Goal: Transaction & Acquisition: Book appointment/travel/reservation

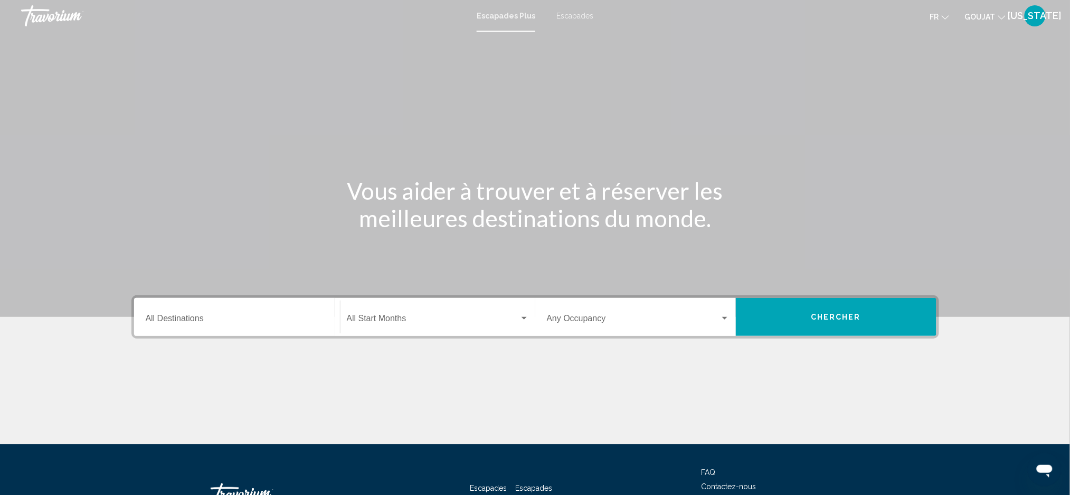
click at [1001, 17] on icon "Changer de devise" at bounding box center [1001, 17] width 7 height 7
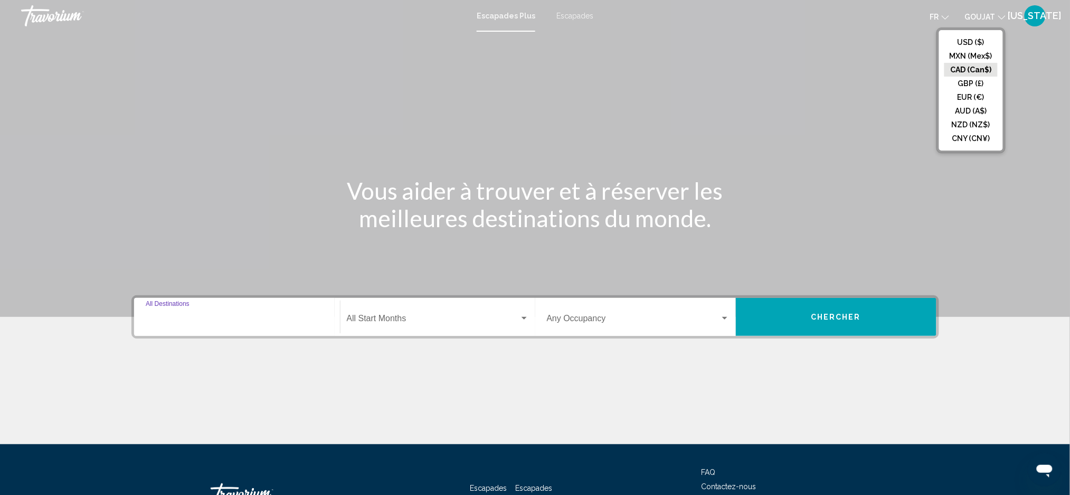
click at [215, 320] on input "Destination All Destinations" at bounding box center [237, 321] width 183 height 10
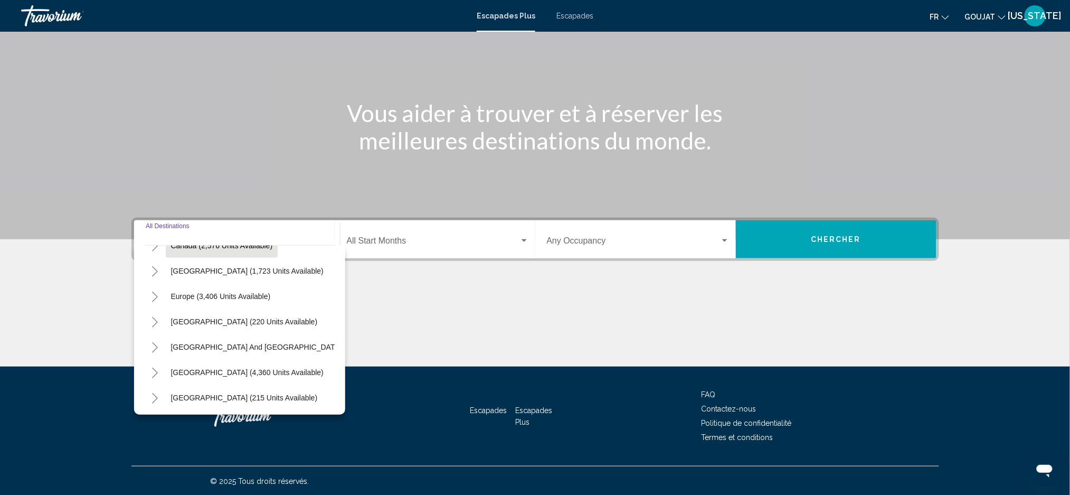
scroll to position [70, 0]
click at [161, 319] on button "Toggle Europe (3,406 units available)" at bounding box center [155, 319] width 21 height 21
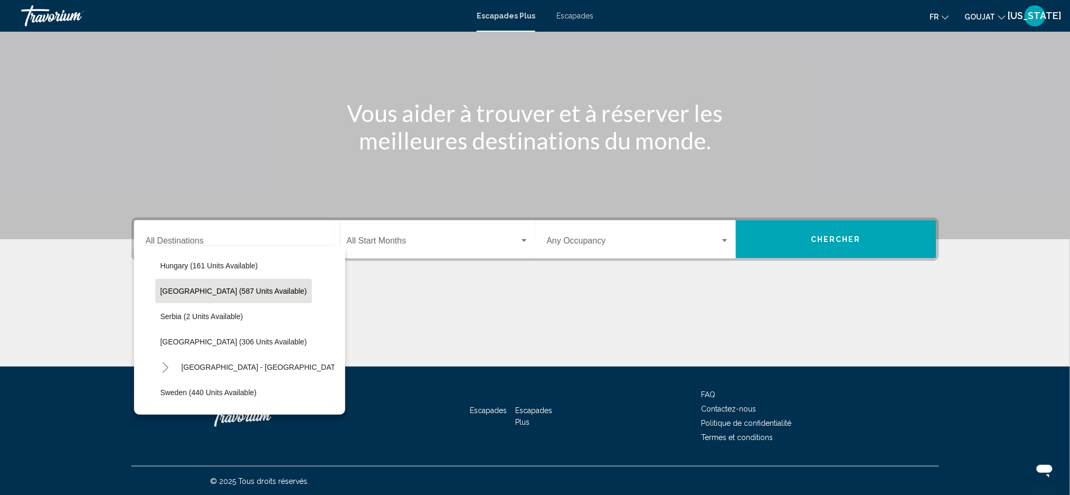
scroll to position [352, 0]
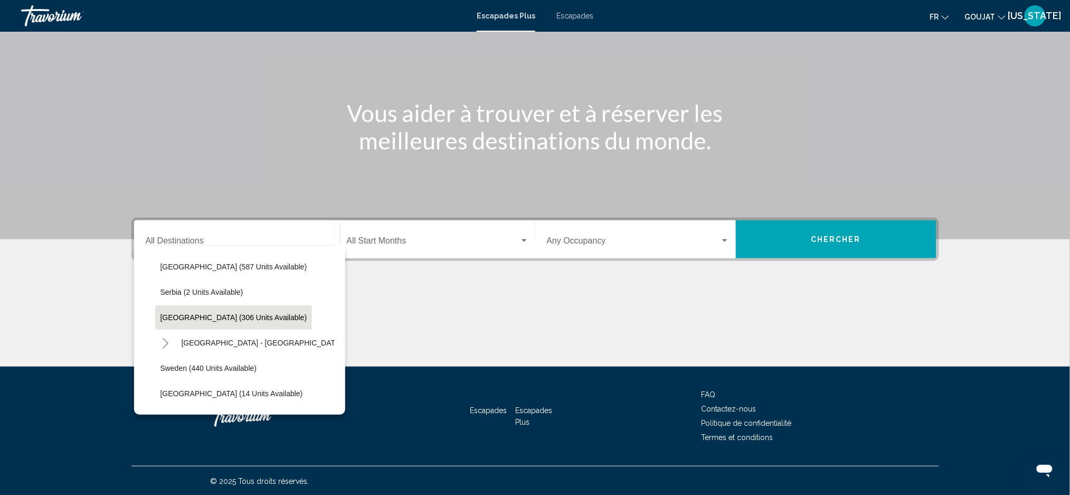
click at [173, 319] on span "Spain (306 units available)" at bounding box center [233, 317] width 147 height 8
type input "**********"
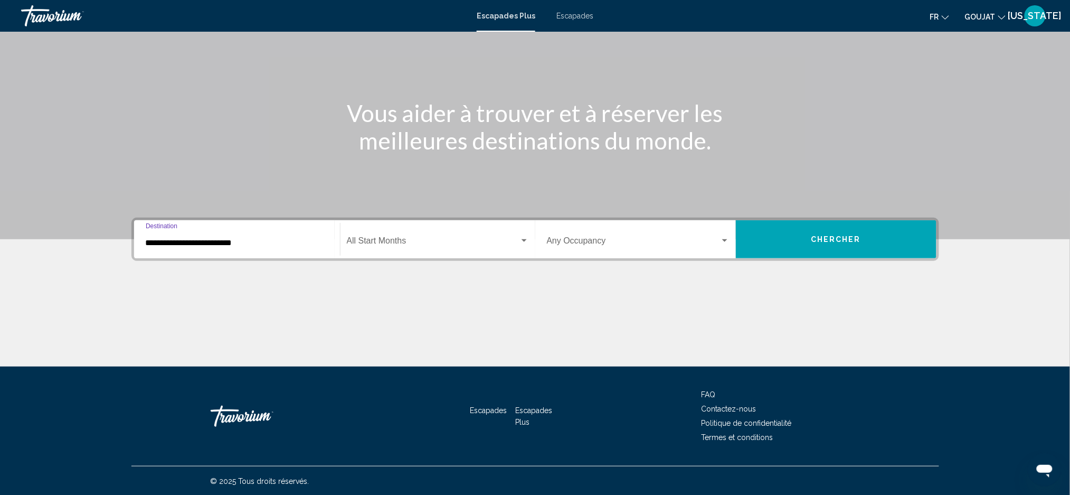
click at [369, 241] on span "Widget de recherche" at bounding box center [433, 243] width 173 height 10
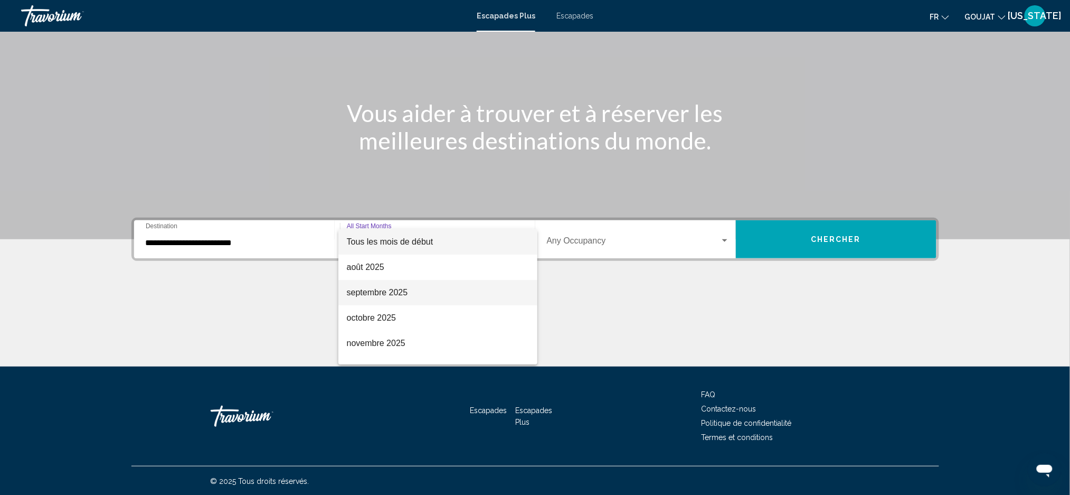
click at [370, 291] on font "septembre 2025" at bounding box center [377, 292] width 61 height 9
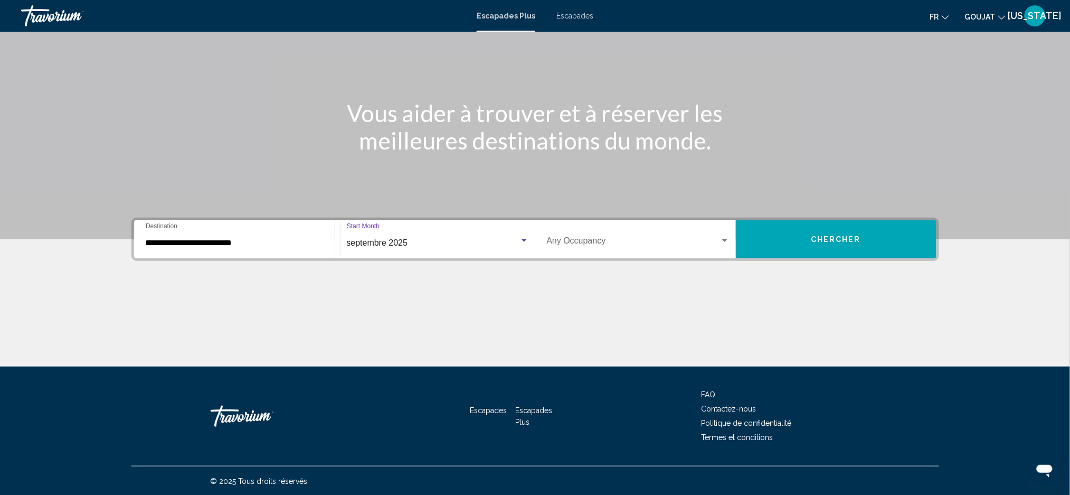
click at [661, 234] on div "Occupancy Any Occupancy" at bounding box center [638, 239] width 183 height 33
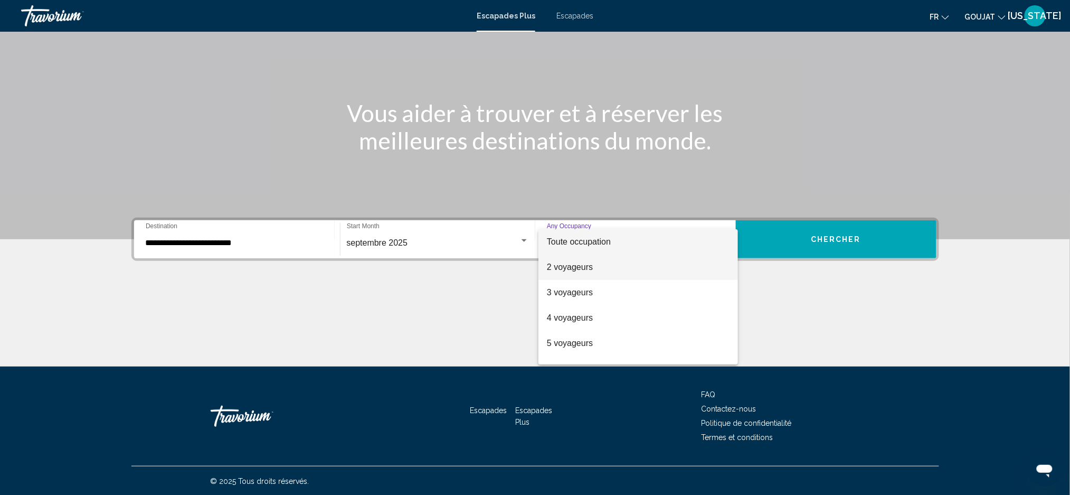
click at [621, 275] on span "2 voyageurs" at bounding box center [638, 266] width 183 height 25
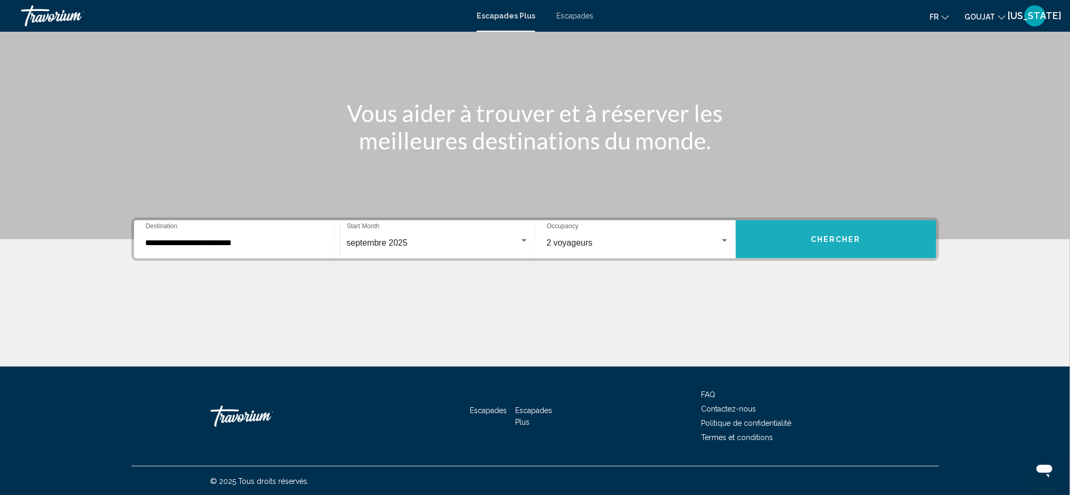
click at [849, 238] on span "Chercher" at bounding box center [836, 239] width 50 height 8
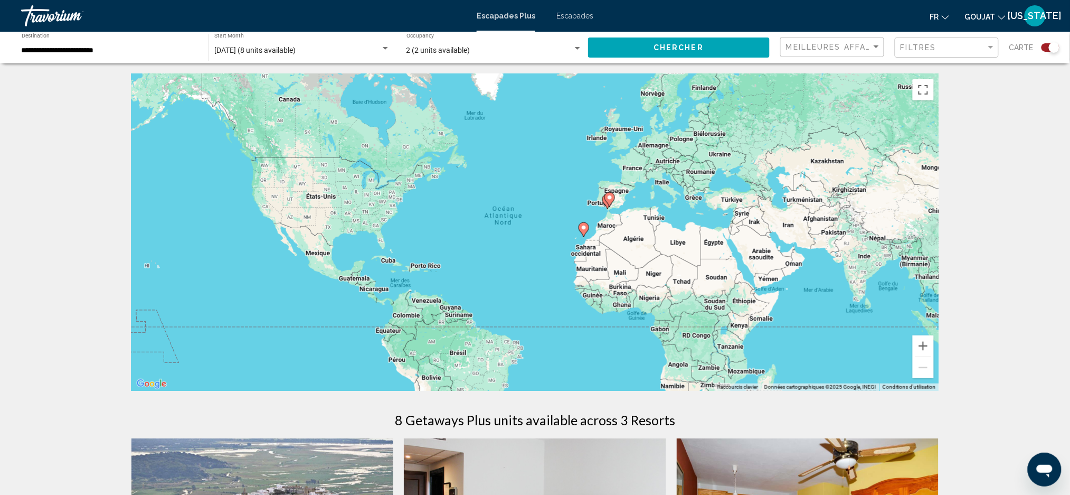
scroll to position [281, 0]
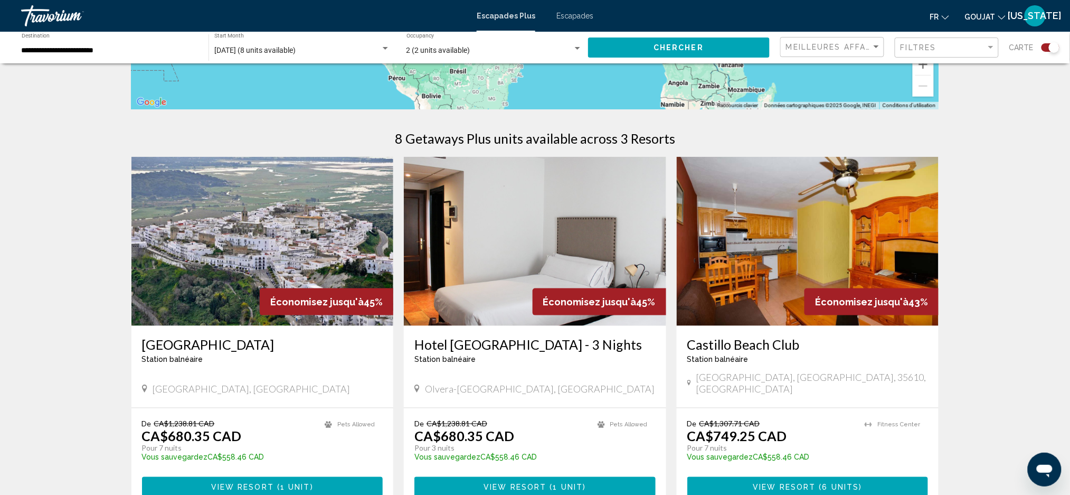
click at [245, 292] on img "Contenu principal" at bounding box center [262, 241] width 262 height 169
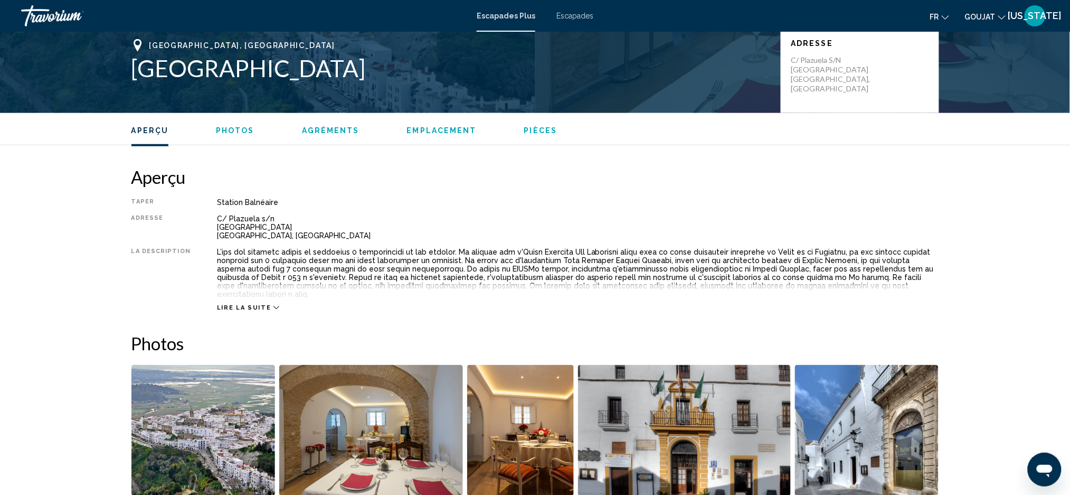
scroll to position [153, 0]
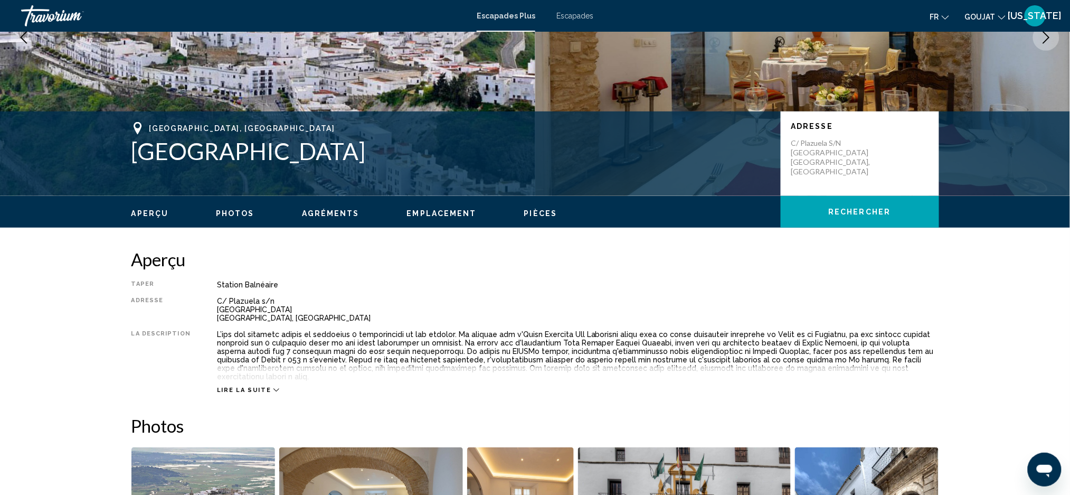
click at [273, 387] on icon "Contenu principal" at bounding box center [276, 390] width 6 height 6
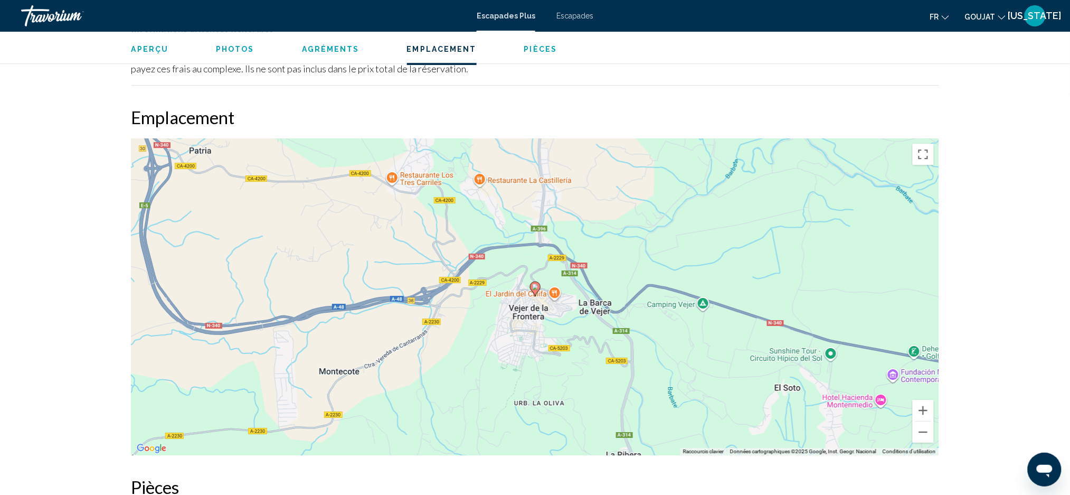
scroll to position [1278, 0]
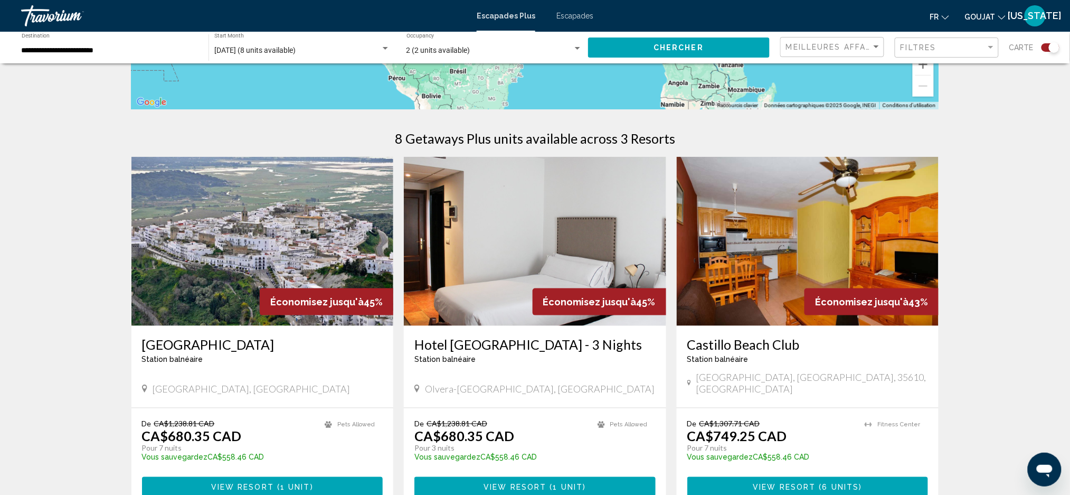
scroll to position [352, 0]
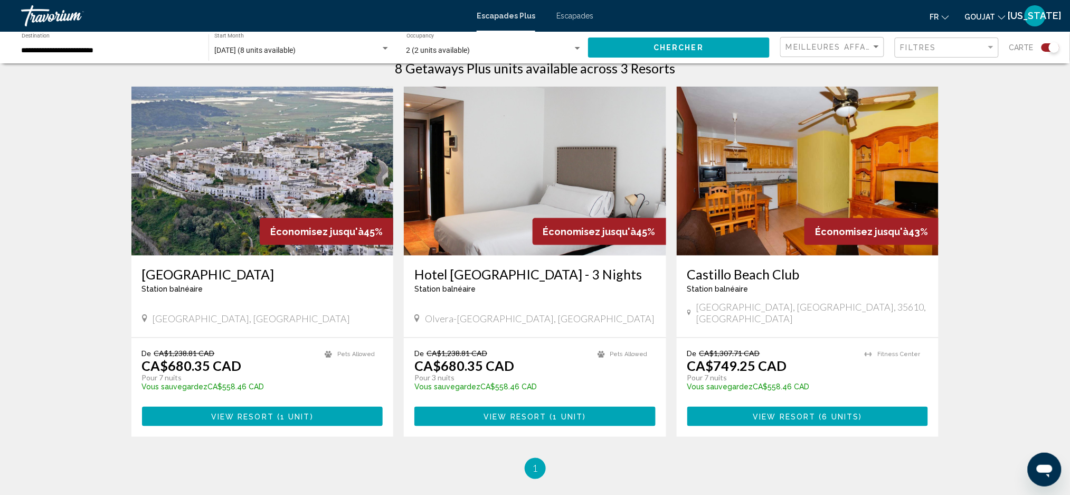
click at [467, 278] on h3 "Hotel Sierra Y Cal - 3 Nights" at bounding box center [534, 274] width 241 height 16
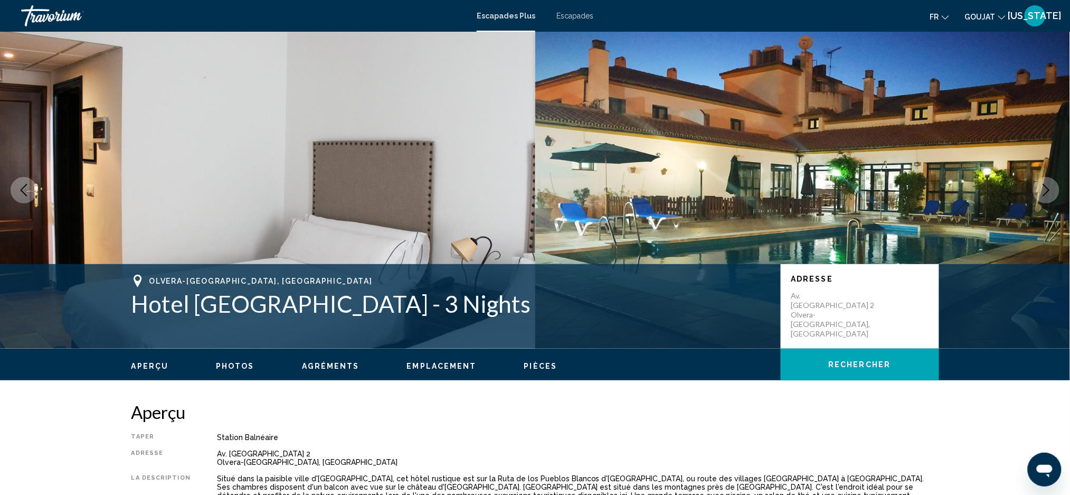
click at [1048, 197] on button "Next image" at bounding box center [1046, 190] width 26 height 26
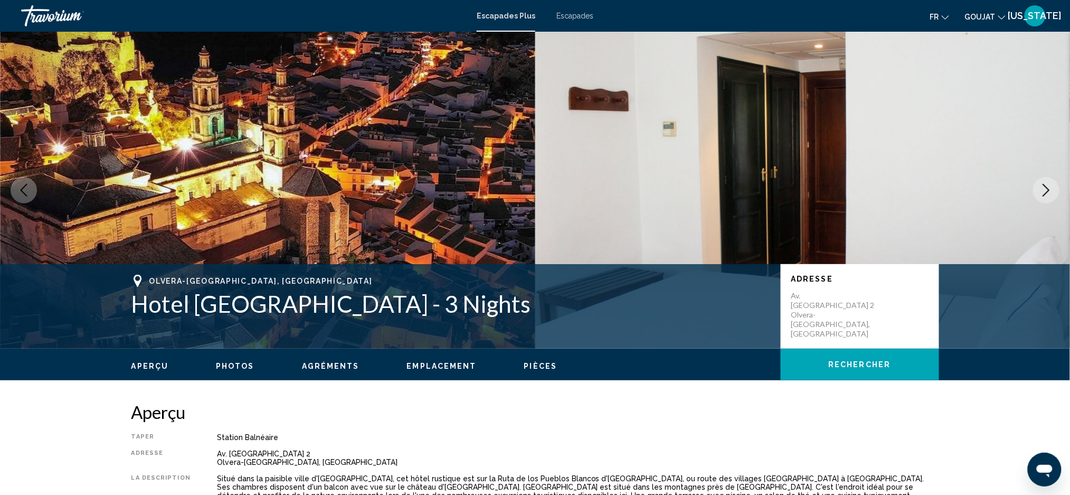
click at [1048, 197] on button "Next image" at bounding box center [1046, 190] width 26 height 26
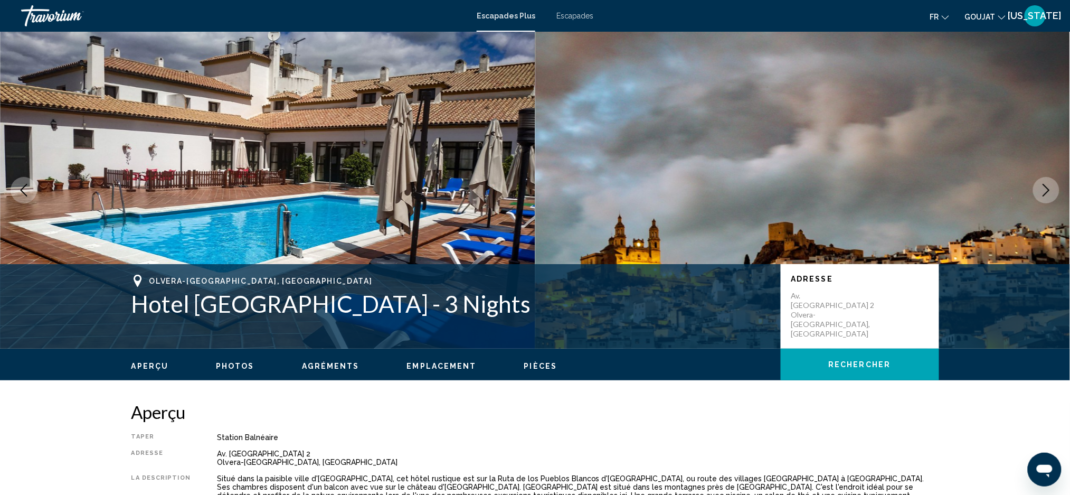
click at [1048, 197] on button "Next image" at bounding box center [1046, 190] width 26 height 26
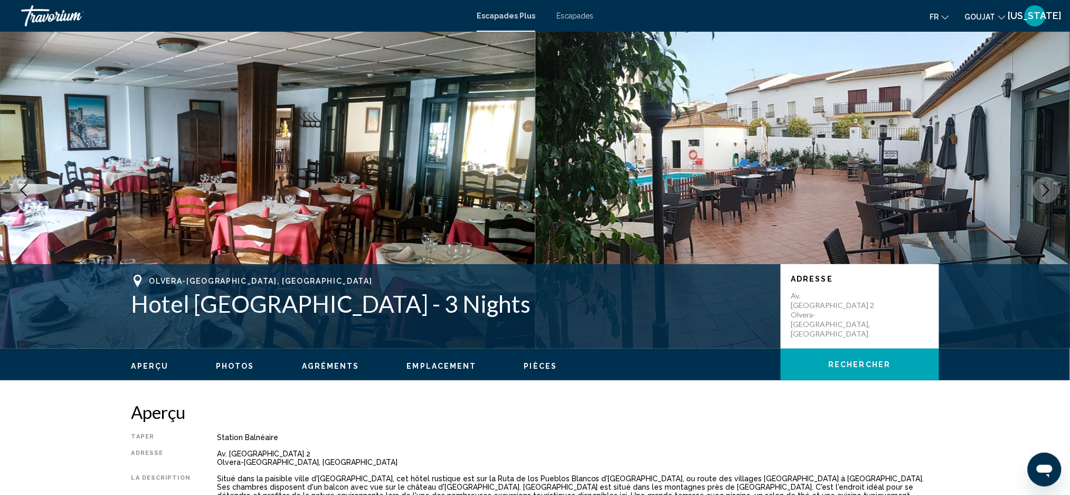
click at [1048, 197] on button "Next image" at bounding box center [1046, 190] width 26 height 26
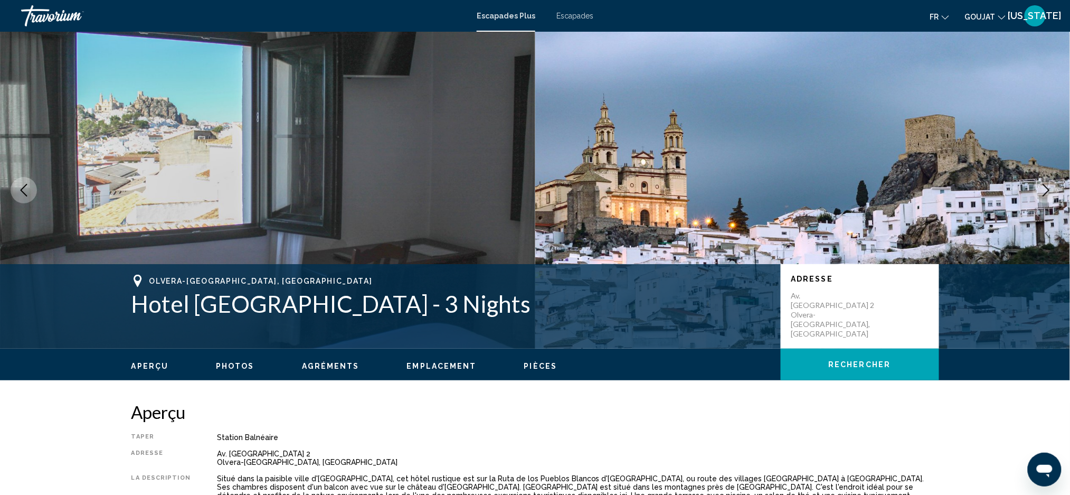
click at [1048, 197] on button "Next image" at bounding box center [1046, 190] width 26 height 26
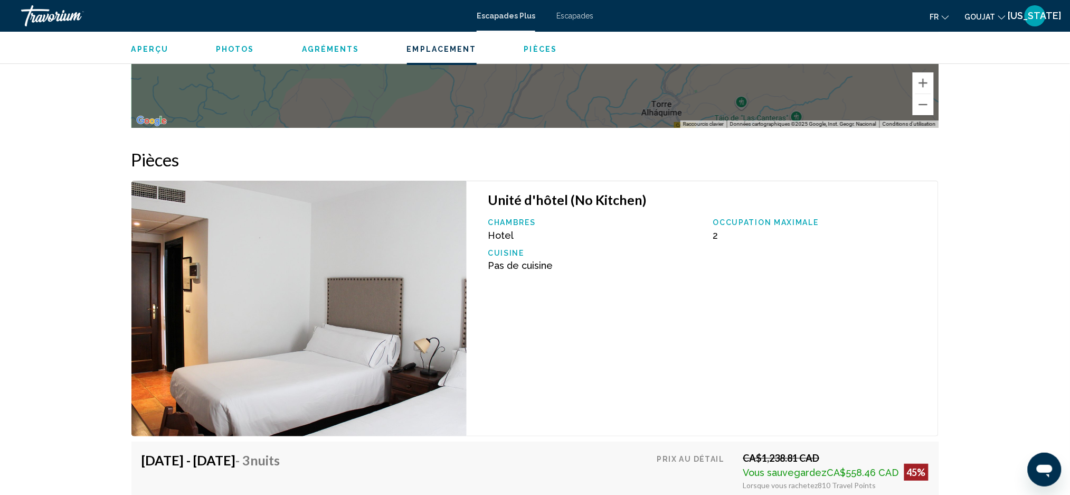
scroll to position [1548, 0]
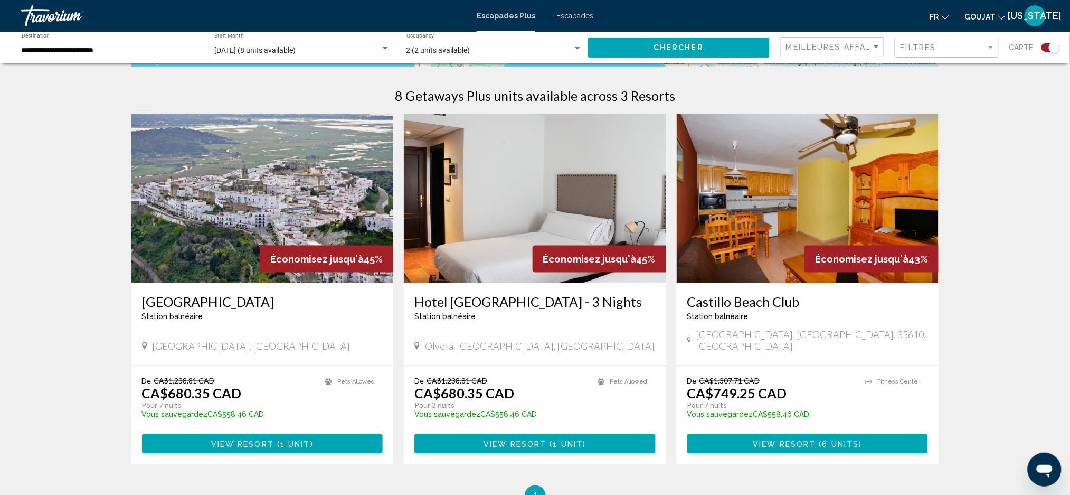
scroll to position [140, 0]
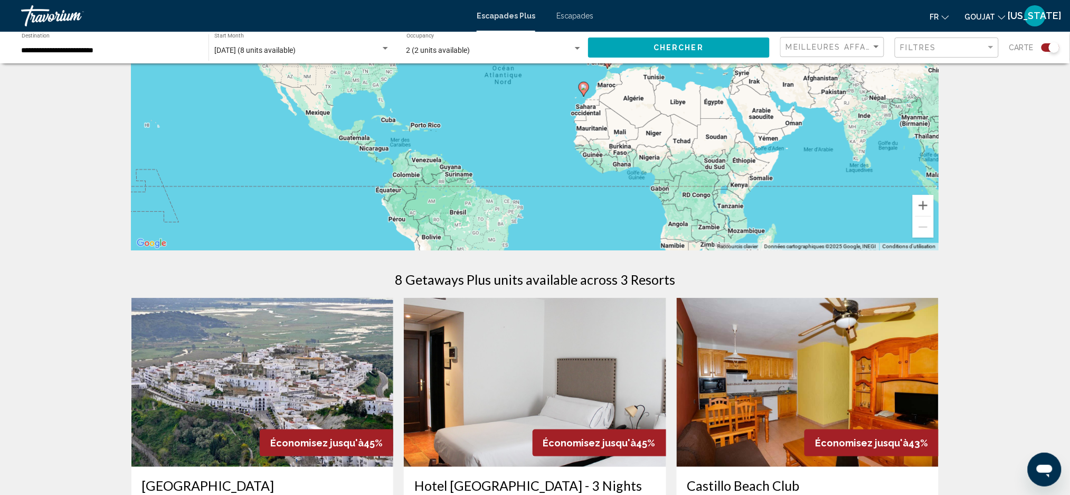
click at [818, 334] on img "Contenu principal" at bounding box center [808, 382] width 262 height 169
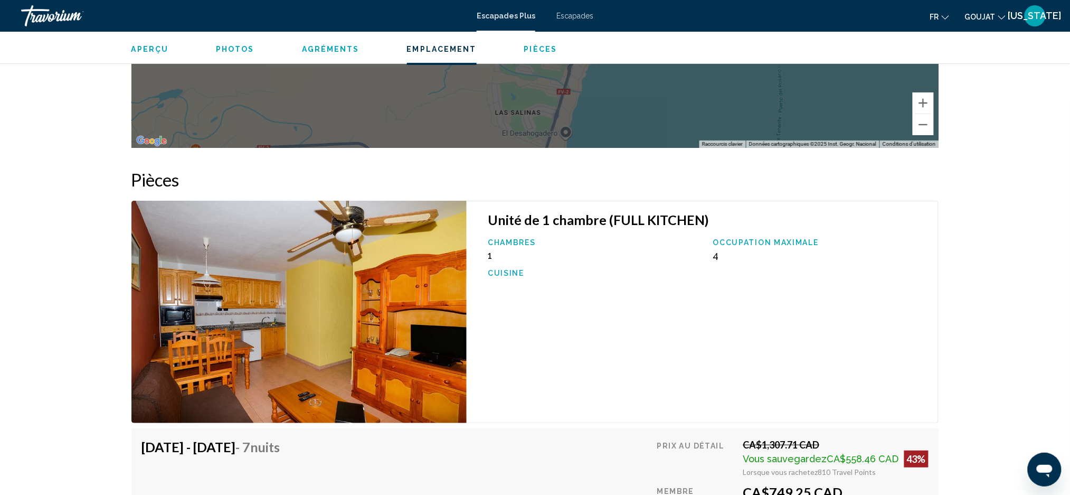
scroll to position [1618, 0]
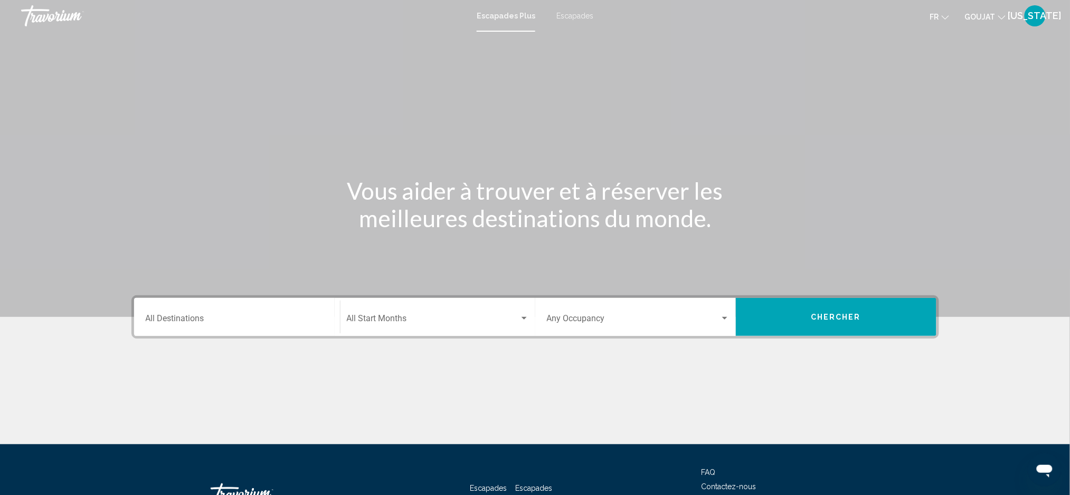
click at [59, 18] on div "Travorium" at bounding box center [74, 15] width 106 height 21
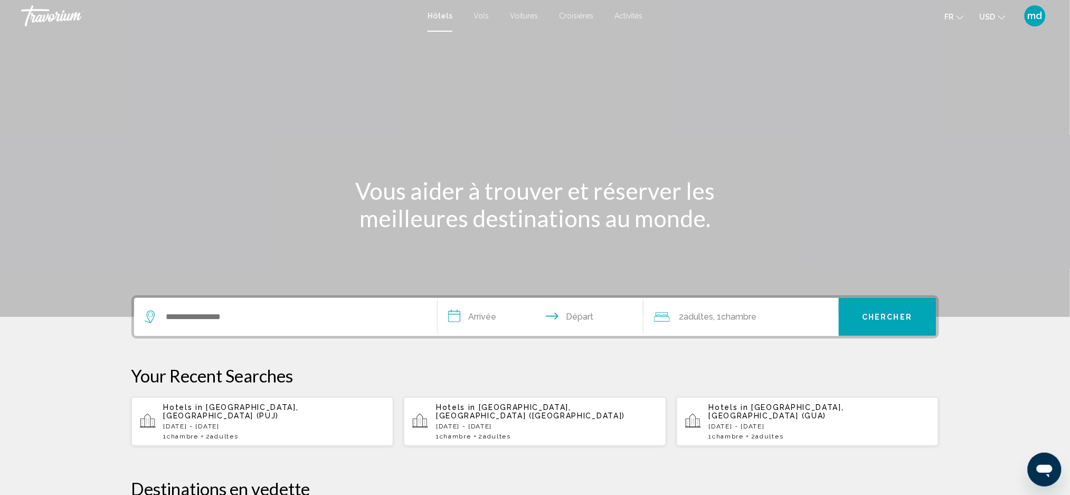
click at [1001, 14] on icon "Change currency" at bounding box center [1001, 17] width 7 height 7
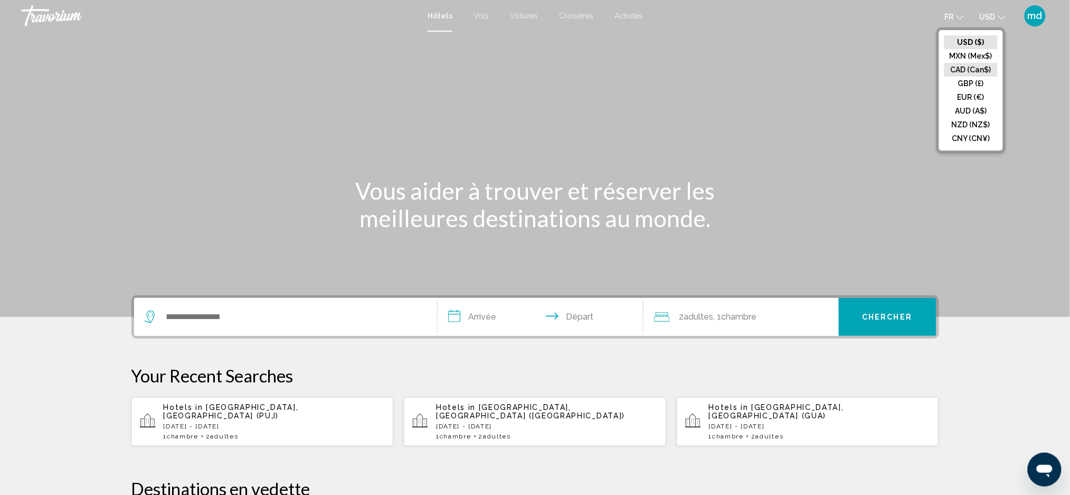
click at [958, 73] on button "CAD (Can$)" at bounding box center [970, 70] width 53 height 14
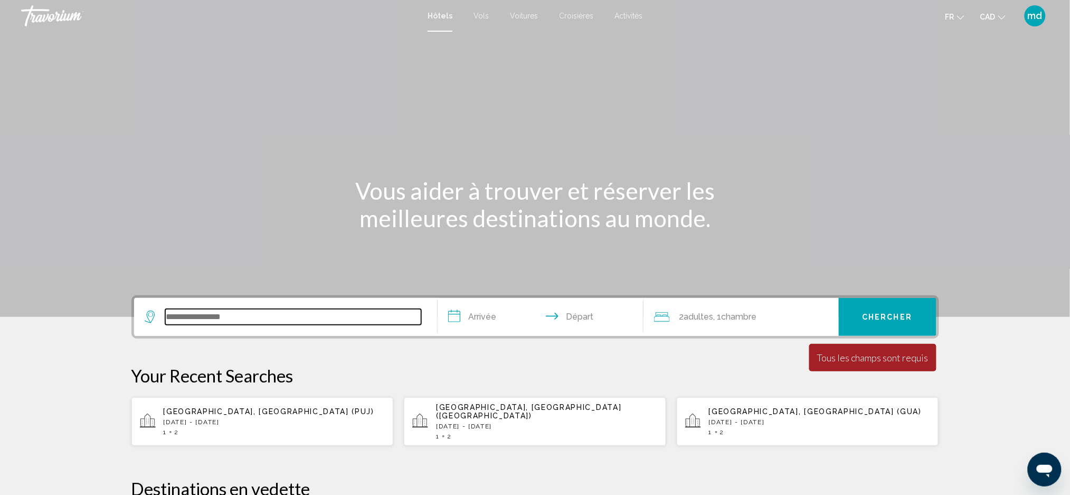
click at [215, 319] on input "Search widget" at bounding box center [293, 317] width 256 height 16
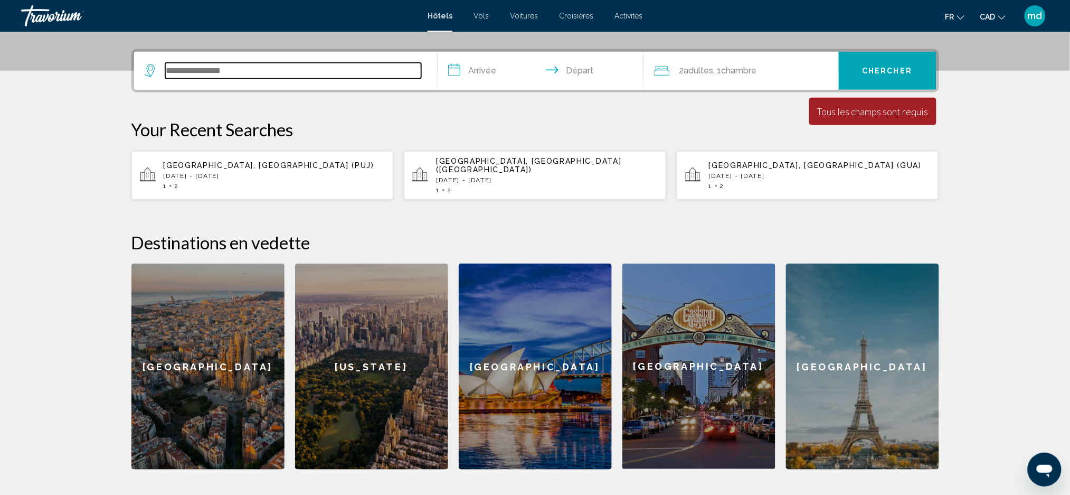
scroll to position [260, 0]
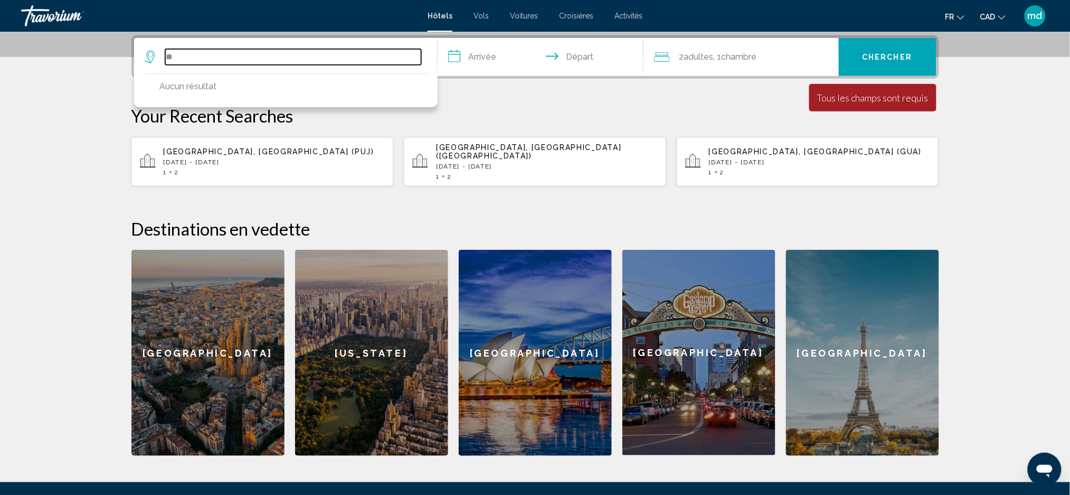
type input "*"
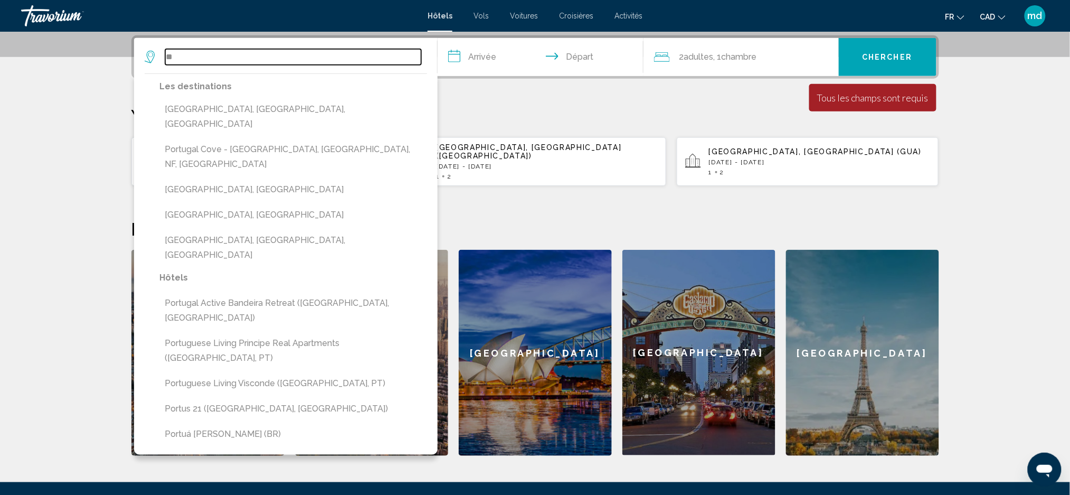
type input "*"
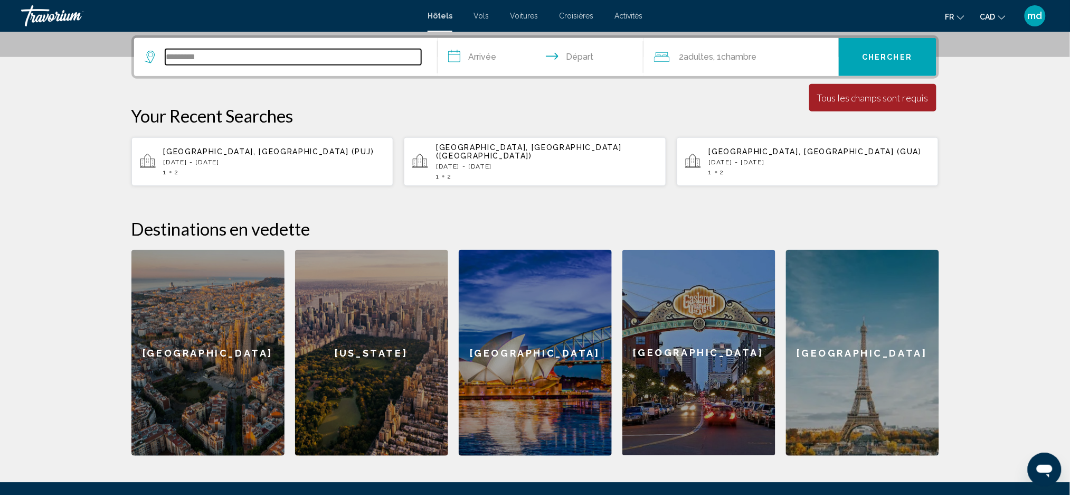
drag, startPoint x: 221, startPoint y: 51, endPoint x: 135, endPoint y: 49, distance: 85.5
click at [135, 49] on app-destination-search "*********" at bounding box center [285, 57] width 303 height 38
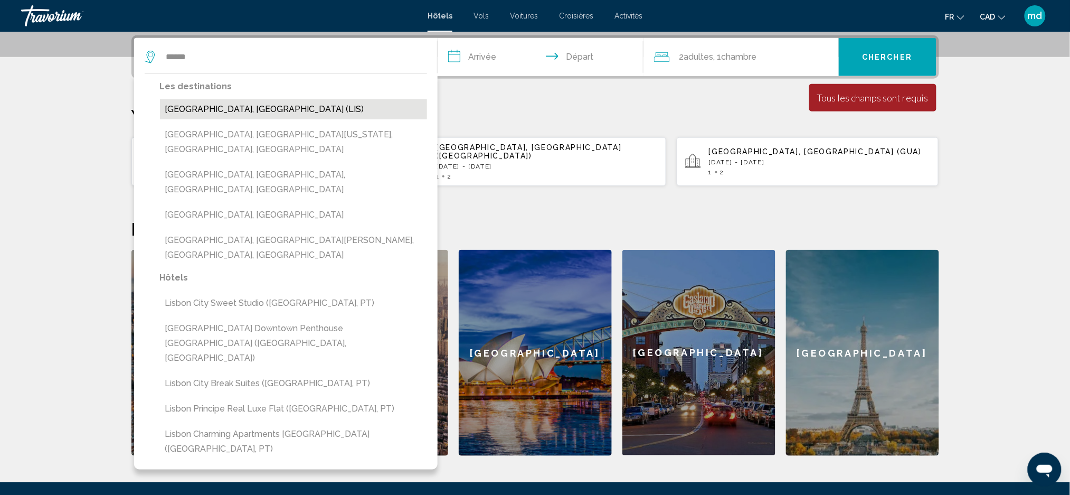
click at [222, 102] on button "Lisbon, Portugal (LIS)" at bounding box center [293, 109] width 267 height 20
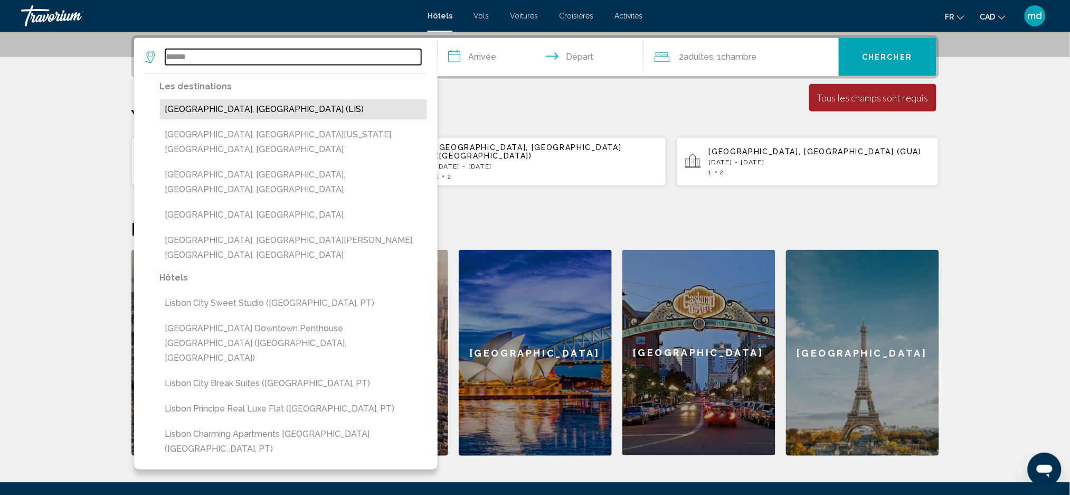
type input "**********"
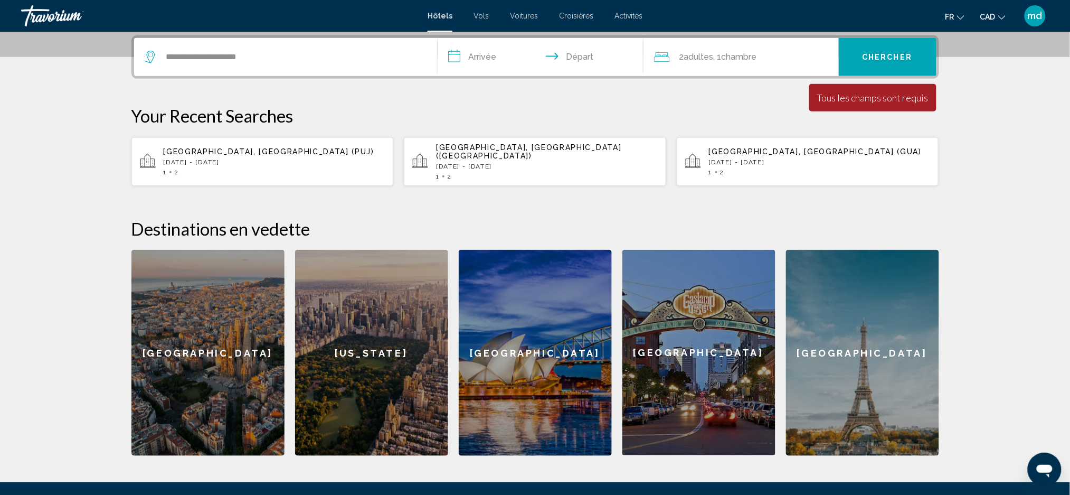
click at [491, 54] on input "**********" at bounding box center [543, 58] width 210 height 41
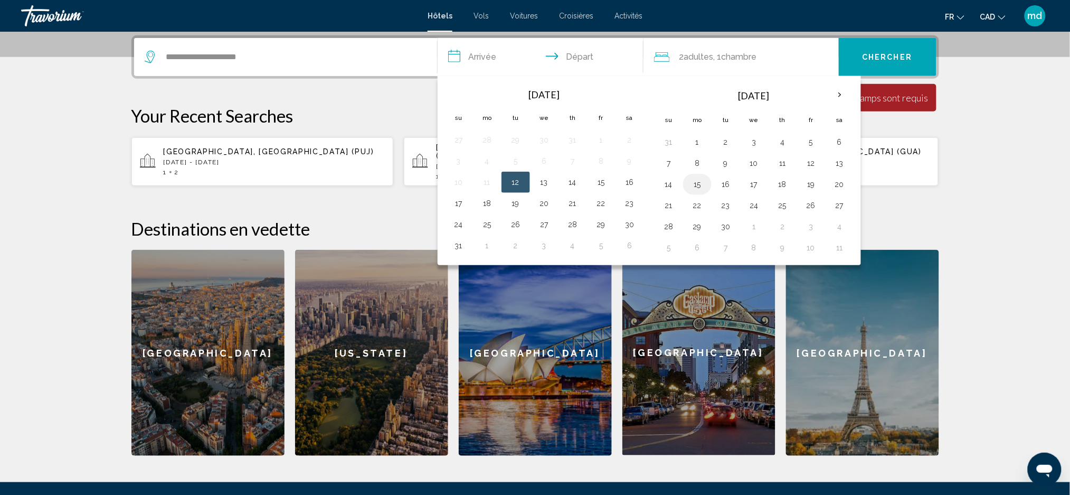
click at [694, 185] on button "15" at bounding box center [697, 184] width 17 height 15
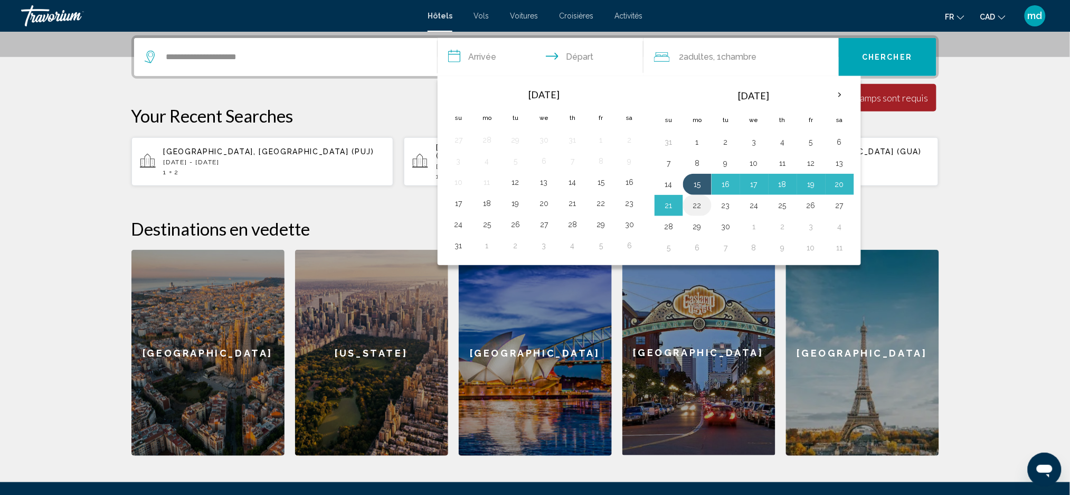
click at [701, 211] on button "22" at bounding box center [697, 205] width 17 height 15
type input "**********"
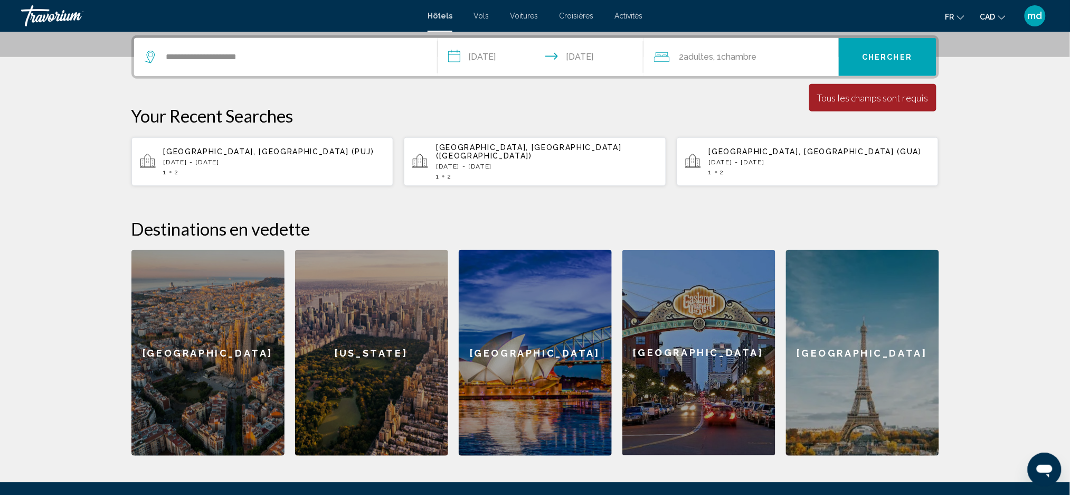
click at [880, 53] on span "Chercher" at bounding box center [887, 57] width 50 height 8
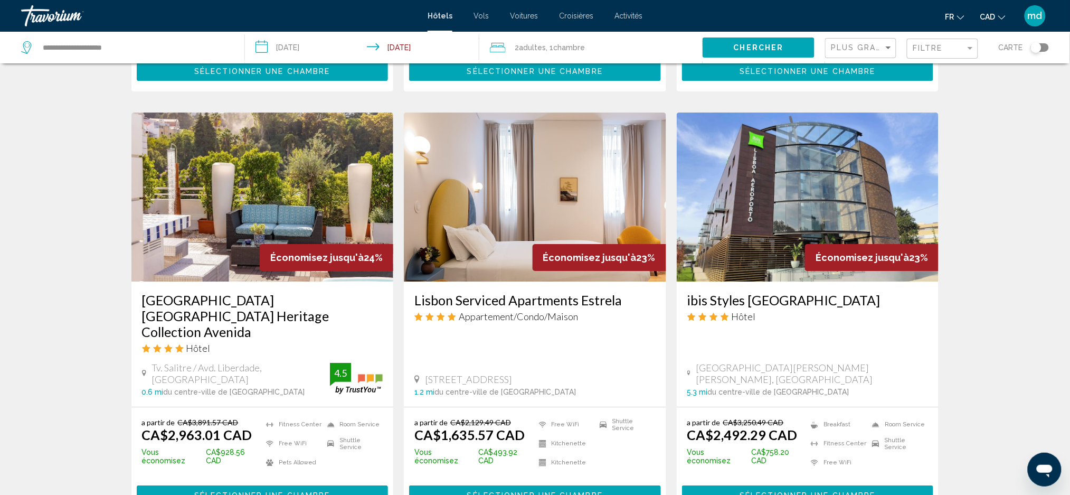
scroll to position [1196, 0]
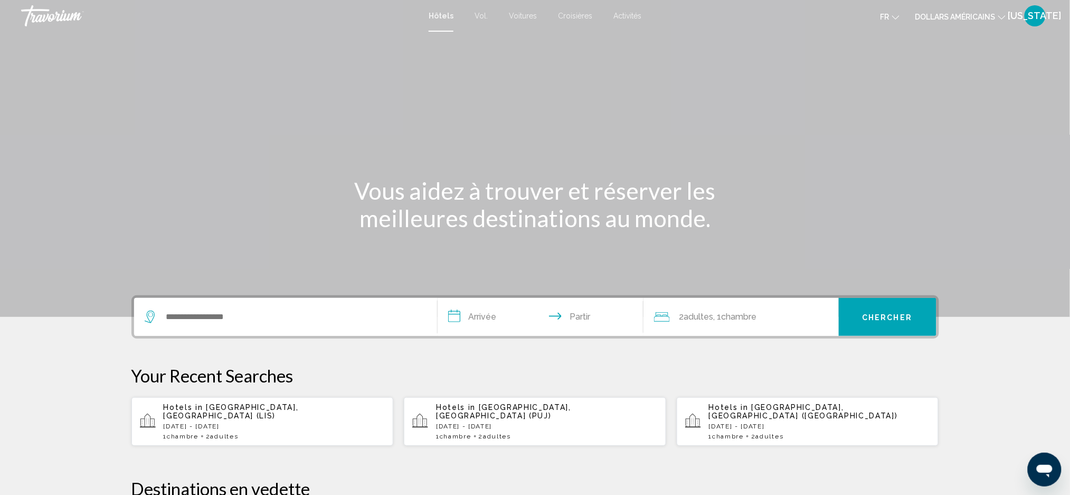
click at [994, 17] on font "dollars américains" at bounding box center [955, 17] width 80 height 8
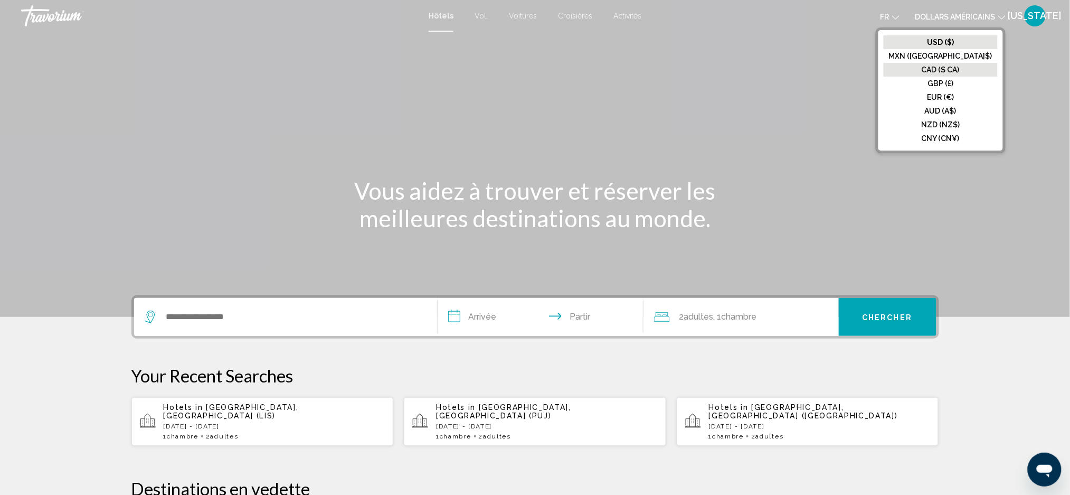
click at [960, 70] on font "CAD ($ CA)" at bounding box center [941, 69] width 38 height 8
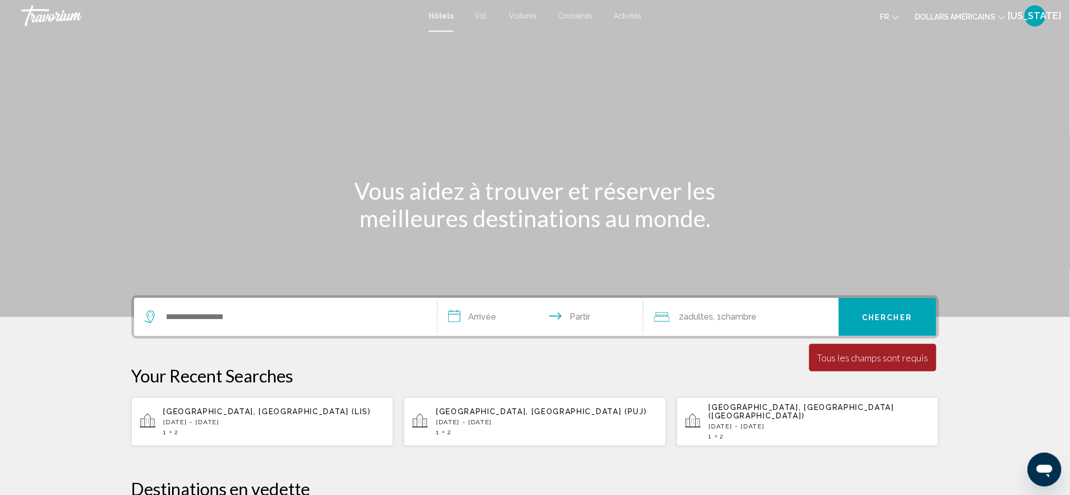
click at [1001, 14] on icon "Changer de devise" at bounding box center [1001, 17] width 7 height 7
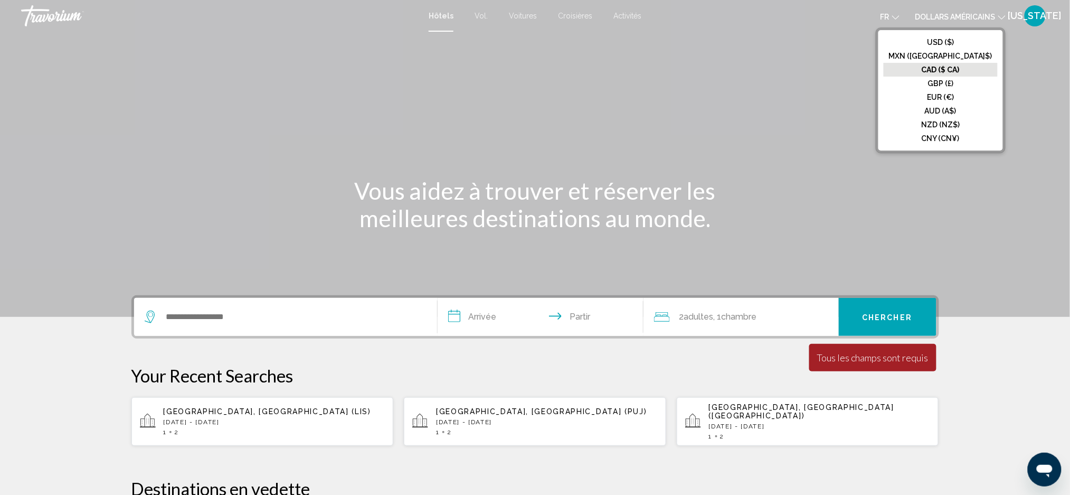
click at [960, 69] on font "CAD ($ CA)" at bounding box center [941, 69] width 38 height 8
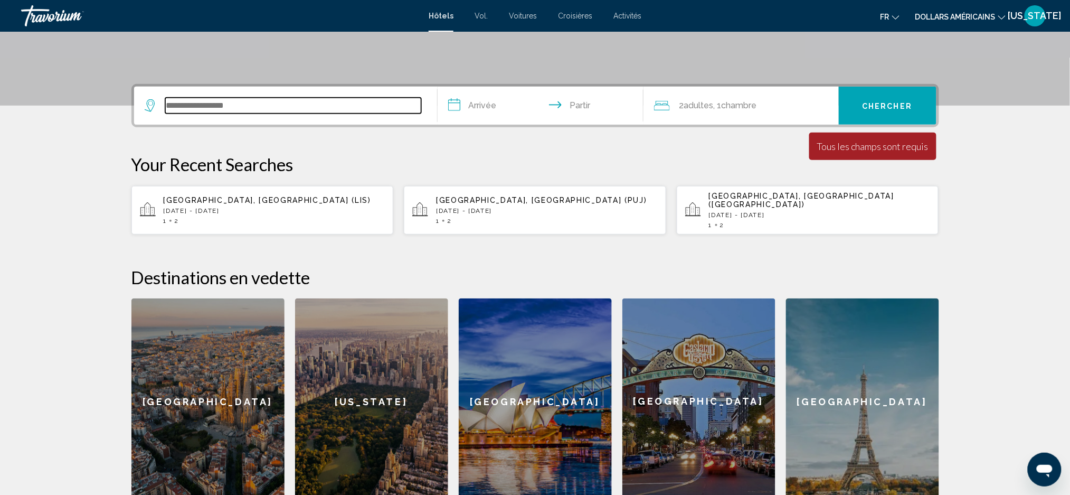
click at [290, 98] on input "Widget de recherche" at bounding box center [293, 106] width 256 height 16
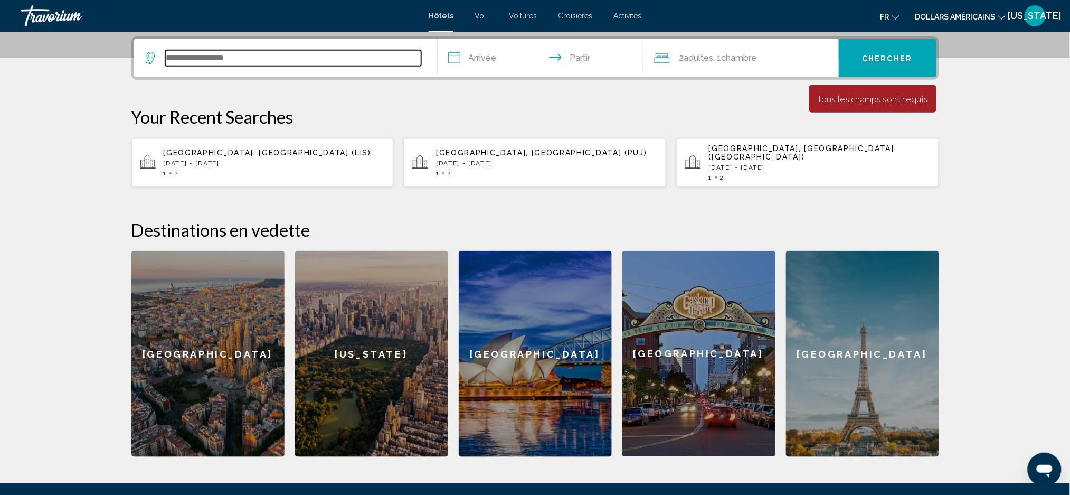
scroll to position [260, 0]
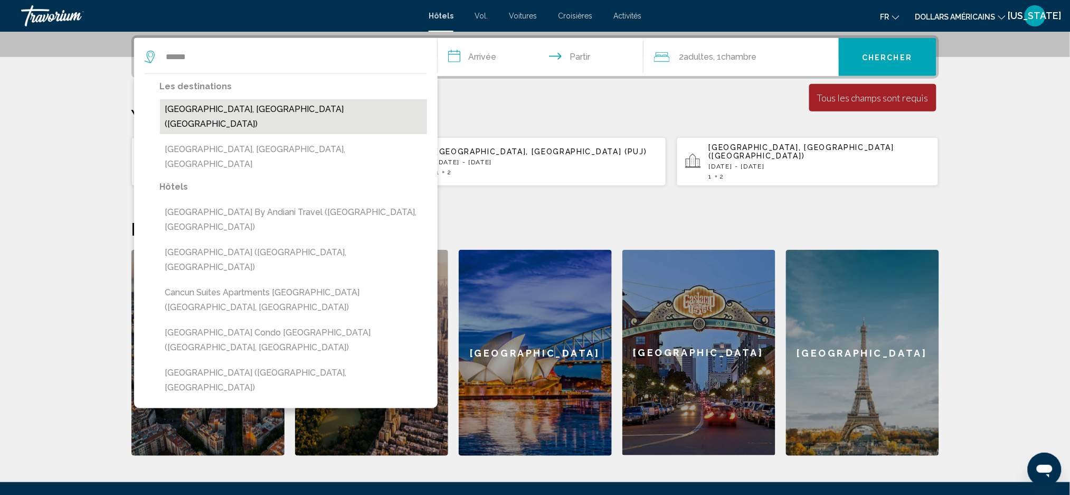
click at [207, 108] on button "Cancun, Mexico (CUN)" at bounding box center [293, 116] width 267 height 35
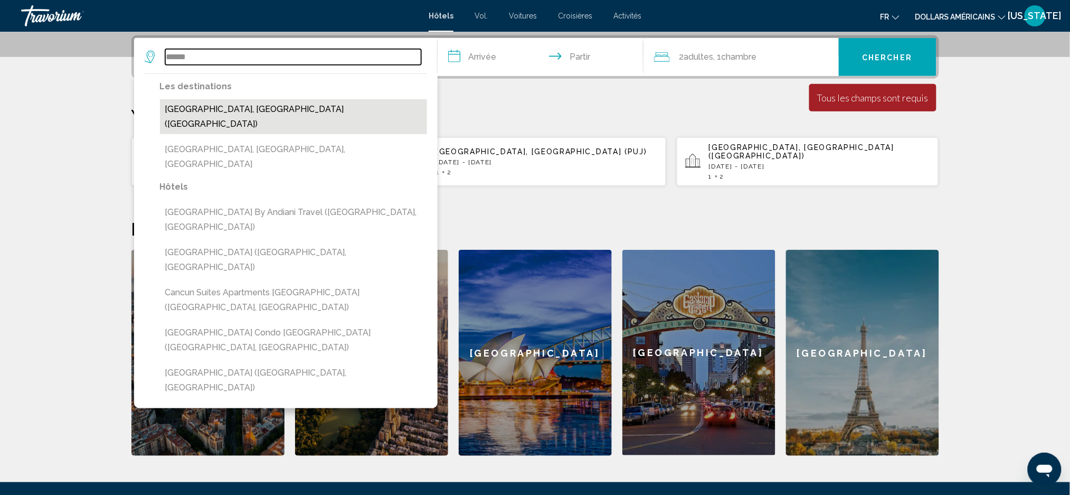
type input "**********"
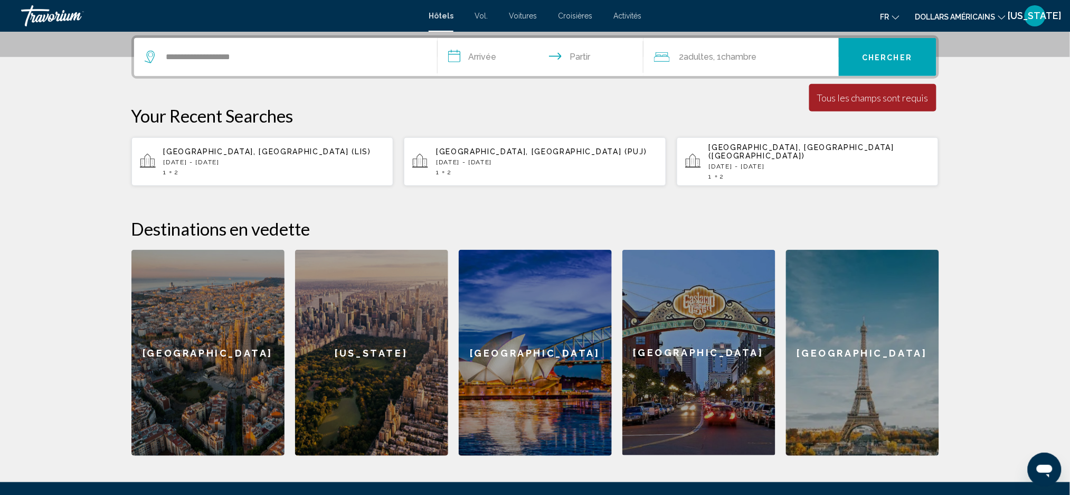
click at [483, 51] on input "**********" at bounding box center [543, 58] width 210 height 41
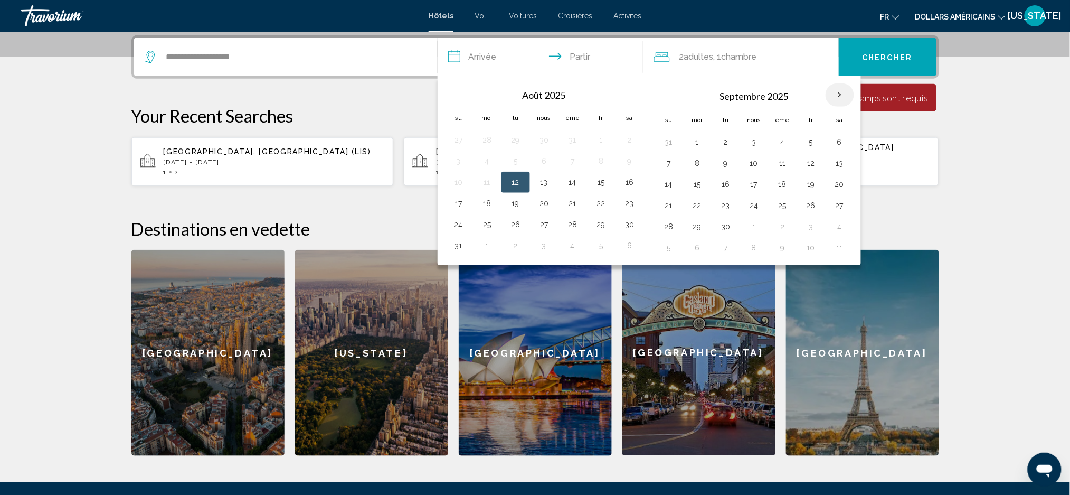
click at [842, 101] on th "Mois prochain" at bounding box center [839, 94] width 29 height 23
click at [841, 92] on th "Mois prochain" at bounding box center [839, 94] width 29 height 23
click at [1053, 159] on section "**********" at bounding box center [535, 97] width 1070 height 715
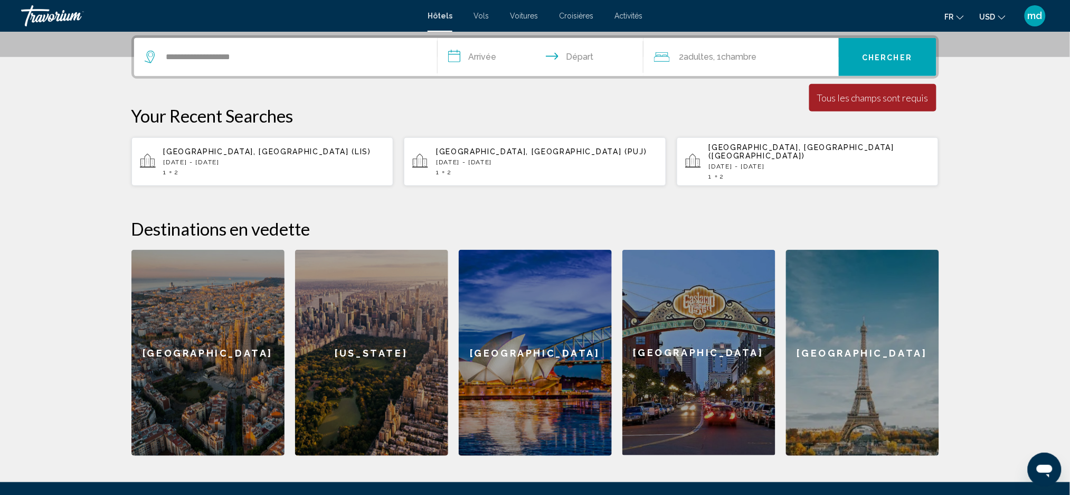
click at [989, 21] on button "USD USD ($) MXN (Mex$) CAD (Can$) GBP (£) EUR (€) AUD (A$) NZD (NZ$) CNY (CN¥)" at bounding box center [993, 16] width 26 height 15
click at [973, 68] on button "CAD (Can$)" at bounding box center [970, 70] width 53 height 14
click at [1000, 20] on button "USD USD ($) MXN (Mex$) CAD (Can$) GBP (£) EUR (€) AUD (A$) NZD (NZ$) CNY (CN¥)" at bounding box center [993, 16] width 26 height 15
click at [972, 77] on button "GBP (£)" at bounding box center [970, 84] width 53 height 14
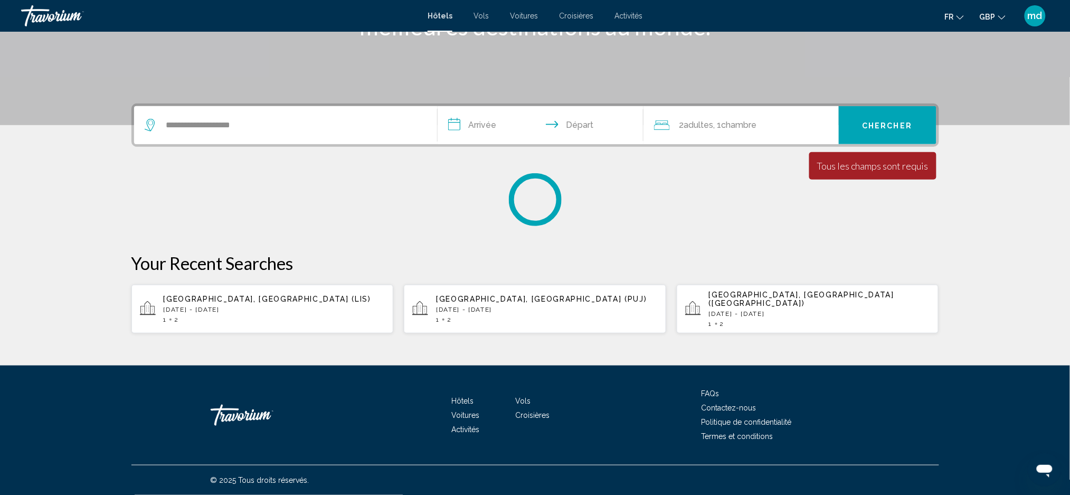
click at [996, 20] on button "GBP USD ($) MXN (Mex$) CAD (Can$) GBP (£) EUR (€) AUD (A$) NZD (NZ$) CNY (CN¥)" at bounding box center [993, 16] width 26 height 15
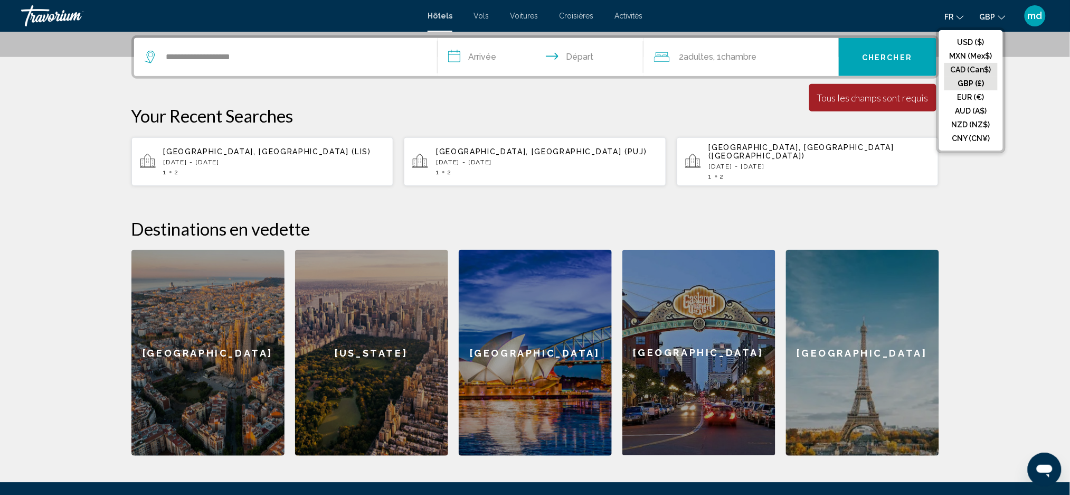
click at [982, 66] on button "CAD (Can$)" at bounding box center [970, 70] width 53 height 14
click at [508, 50] on input "**********" at bounding box center [543, 58] width 210 height 41
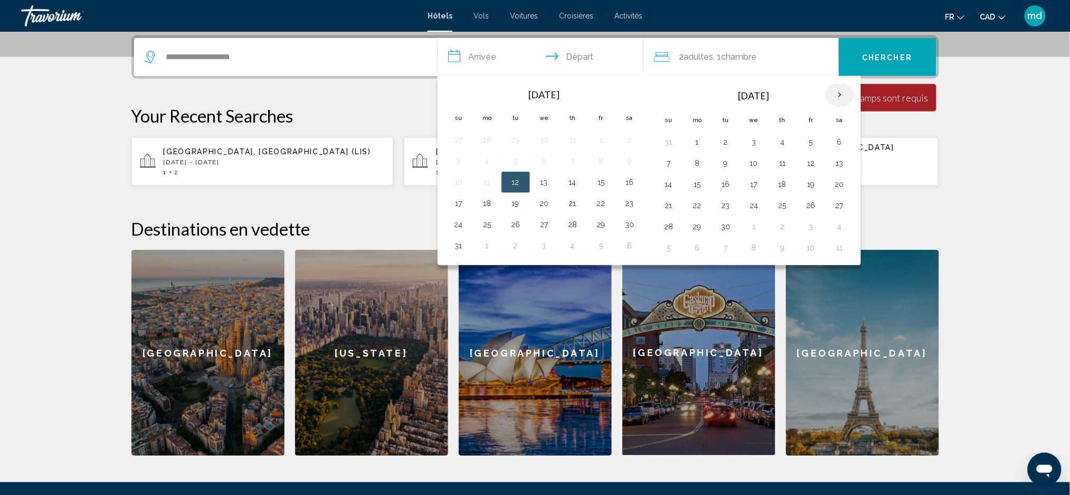
click at [833, 98] on th "Next month" at bounding box center [839, 94] width 29 height 23
click at [689, 163] on button "6" at bounding box center [697, 163] width 17 height 15
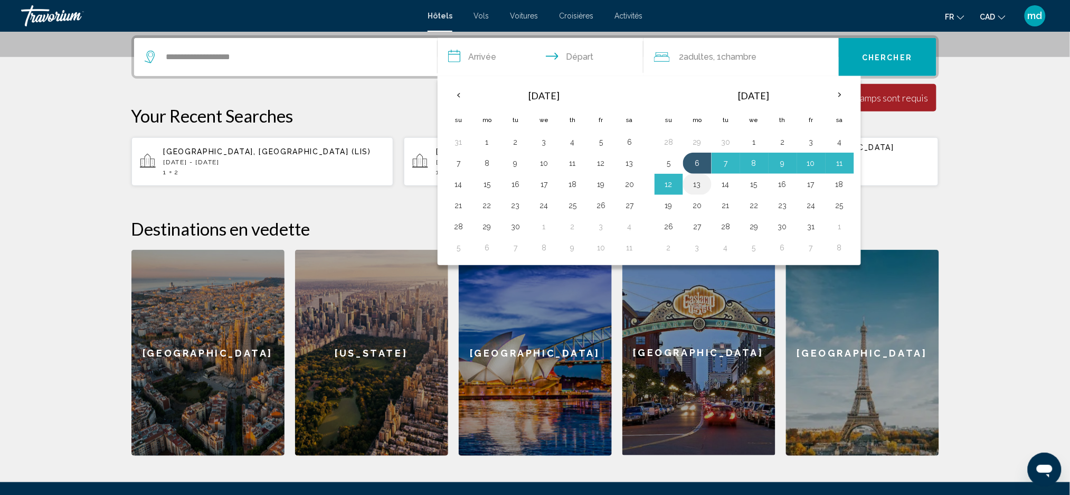
click at [702, 181] on button "13" at bounding box center [697, 184] width 17 height 15
type input "**********"
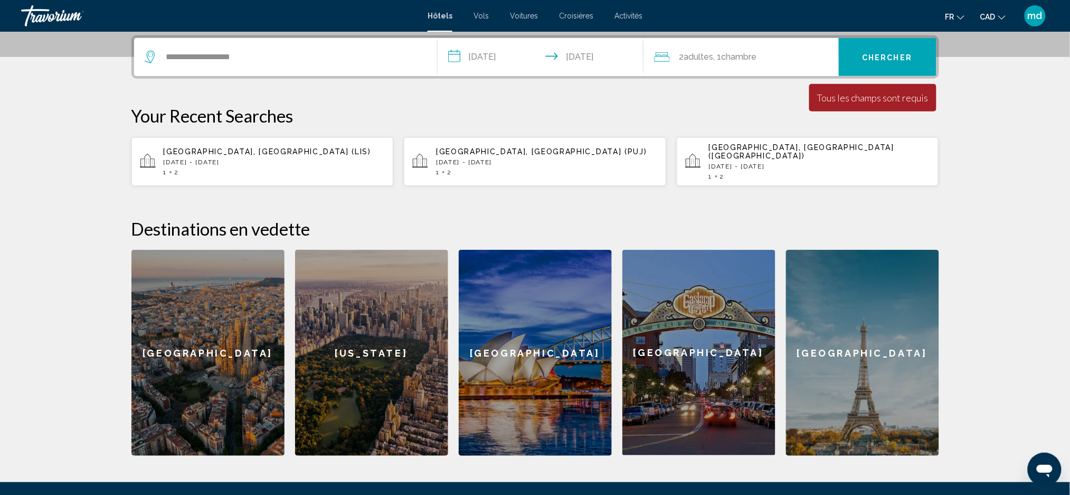
click at [879, 55] on span "Chercher" at bounding box center [887, 57] width 50 height 8
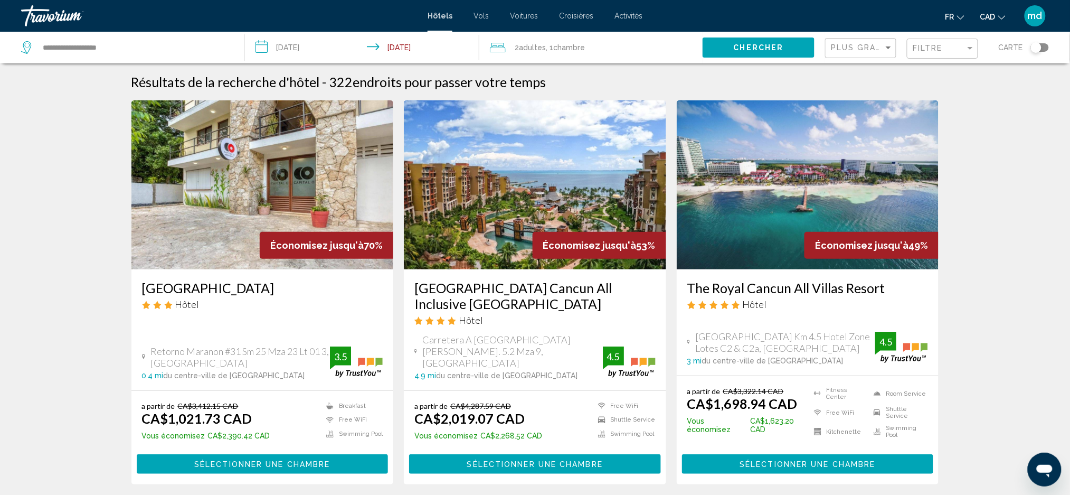
click at [731, 284] on h3 "The Royal Cancun All Villas Resort" at bounding box center [807, 288] width 241 height 16
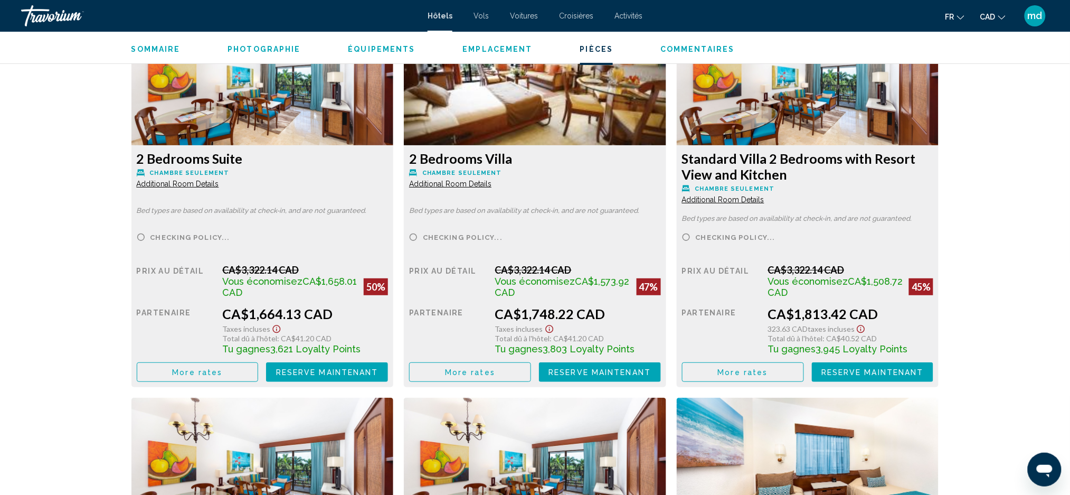
scroll to position [1391, 0]
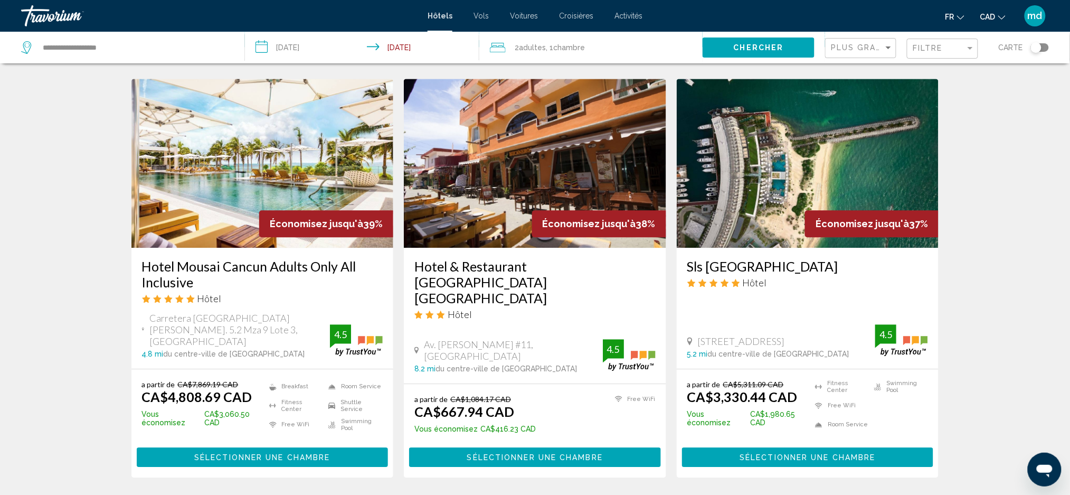
scroll to position [844, 0]
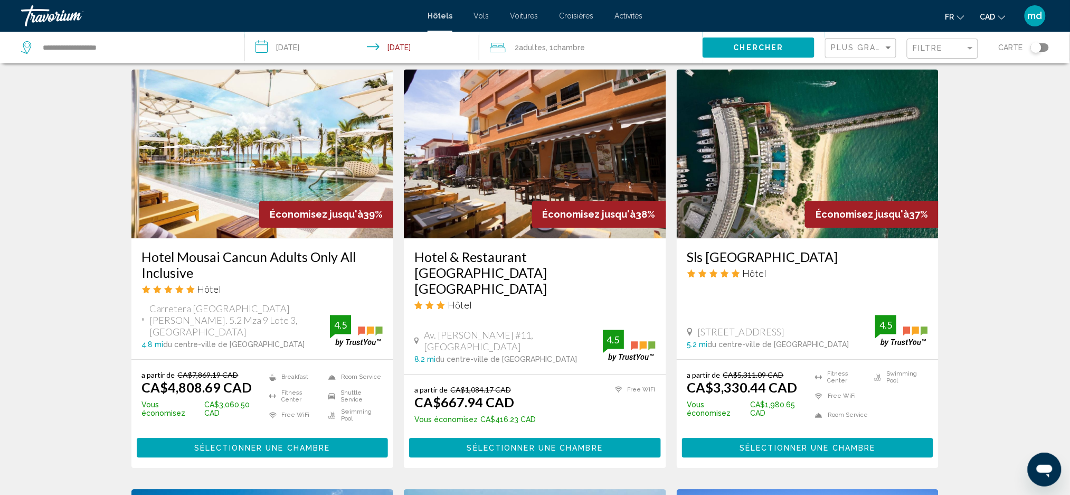
click at [475, 249] on h3 "Hotel & Restaurant Bucaneros Isla Mujeres" at bounding box center [534, 273] width 241 height 48
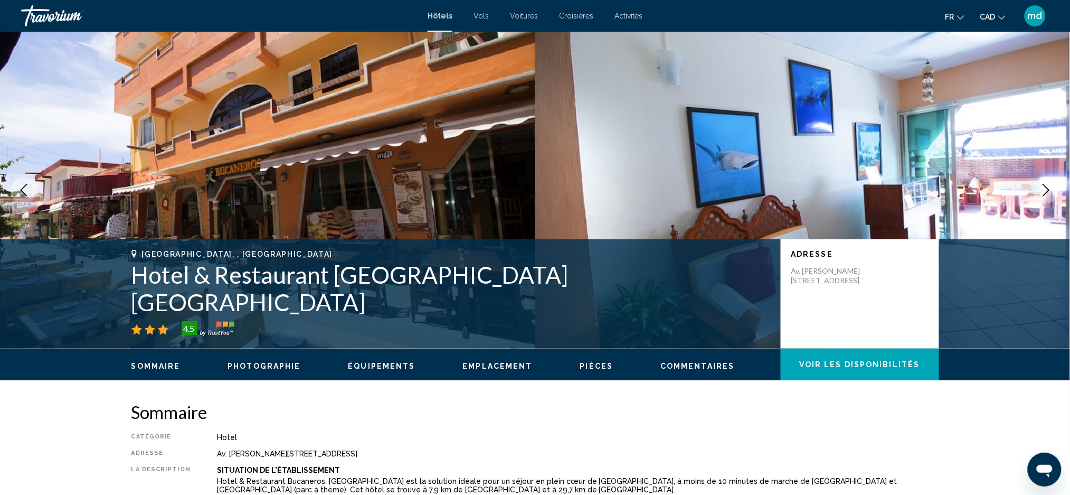
click at [1048, 183] on button "Next image" at bounding box center [1046, 190] width 26 height 26
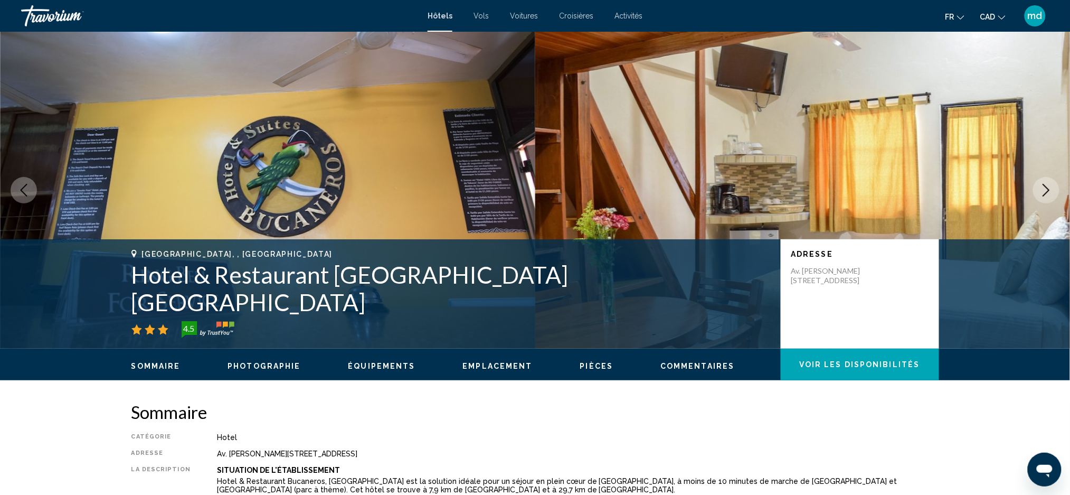
click at [1047, 183] on button "Next image" at bounding box center [1046, 190] width 26 height 26
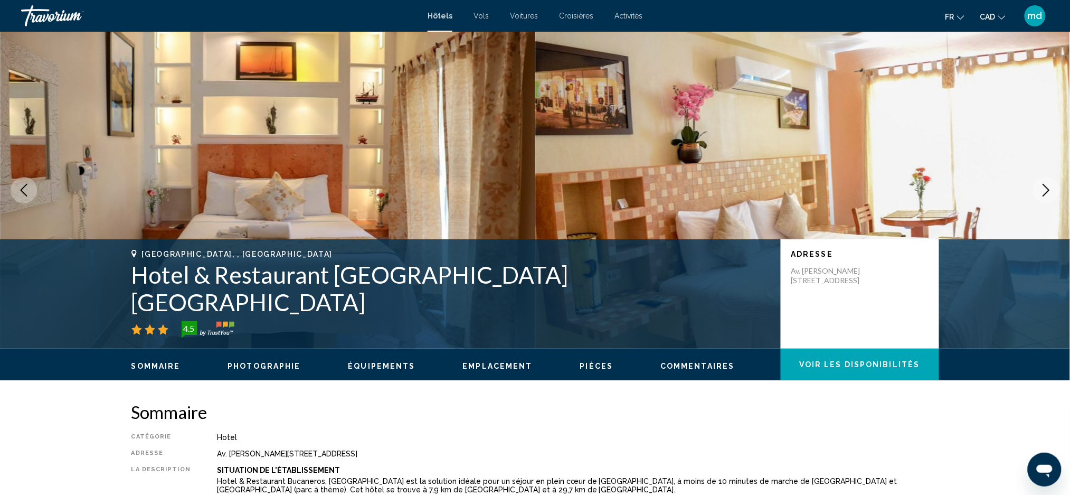
click at [1047, 183] on button "Next image" at bounding box center [1046, 190] width 26 height 26
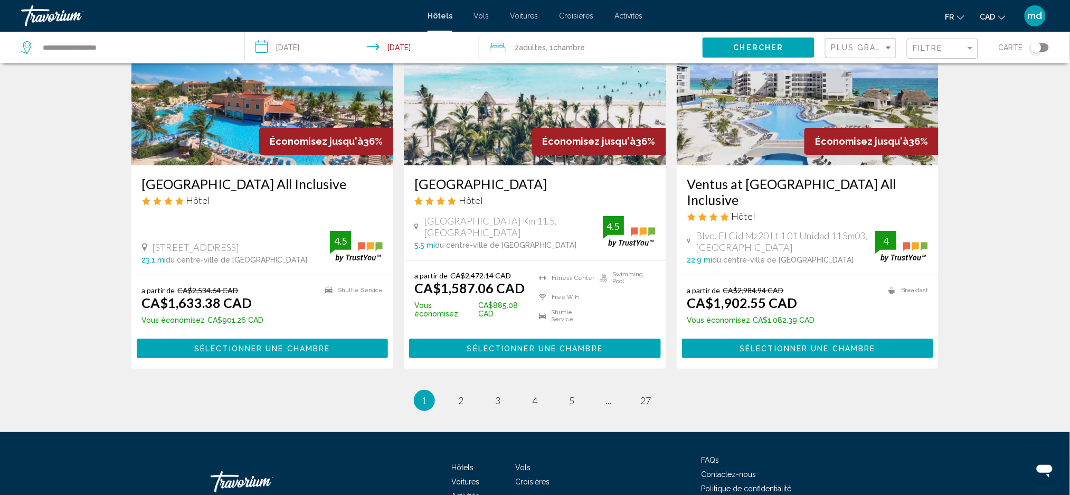
scroll to position [1267, 0]
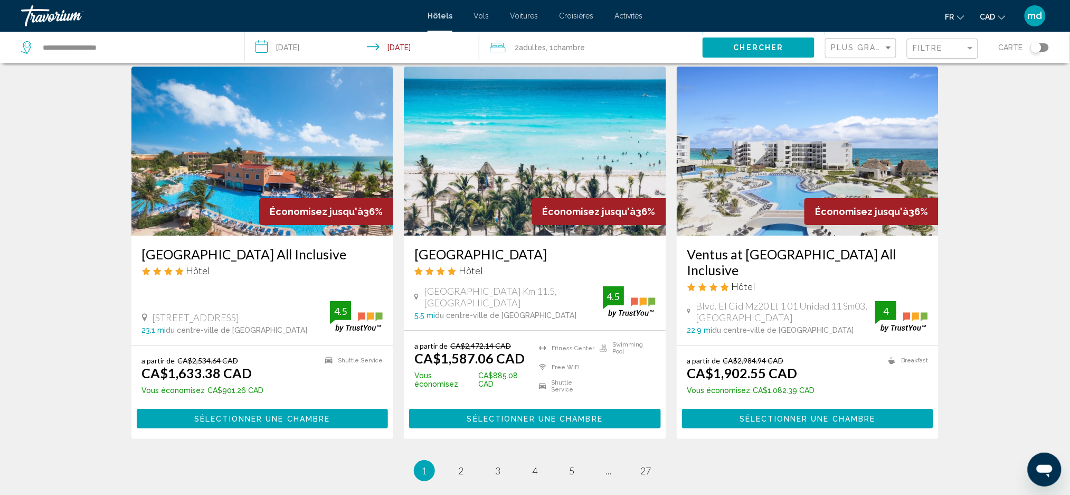
click at [504, 246] on h3 "Hotel NYX Cancun" at bounding box center [534, 254] width 241 height 16
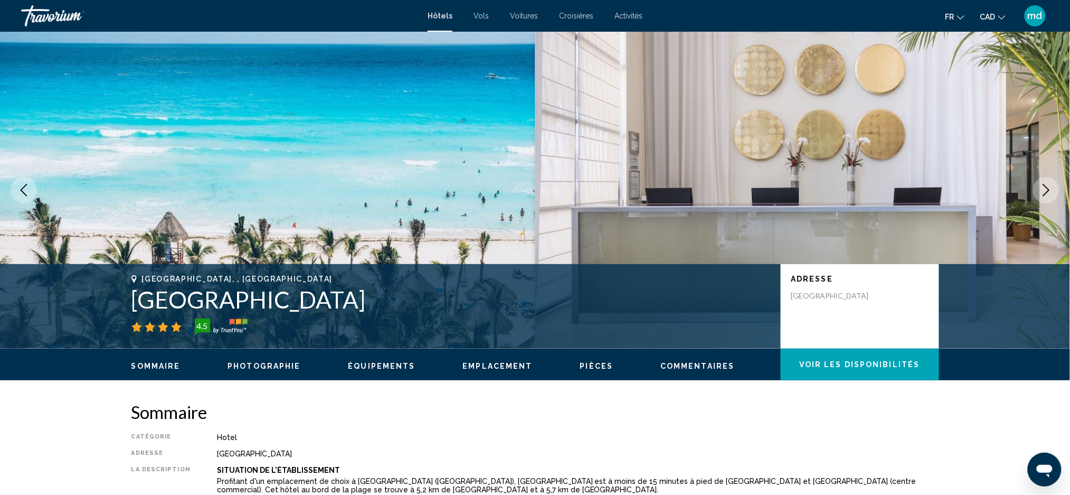
click at [1055, 192] on button "Next image" at bounding box center [1046, 190] width 26 height 26
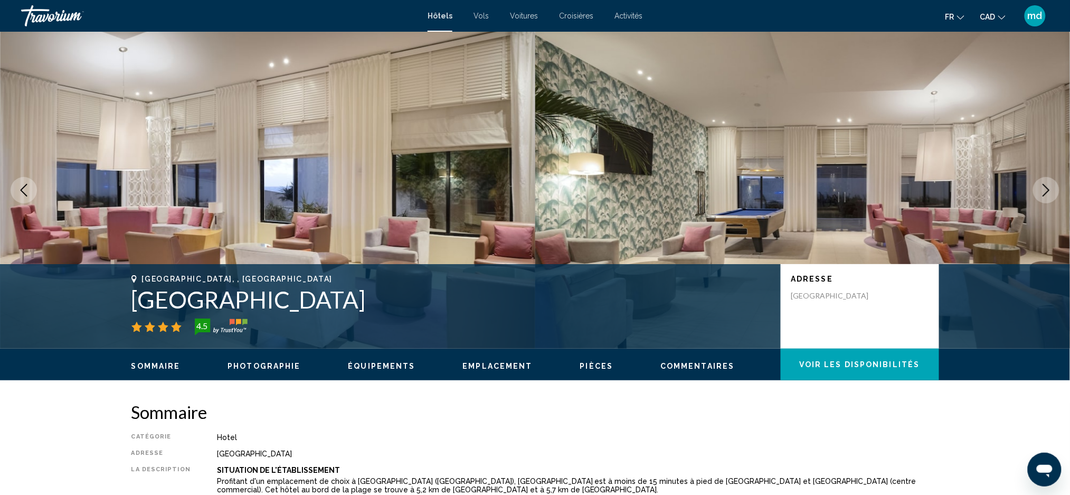
click at [1055, 192] on button "Next image" at bounding box center [1046, 190] width 26 height 26
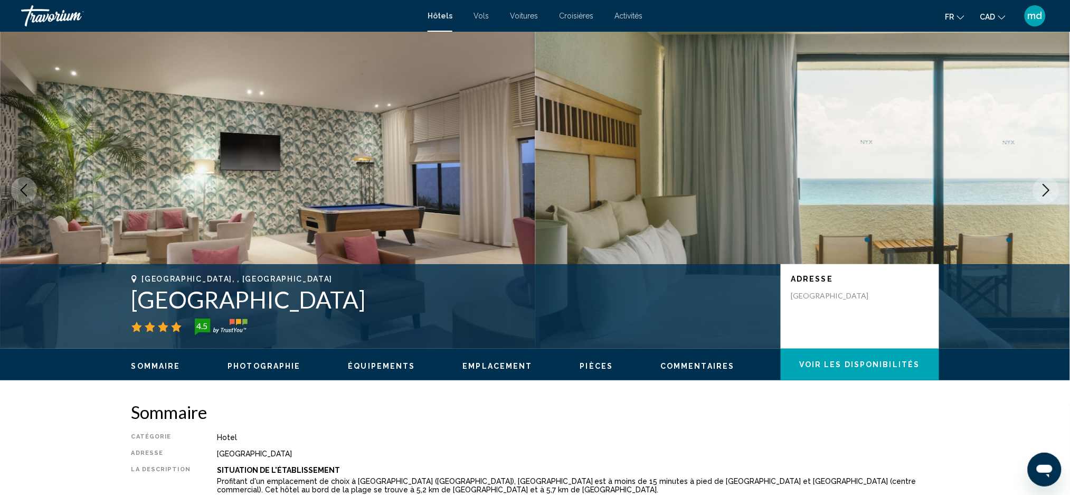
click at [1055, 192] on button "Next image" at bounding box center [1046, 190] width 26 height 26
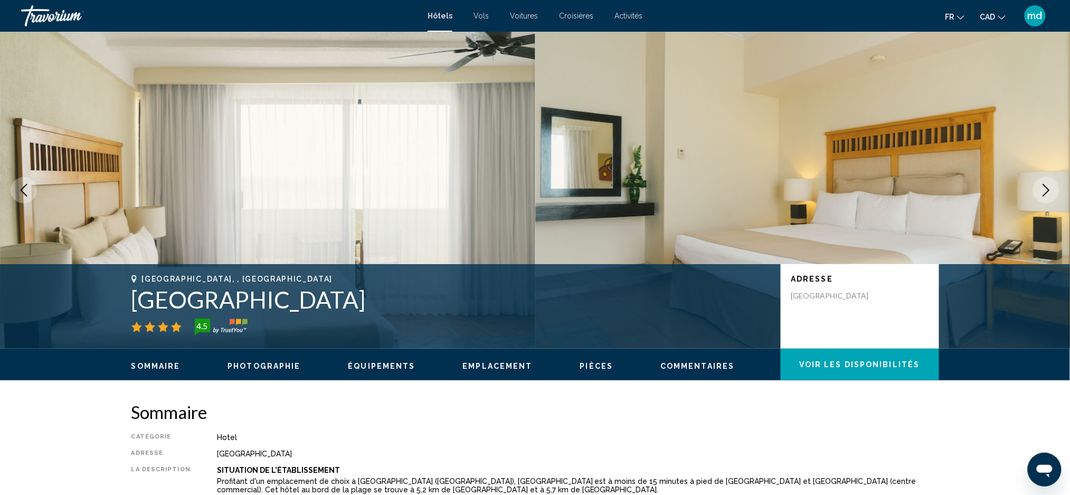
click at [1055, 192] on button "Next image" at bounding box center [1046, 190] width 26 height 26
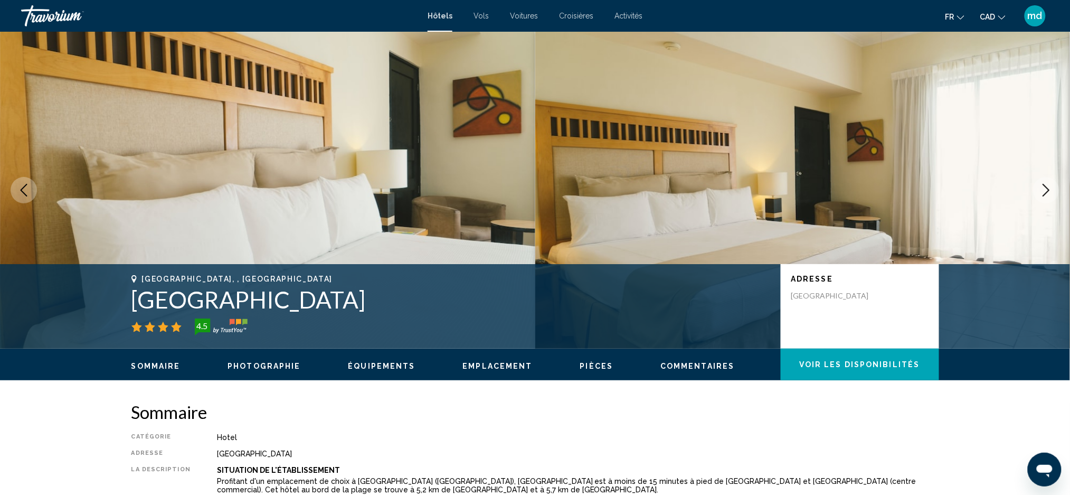
click at [1055, 192] on button "Next image" at bounding box center [1046, 190] width 26 height 26
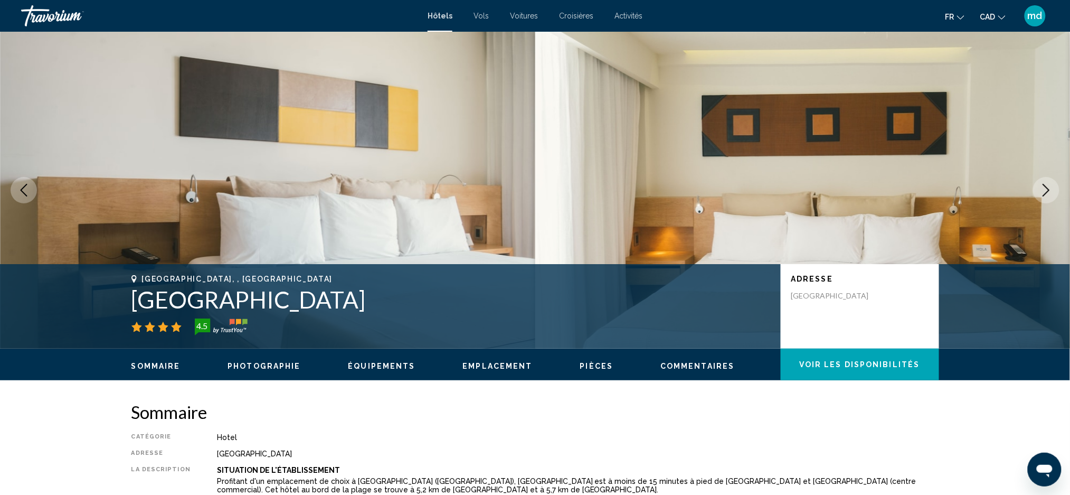
click at [1055, 192] on button "Next image" at bounding box center [1046, 190] width 26 height 26
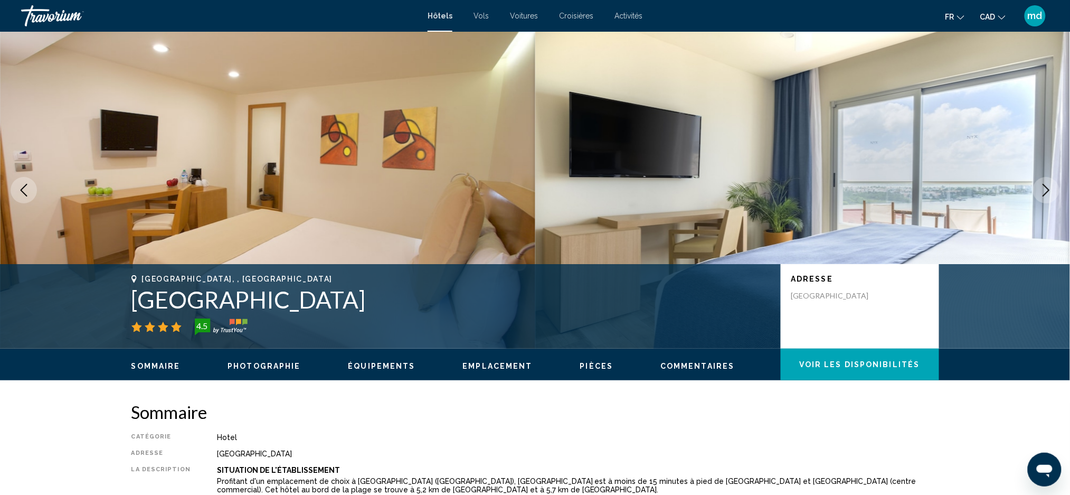
click at [1055, 192] on button "Next image" at bounding box center [1046, 190] width 26 height 26
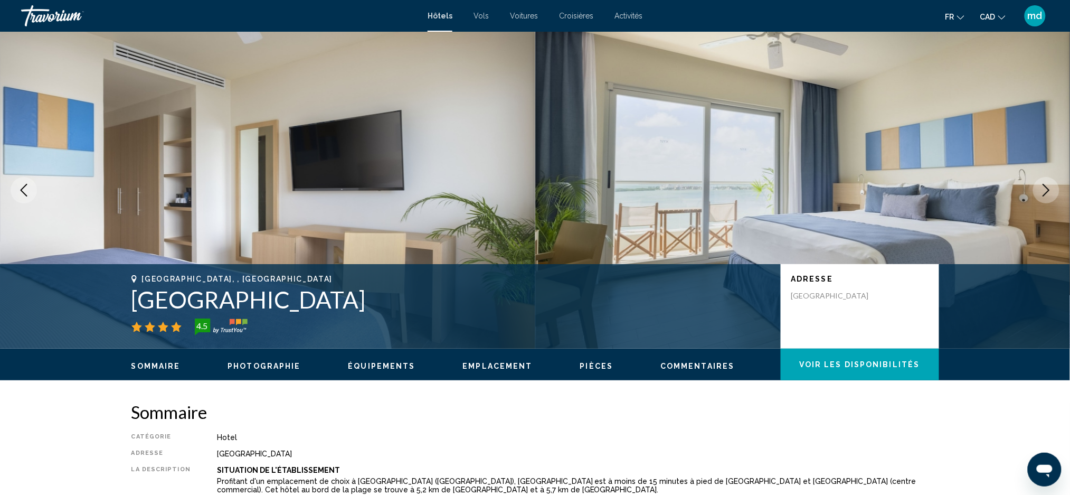
click at [1055, 192] on button "Next image" at bounding box center [1046, 190] width 26 height 26
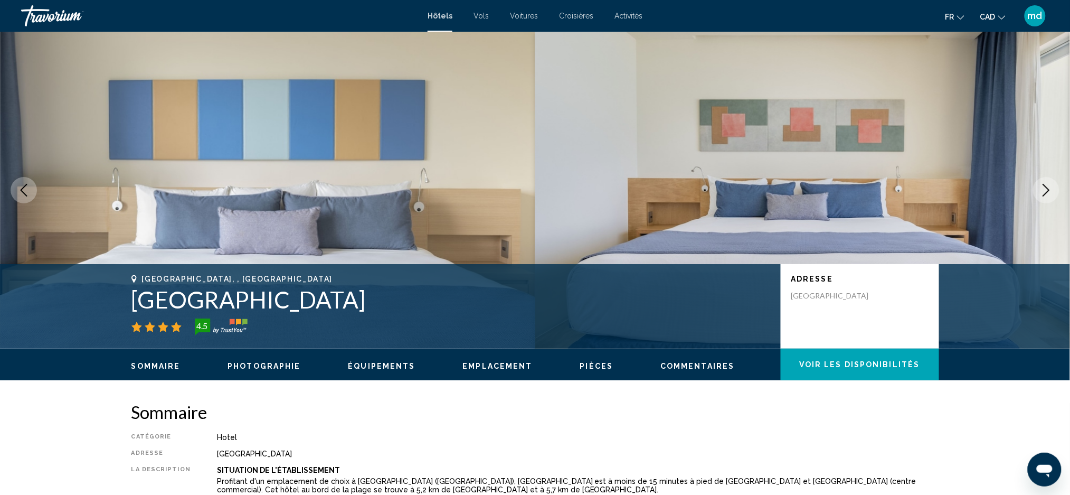
click at [1055, 192] on button "Next image" at bounding box center [1046, 190] width 26 height 26
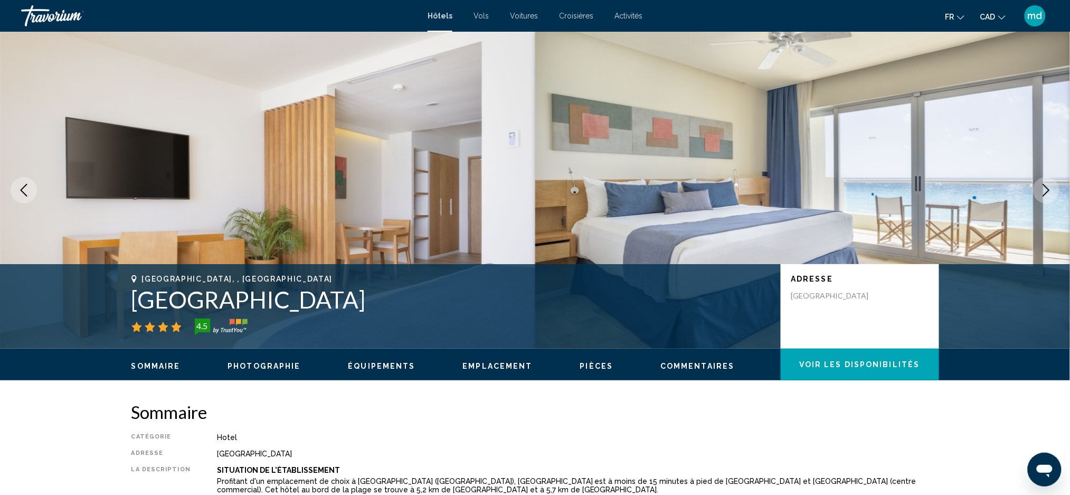
click at [1051, 191] on icon "Next image" at bounding box center [1046, 190] width 13 height 13
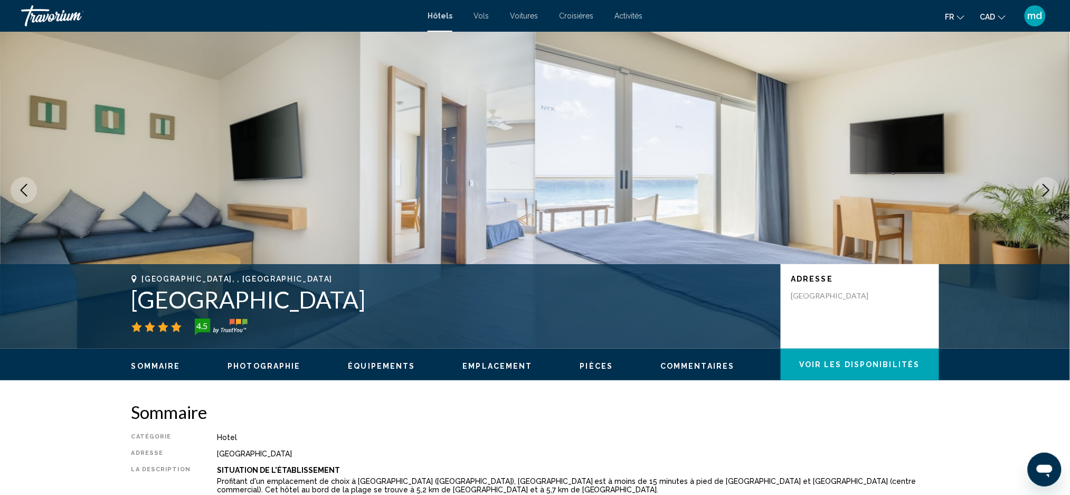
click at [1051, 191] on icon "Next image" at bounding box center [1046, 190] width 13 height 13
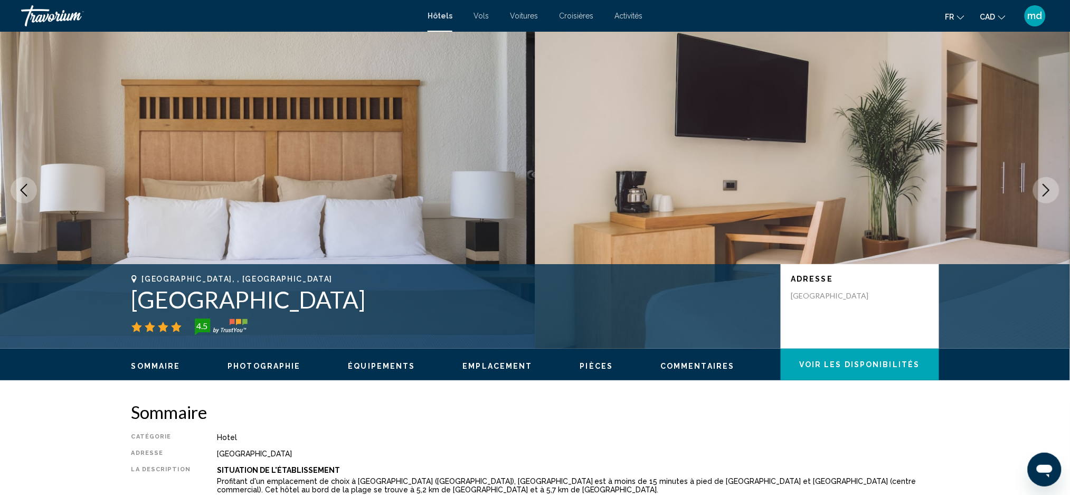
click at [1051, 191] on icon "Next image" at bounding box center [1046, 190] width 13 height 13
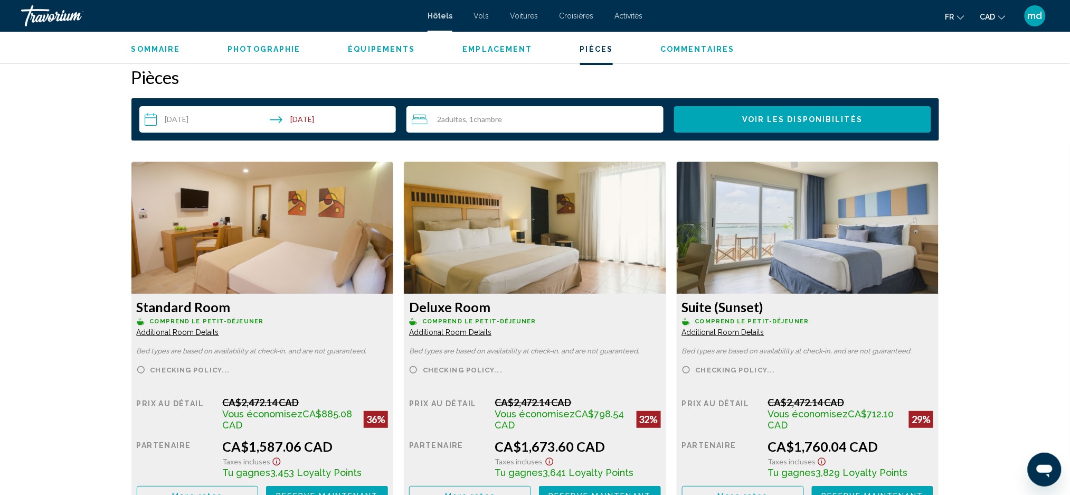
scroll to position [1548, 0]
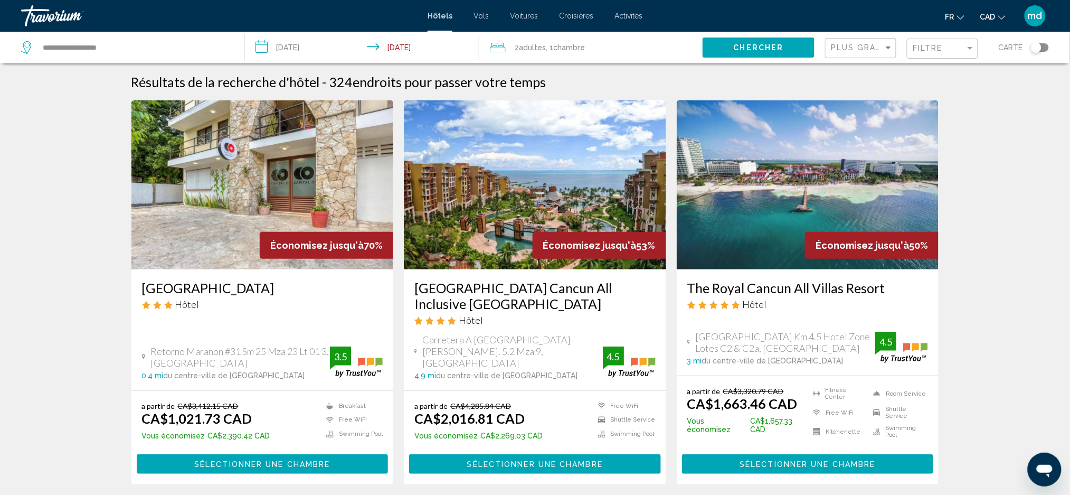
click at [888, 41] on div "Plus grandes économies" at bounding box center [862, 49] width 62 height 20
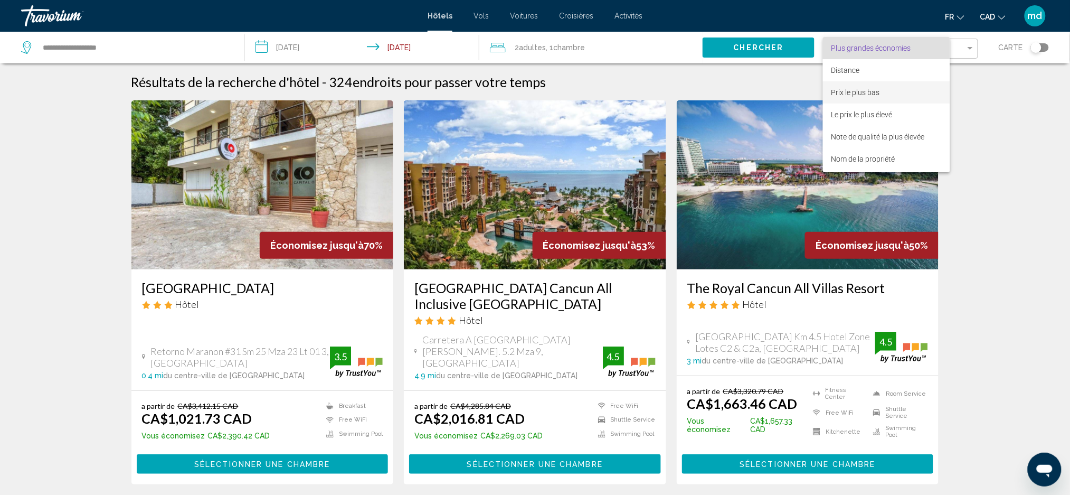
click at [871, 92] on span "Prix le plus bas" at bounding box center [855, 92] width 49 height 8
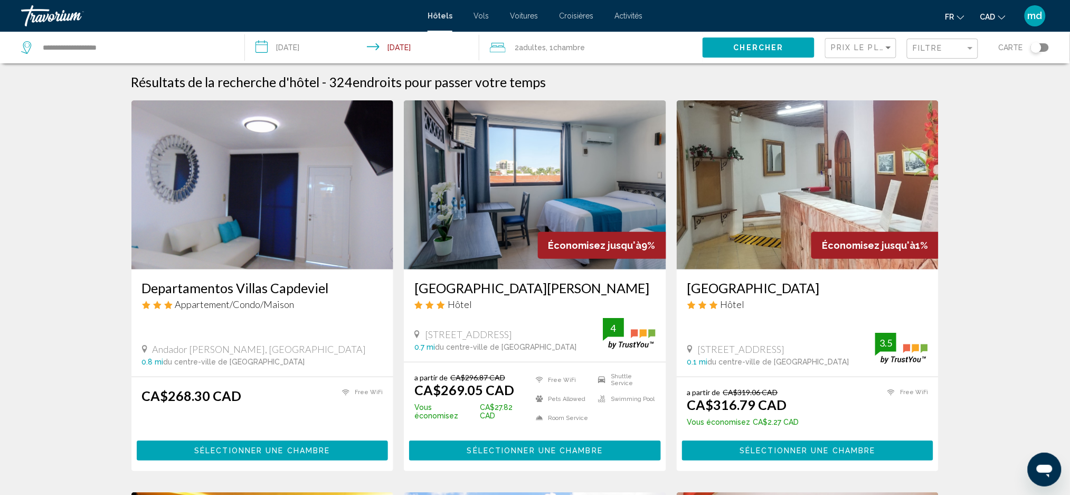
click at [269, 286] on h3 "Departamentos Villas Capdeviel" at bounding box center [262, 288] width 241 height 16
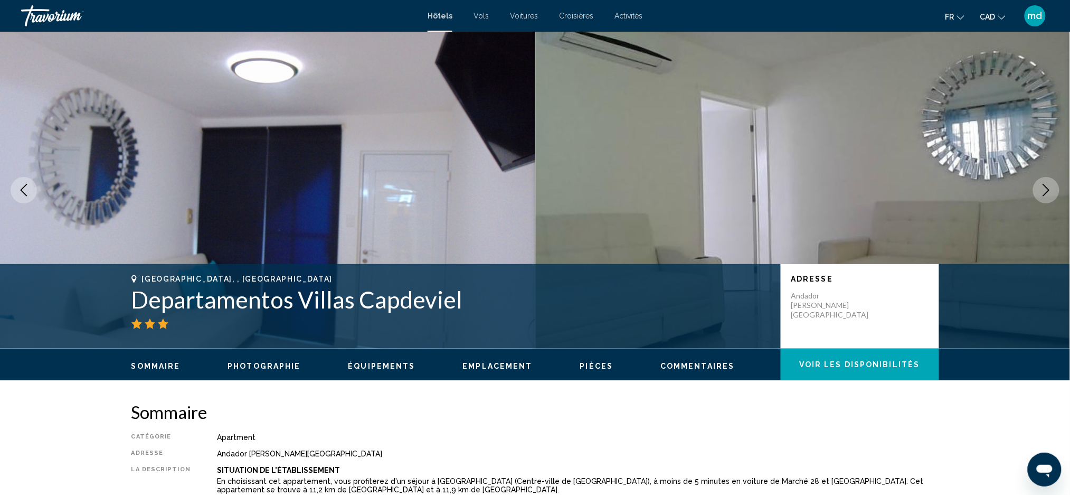
click at [1045, 191] on icon "Next image" at bounding box center [1046, 190] width 13 height 13
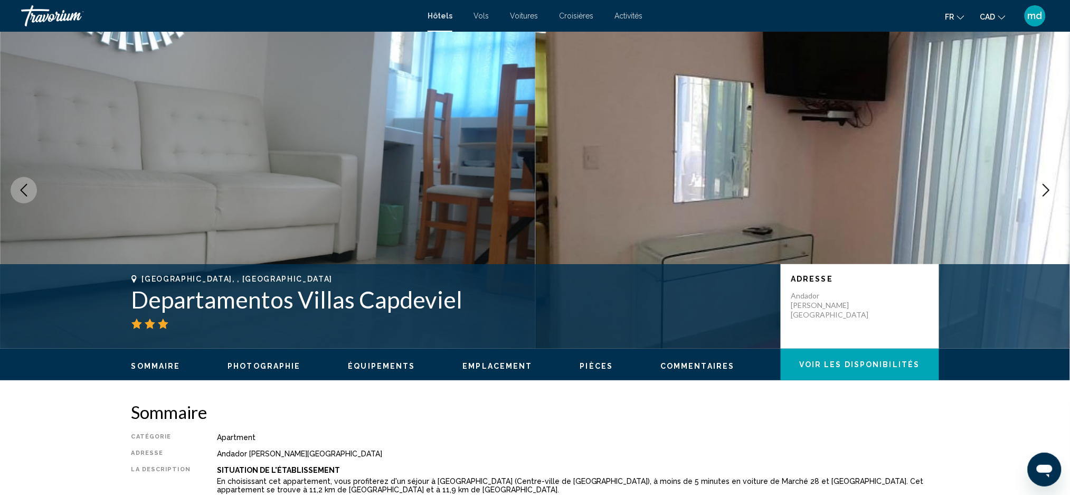
click at [1045, 191] on icon "Next image" at bounding box center [1046, 190] width 13 height 13
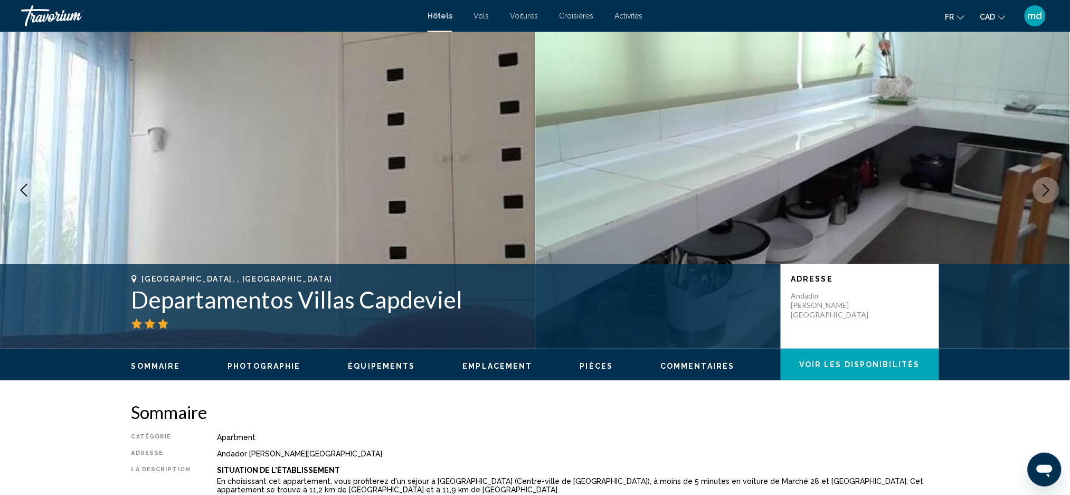
click at [1045, 191] on icon "Next image" at bounding box center [1046, 190] width 13 height 13
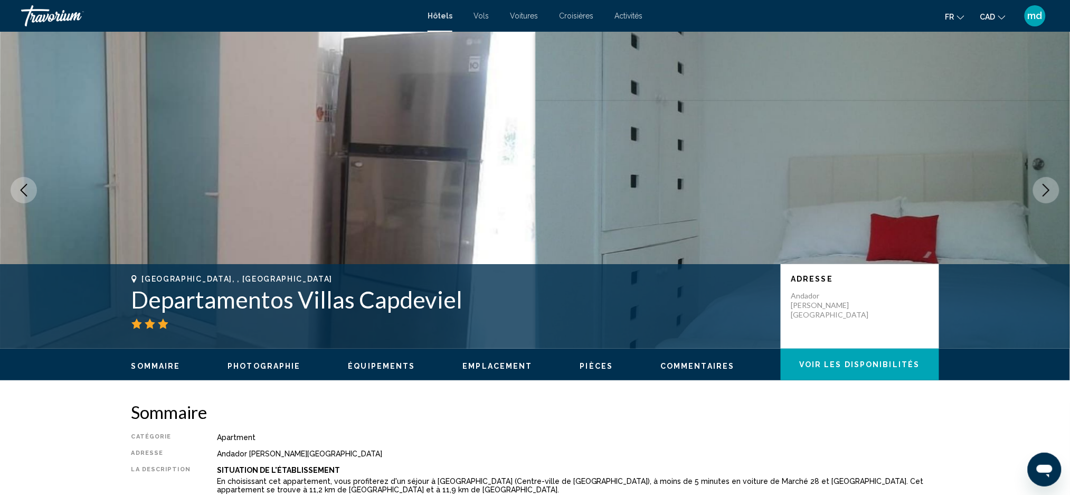
click at [1045, 191] on icon "Next image" at bounding box center [1046, 190] width 13 height 13
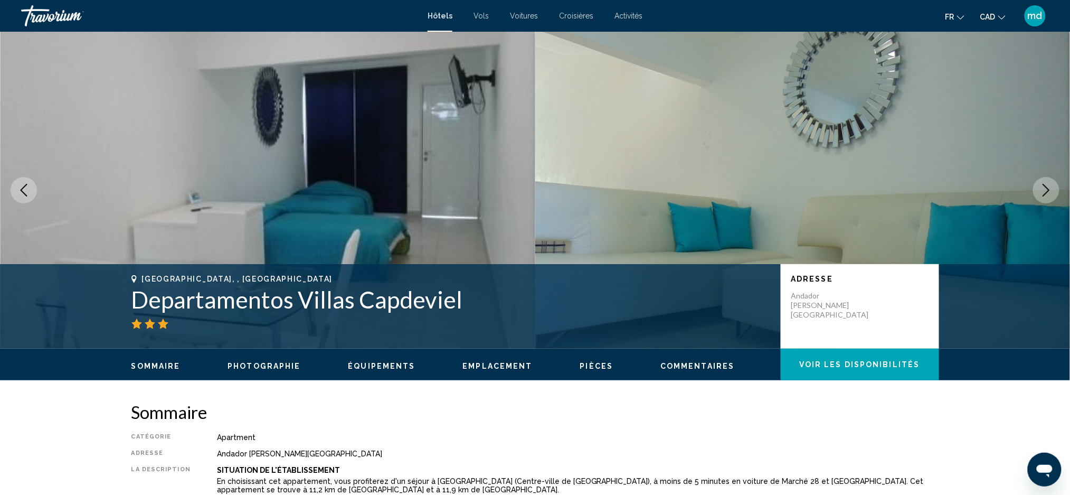
click at [1045, 191] on icon "Next image" at bounding box center [1046, 190] width 13 height 13
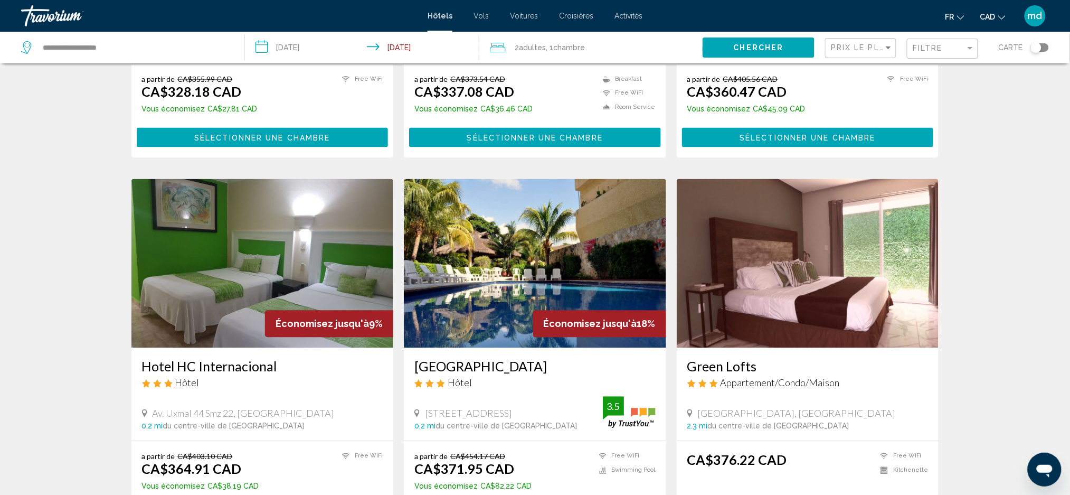
scroll to position [704, 0]
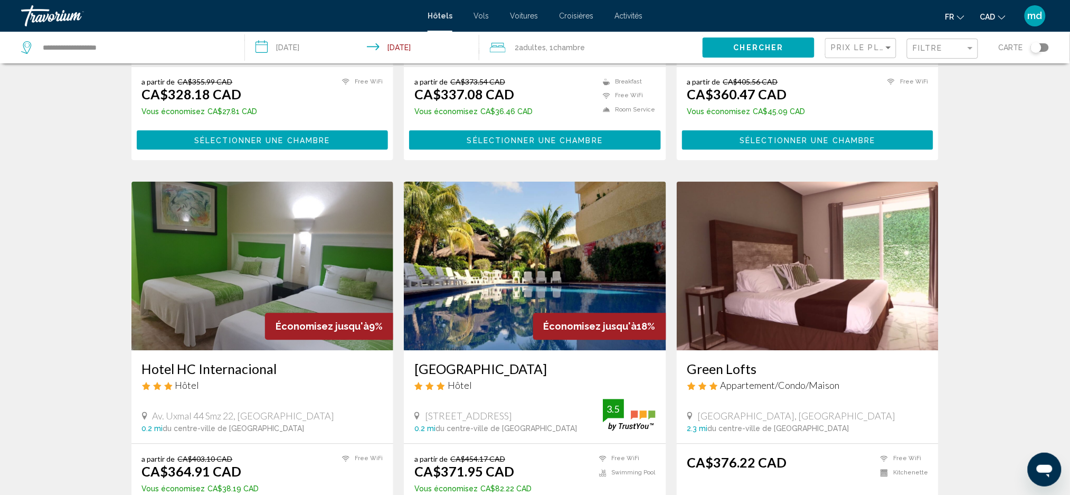
click at [468, 265] on img "Main content" at bounding box center [535, 266] width 262 height 169
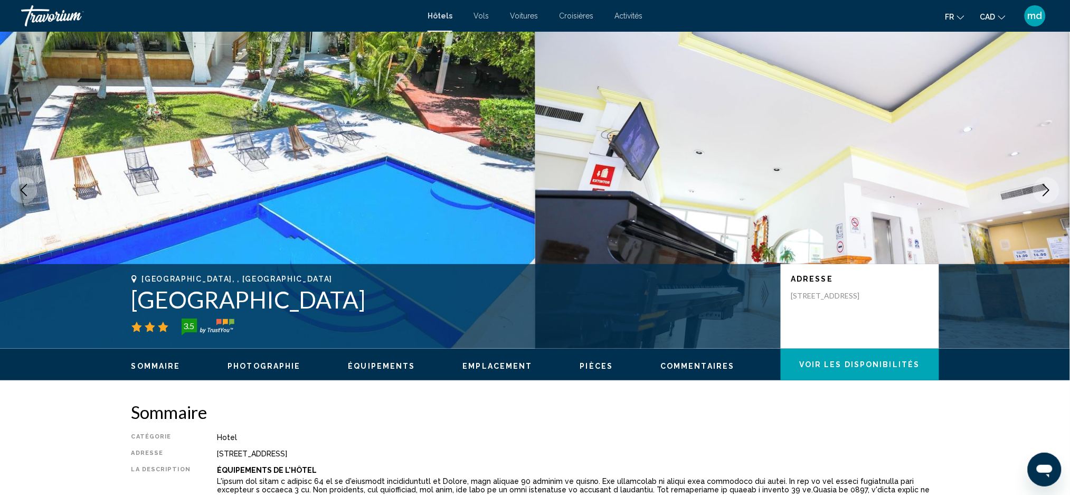
click at [1048, 192] on icon "Next image" at bounding box center [1046, 190] width 13 height 13
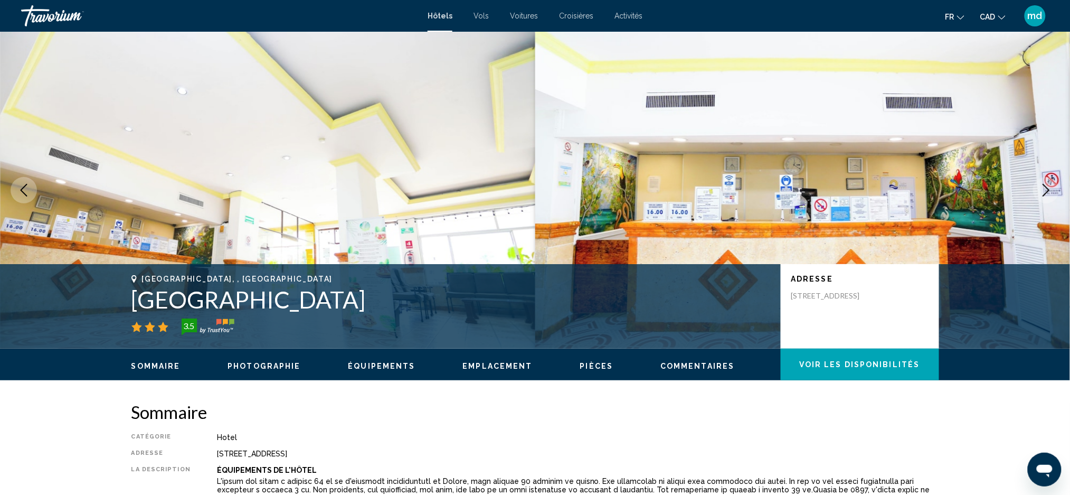
click at [1048, 192] on icon "Next image" at bounding box center [1046, 190] width 13 height 13
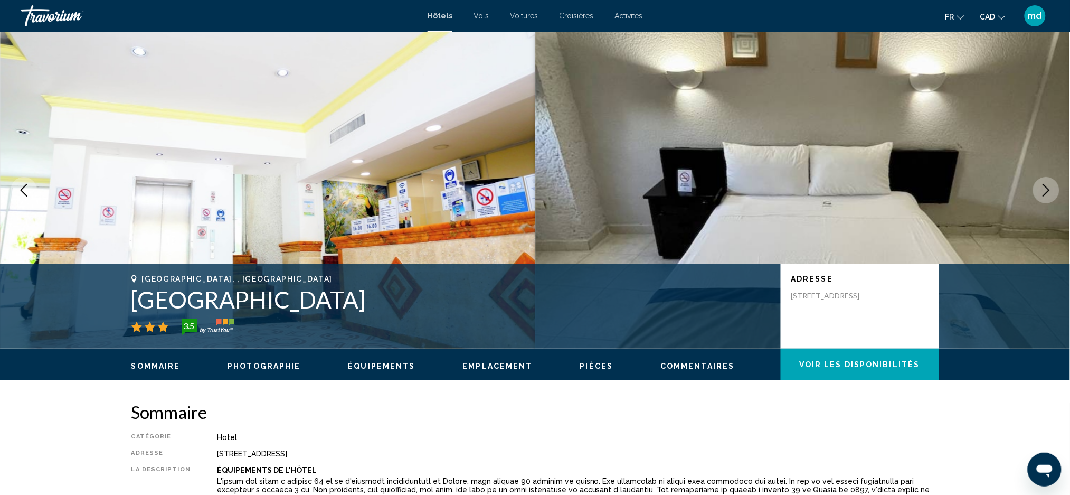
click at [1048, 192] on icon "Next image" at bounding box center [1046, 190] width 13 height 13
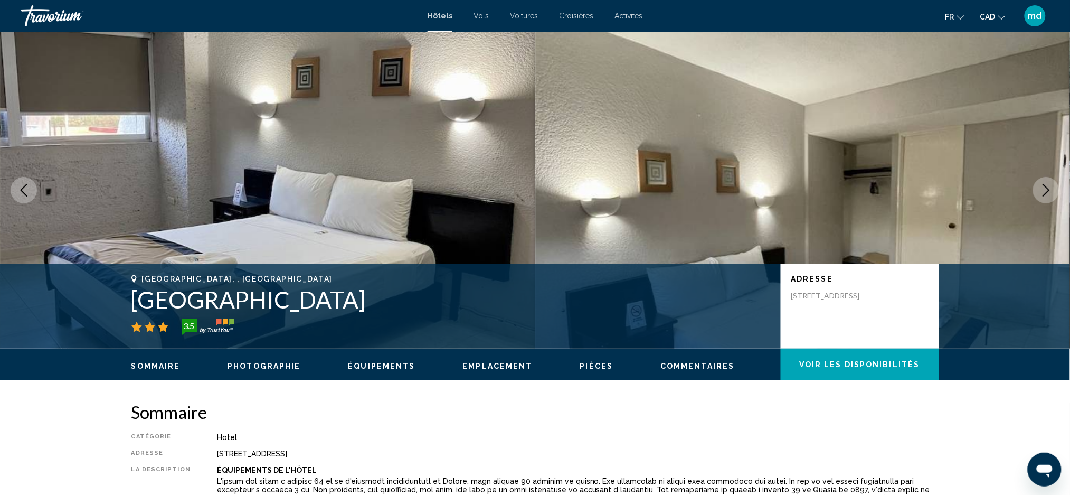
click at [1048, 192] on icon "Next image" at bounding box center [1046, 190] width 13 height 13
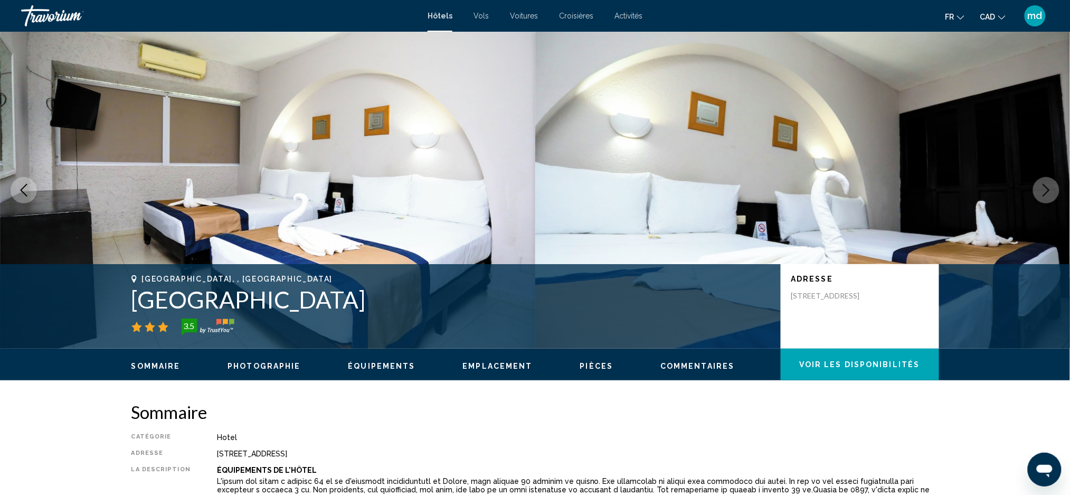
click at [1048, 192] on icon "Next image" at bounding box center [1046, 190] width 13 height 13
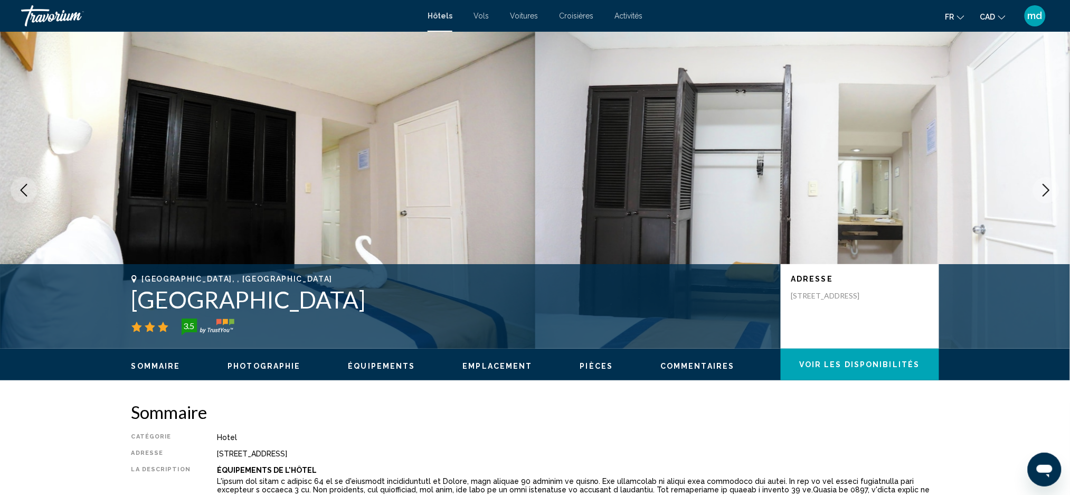
click at [1048, 192] on icon "Next image" at bounding box center [1046, 190] width 13 height 13
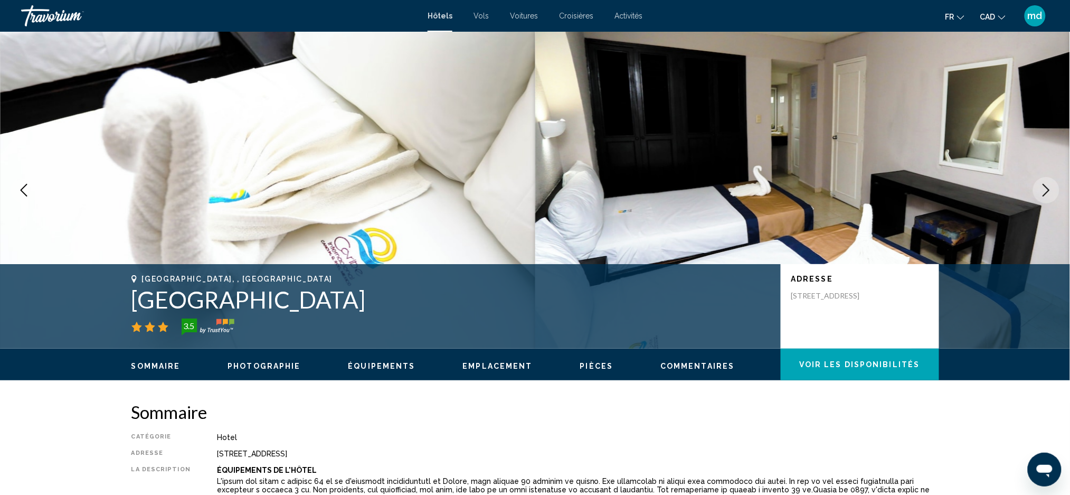
click at [1048, 192] on icon "Next image" at bounding box center [1046, 190] width 13 height 13
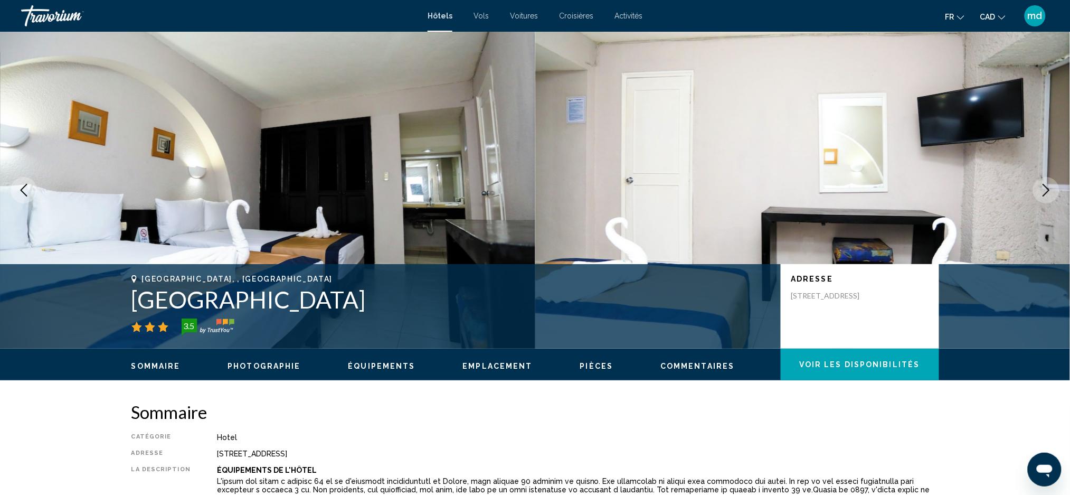
click at [1048, 192] on icon "Next image" at bounding box center [1046, 190] width 13 height 13
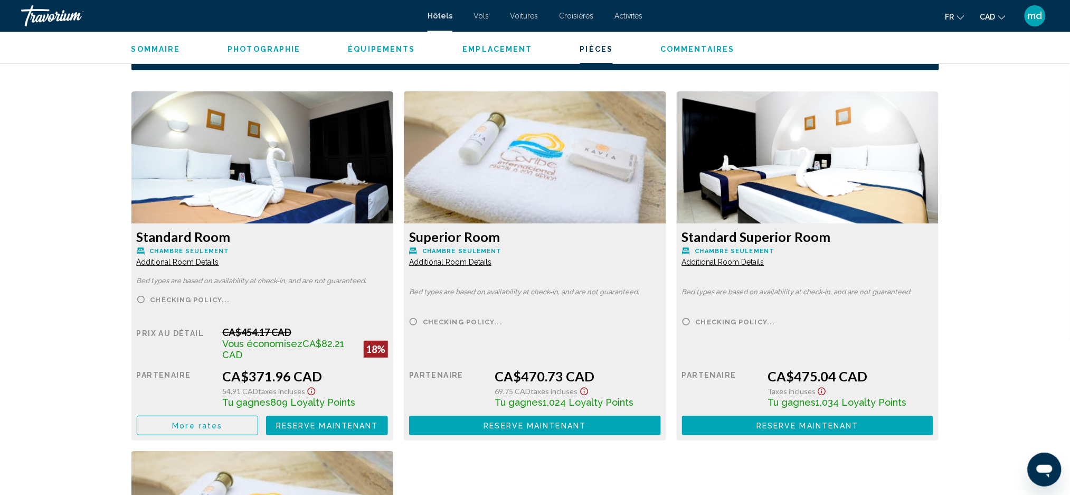
scroll to position [1407, 0]
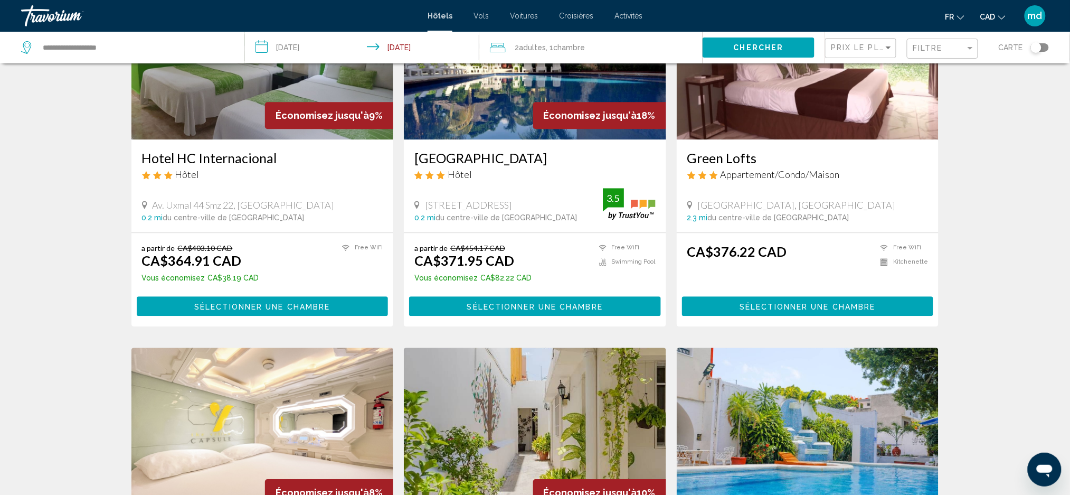
scroll to position [1196, 0]
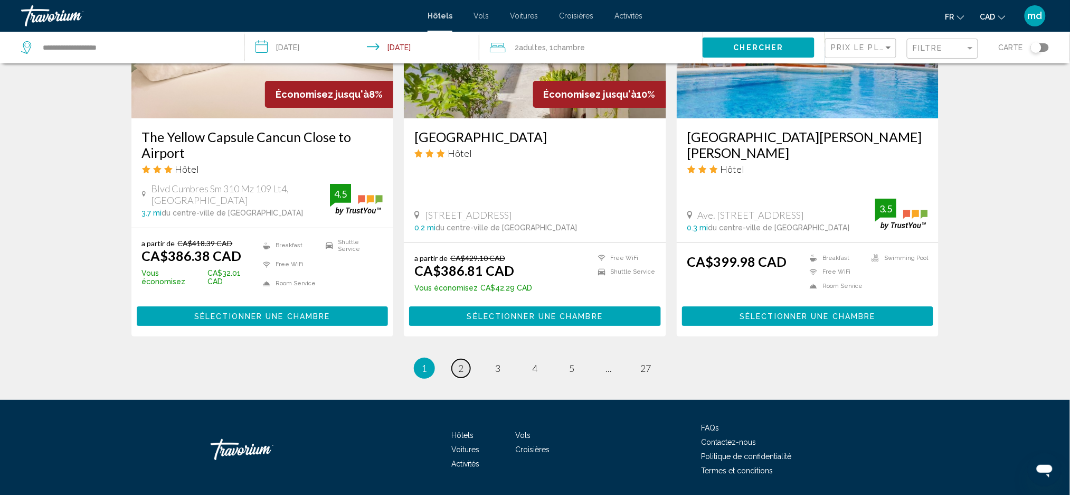
click at [460, 362] on span "2" at bounding box center [461, 368] width 5 height 12
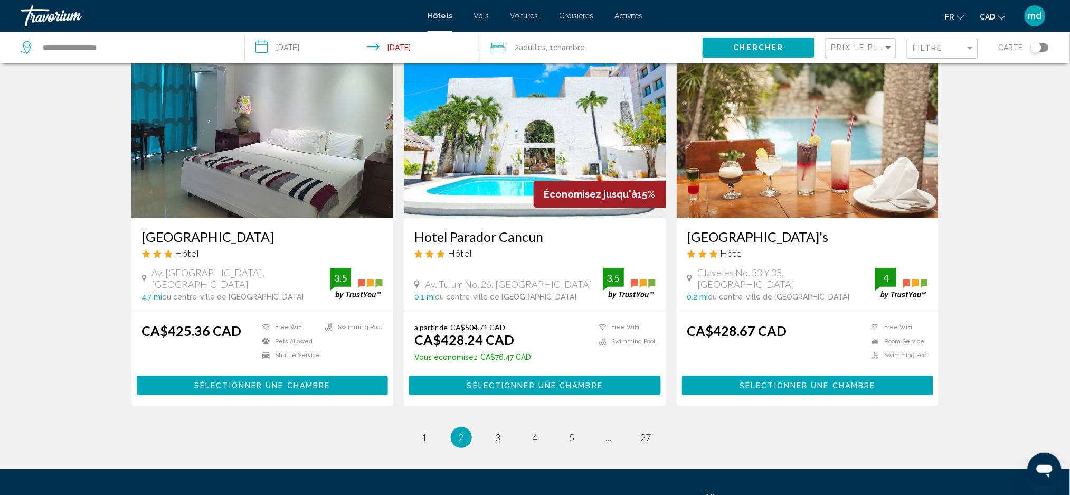
scroll to position [1267, 0]
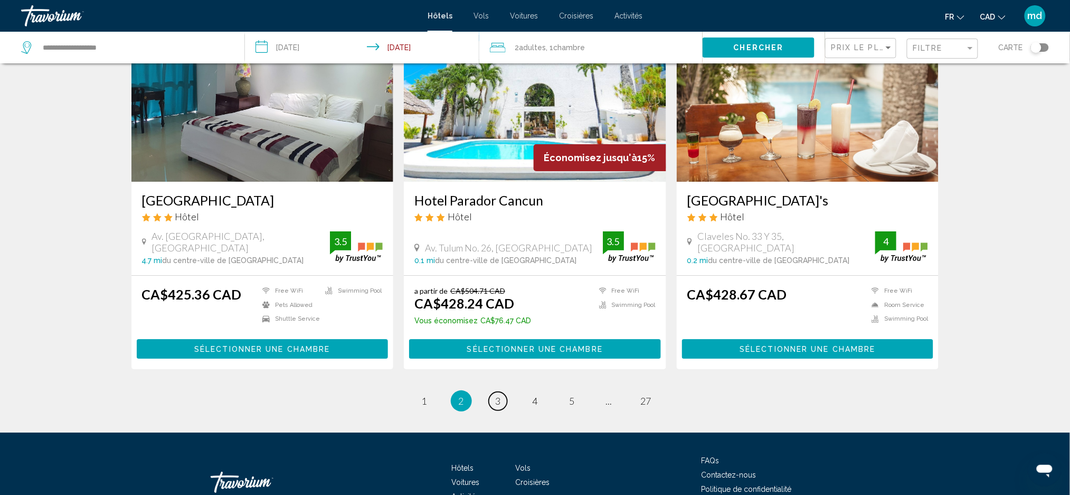
click at [506, 392] on link "page 3" at bounding box center [498, 401] width 18 height 18
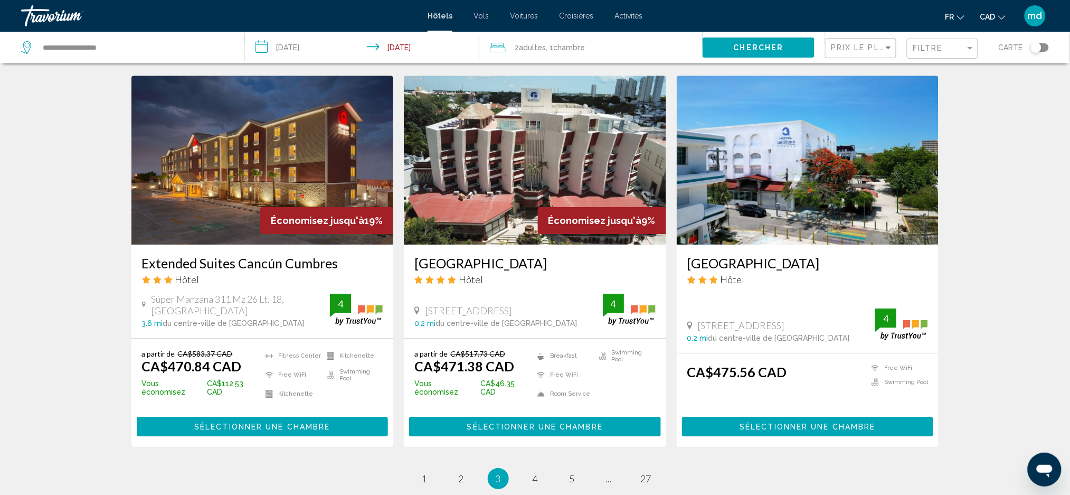
scroll to position [1274, 0]
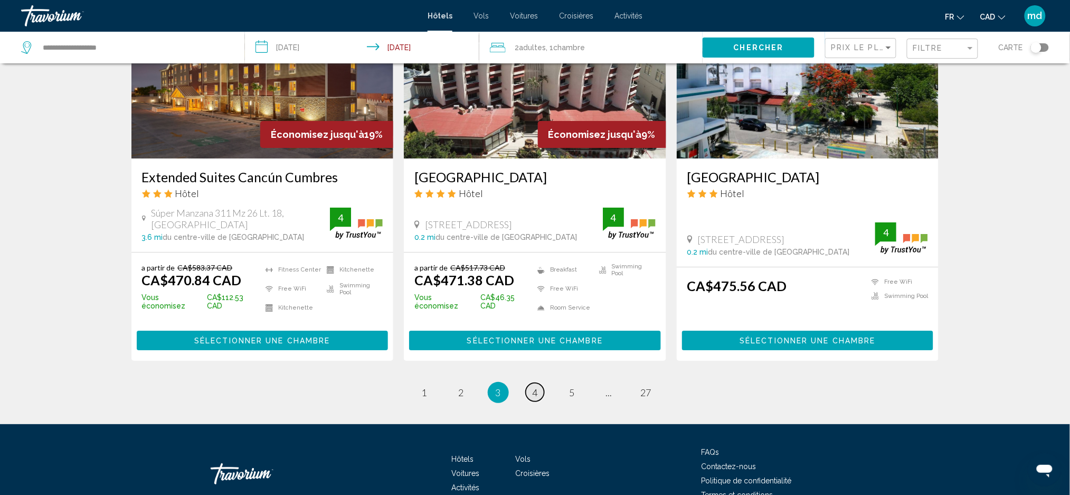
click at [539, 383] on link "page 4" at bounding box center [535, 392] width 18 height 18
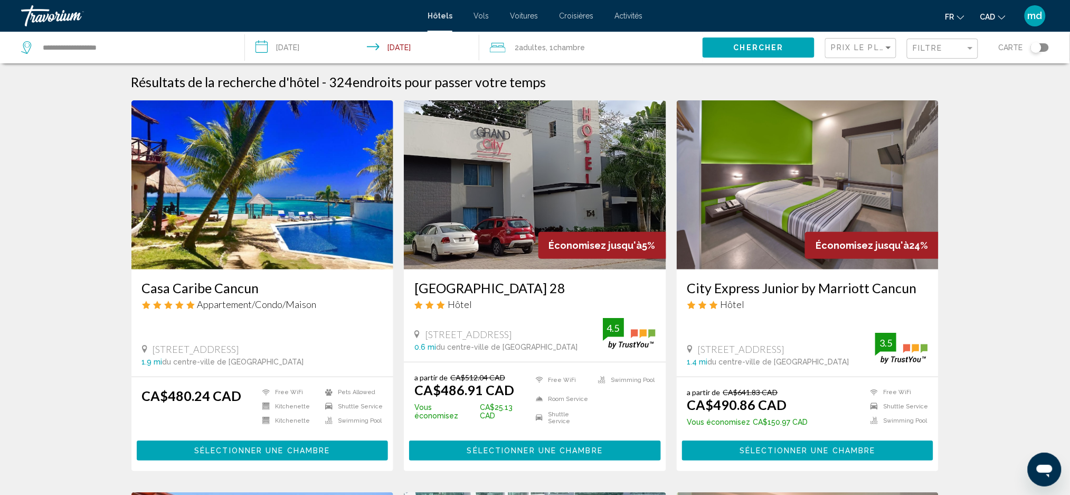
click at [220, 223] on img "Main content" at bounding box center [262, 184] width 262 height 169
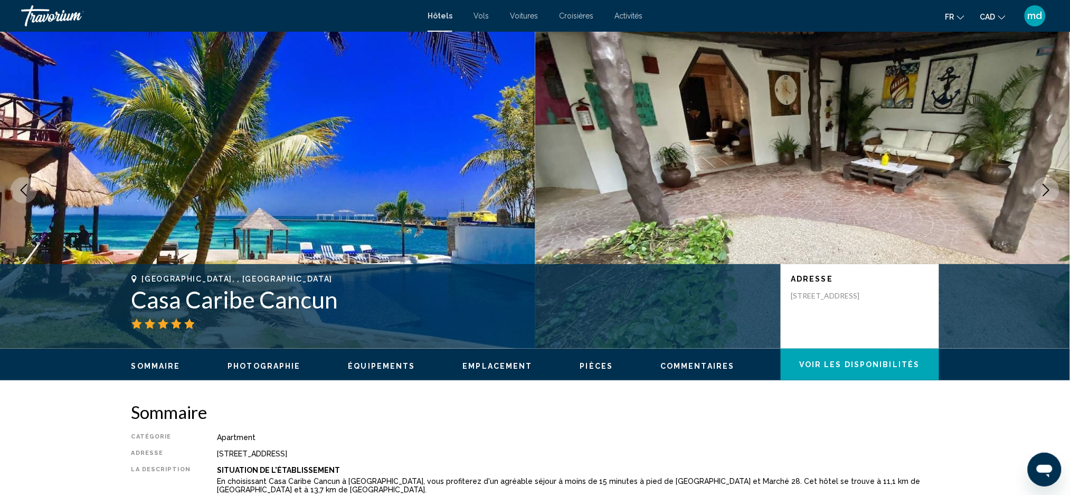
click at [1050, 191] on icon "Next image" at bounding box center [1046, 190] width 13 height 13
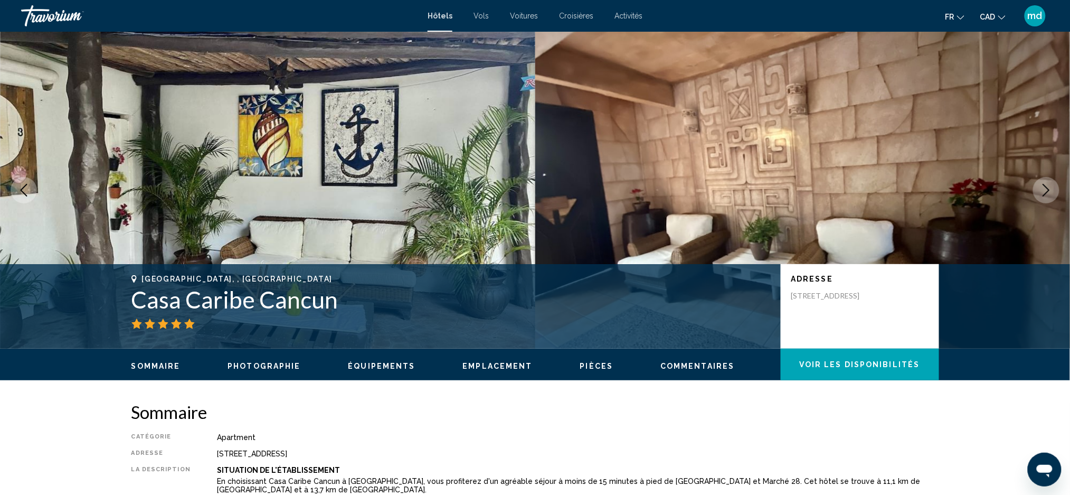
click at [1049, 191] on icon "Next image" at bounding box center [1046, 190] width 13 height 13
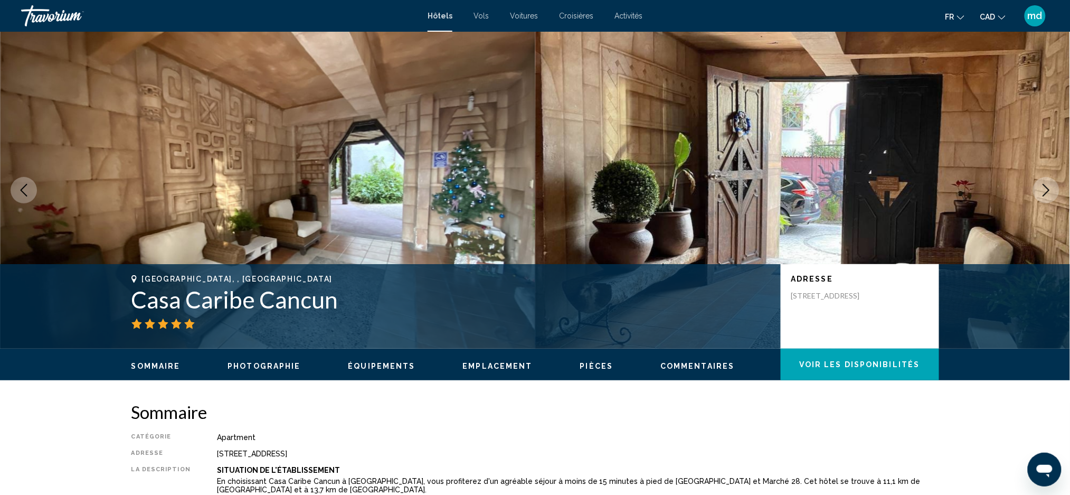
click at [1041, 191] on icon "Next image" at bounding box center [1046, 190] width 13 height 13
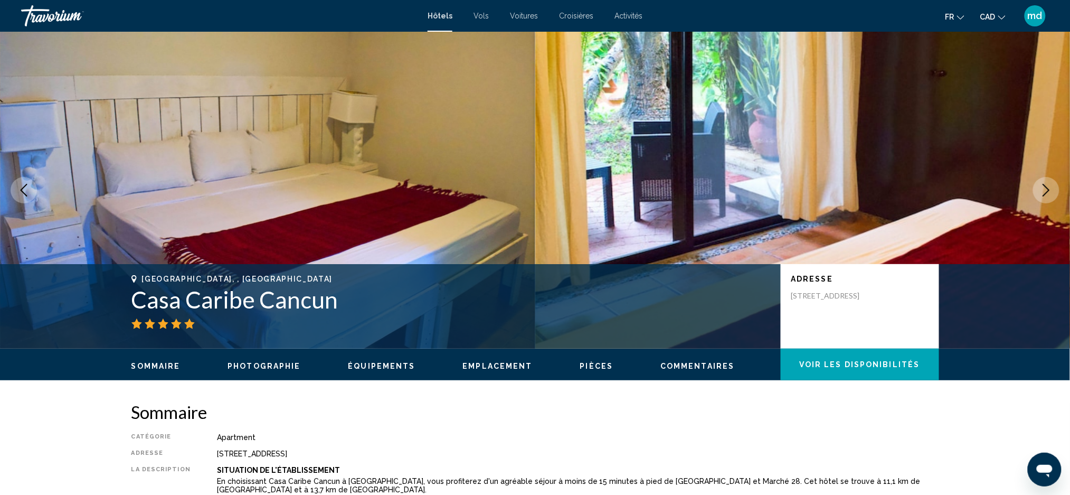
click at [1041, 191] on icon "Next image" at bounding box center [1046, 190] width 13 height 13
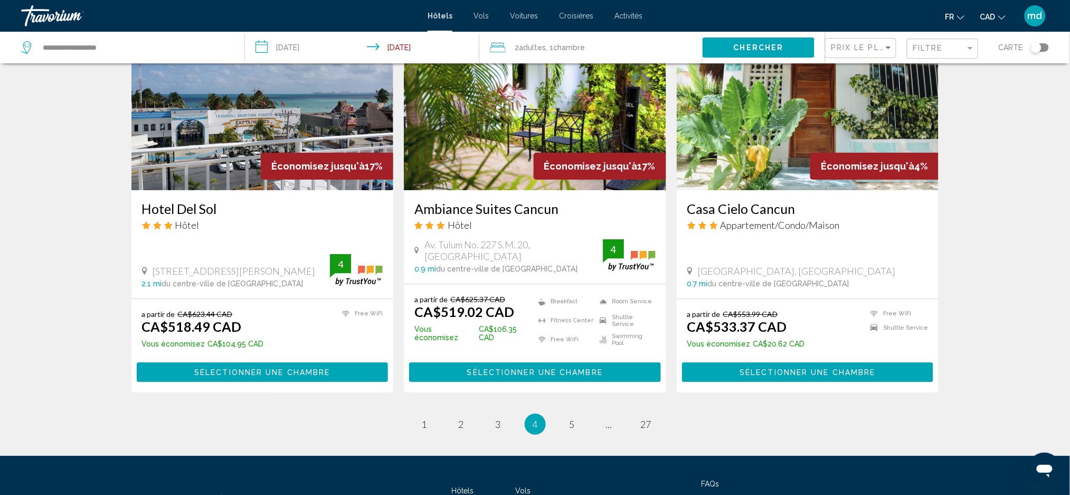
scroll to position [1267, 0]
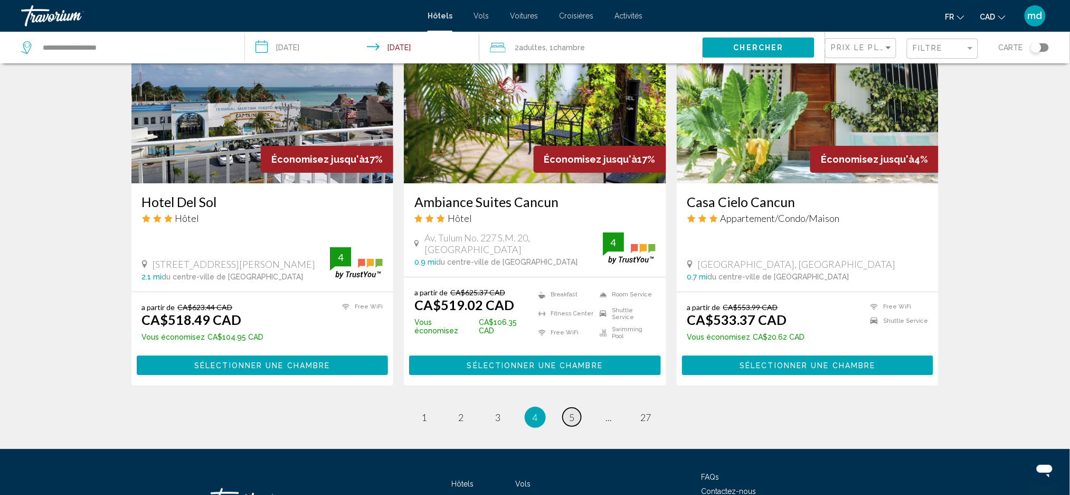
click at [566, 407] on link "page 5" at bounding box center [572, 416] width 18 height 18
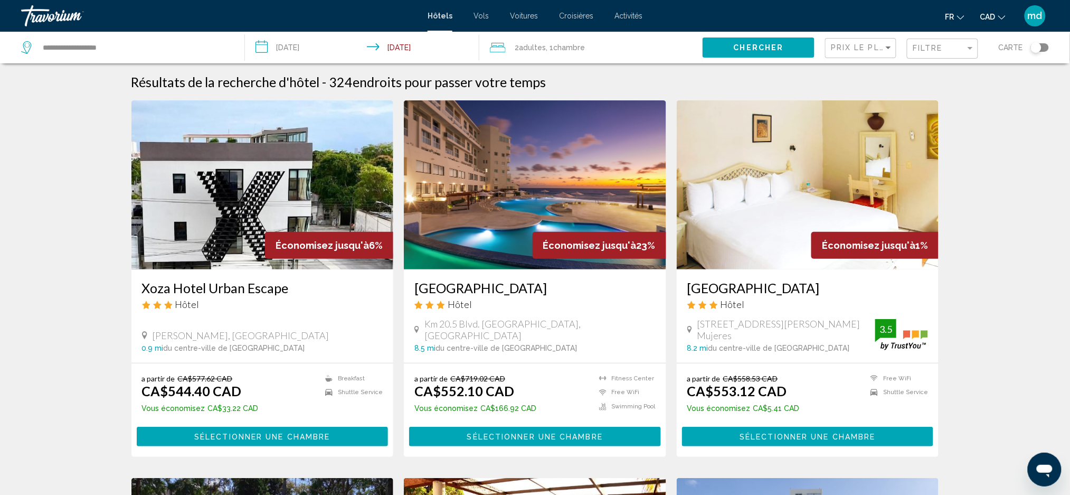
click at [518, 290] on h3 "Cyan Cancun Resort & Spa" at bounding box center [534, 288] width 241 height 16
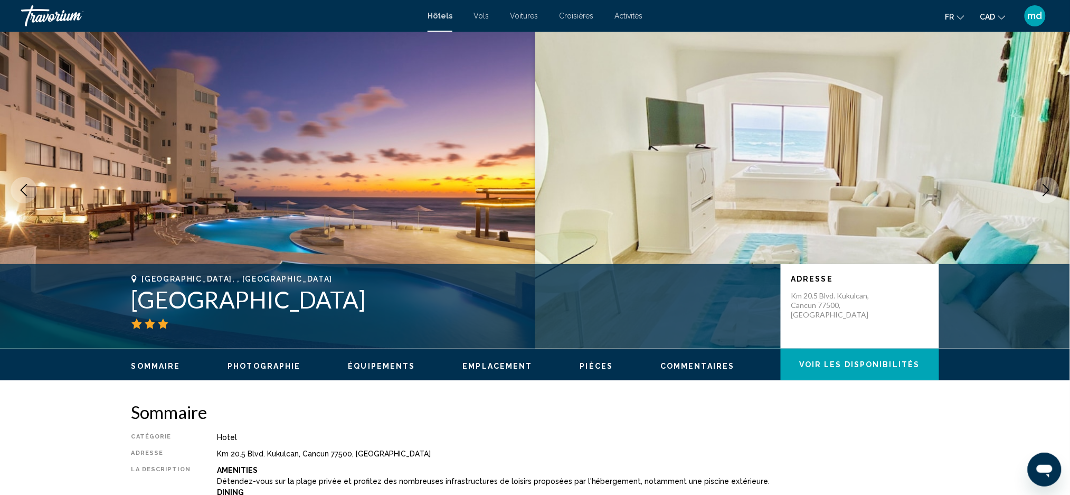
click at [1049, 192] on icon "Next image" at bounding box center [1046, 190] width 13 height 13
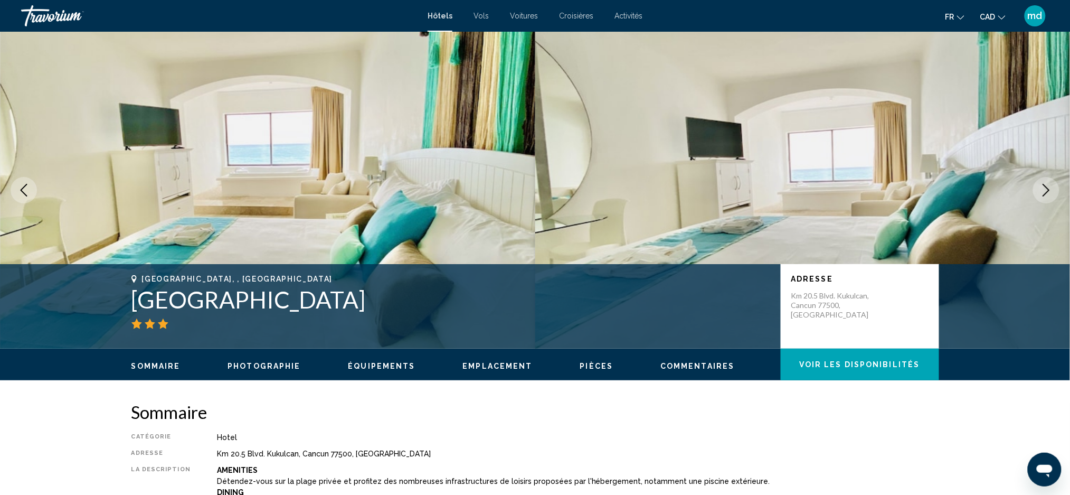
click at [1049, 192] on icon "Next image" at bounding box center [1046, 190] width 13 height 13
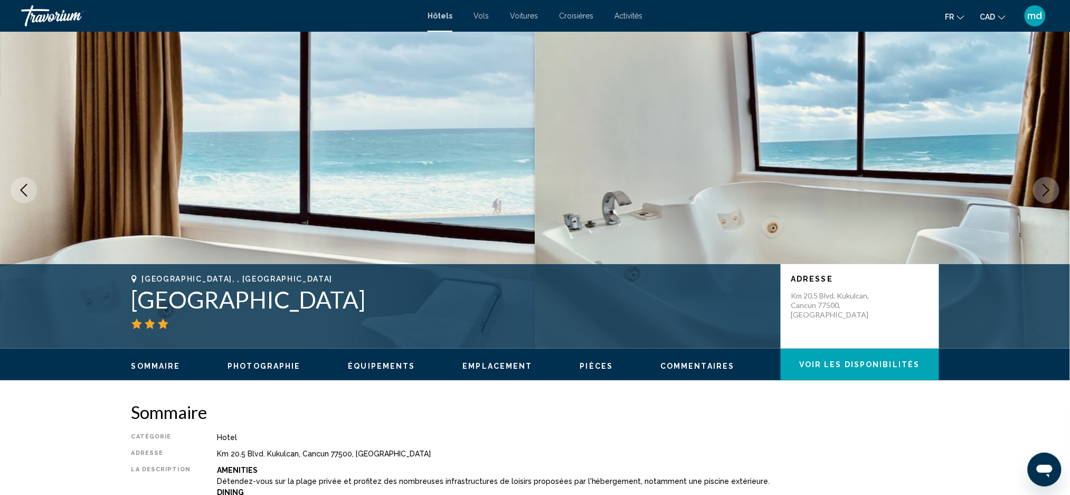
click at [1049, 192] on icon "Next image" at bounding box center [1046, 190] width 13 height 13
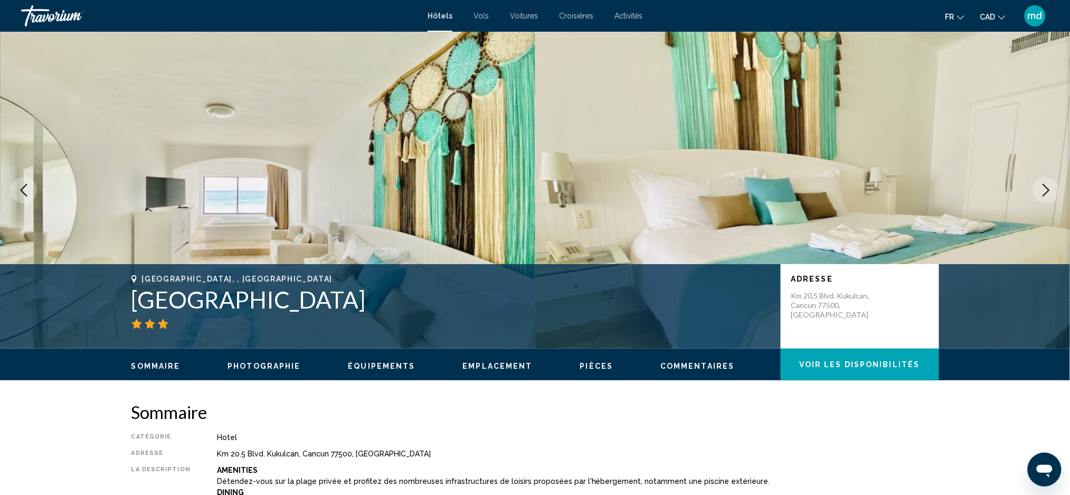
click at [1049, 192] on icon "Next image" at bounding box center [1046, 190] width 13 height 13
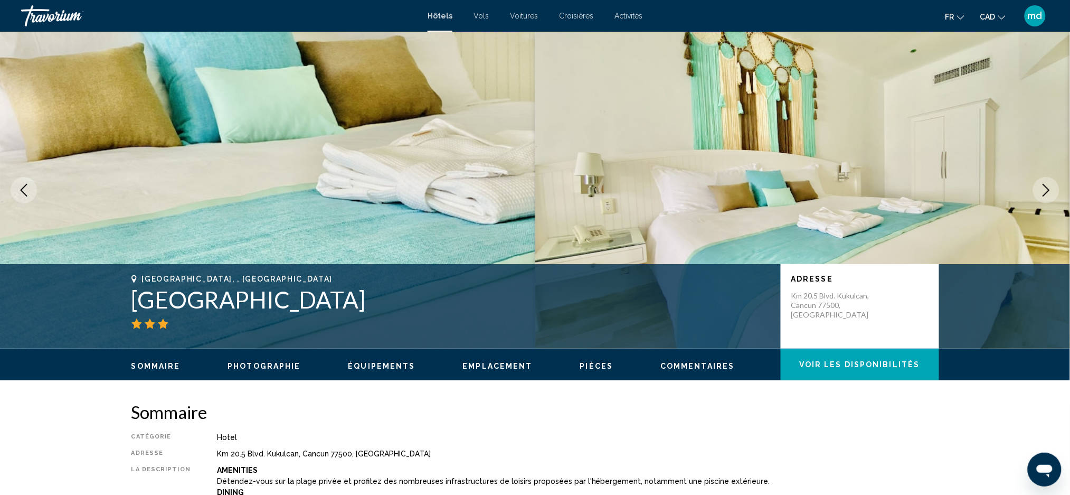
click at [1049, 192] on icon "Next image" at bounding box center [1046, 190] width 13 height 13
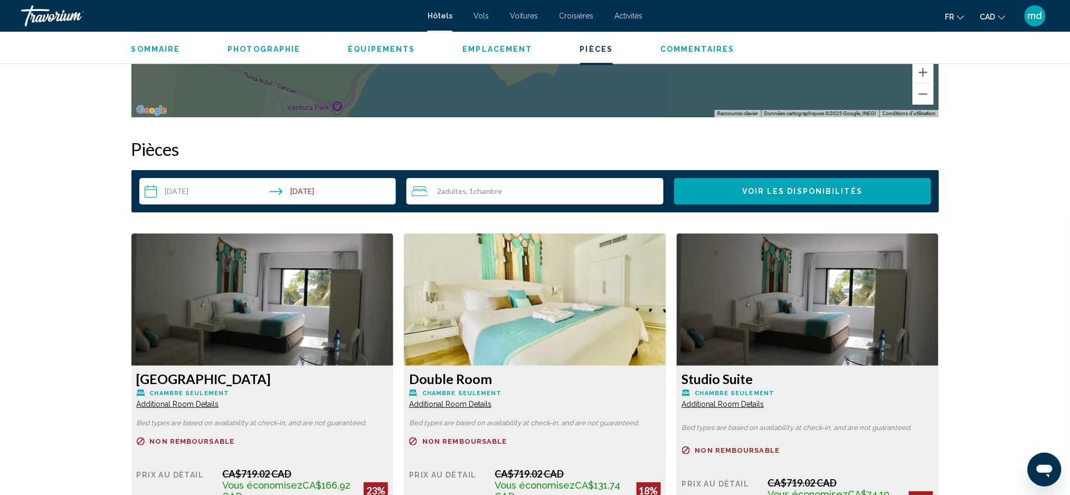
scroll to position [1478, 0]
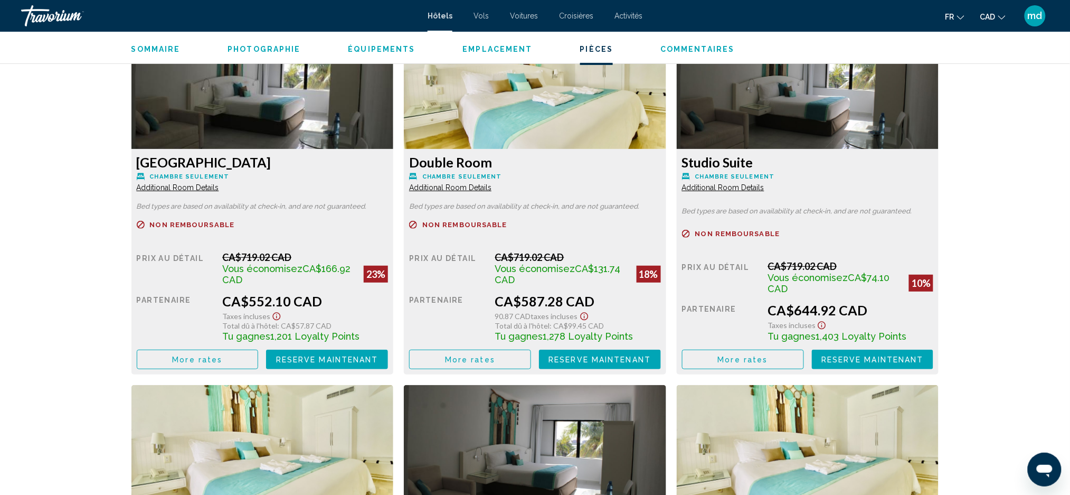
click at [235, 353] on button "More rates" at bounding box center [198, 359] width 122 height 20
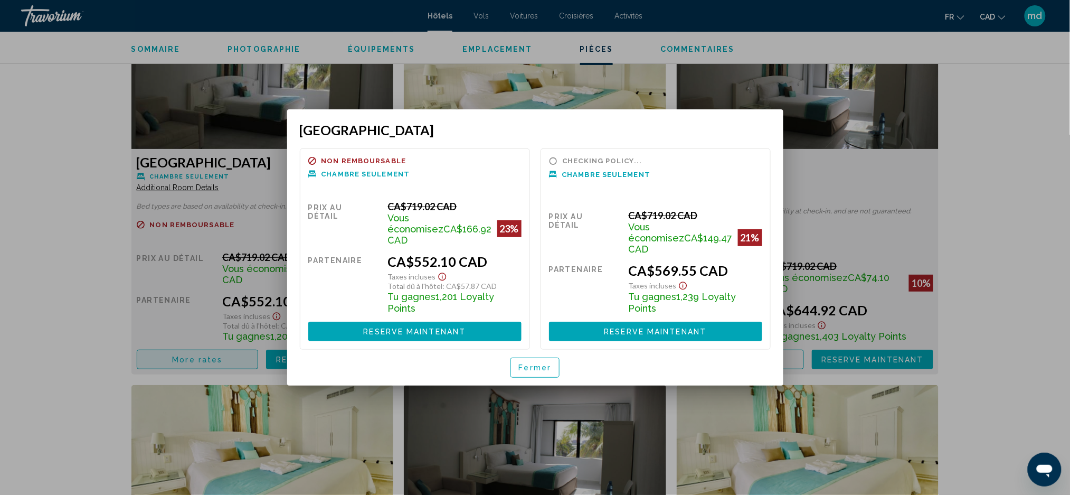
scroll to position [0, 0]
click at [552, 361] on button "Fermer" at bounding box center [535, 367] width 50 height 20
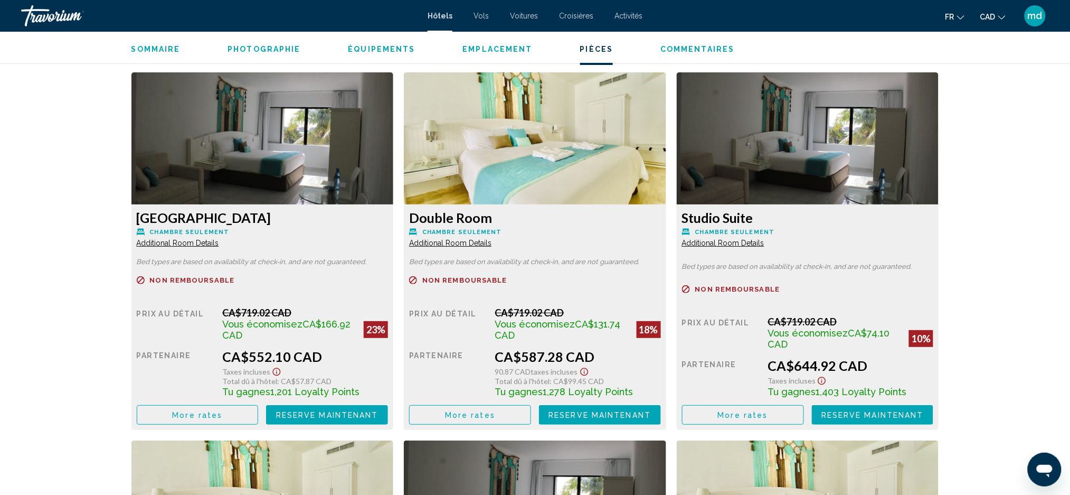
scroll to position [1337, 0]
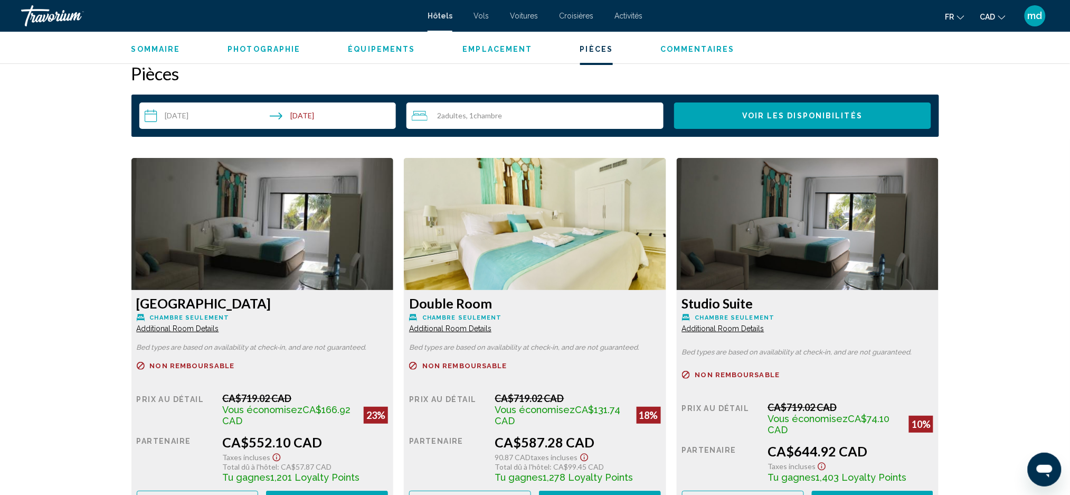
click at [394, 198] on img "Main content" at bounding box center [262, 224] width 262 height 132
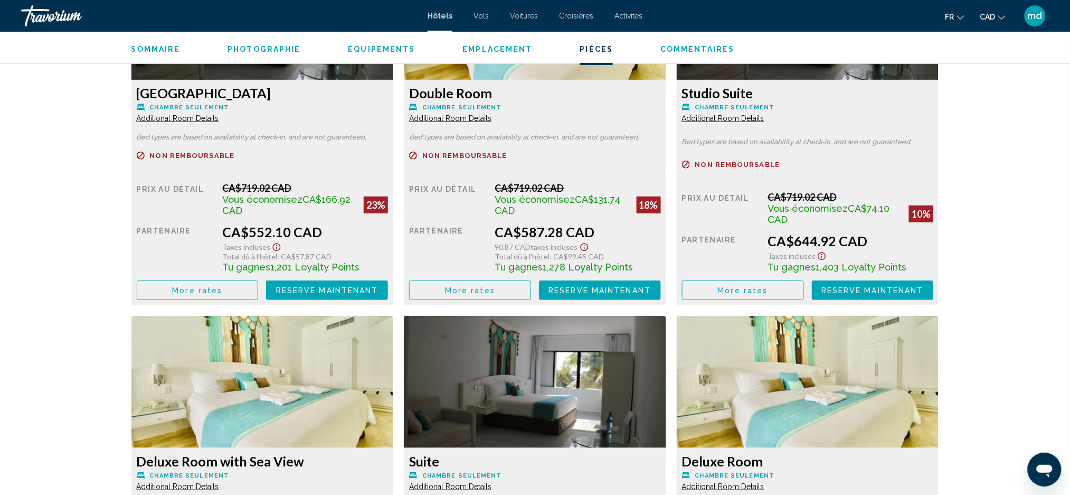
scroll to position [1548, 0]
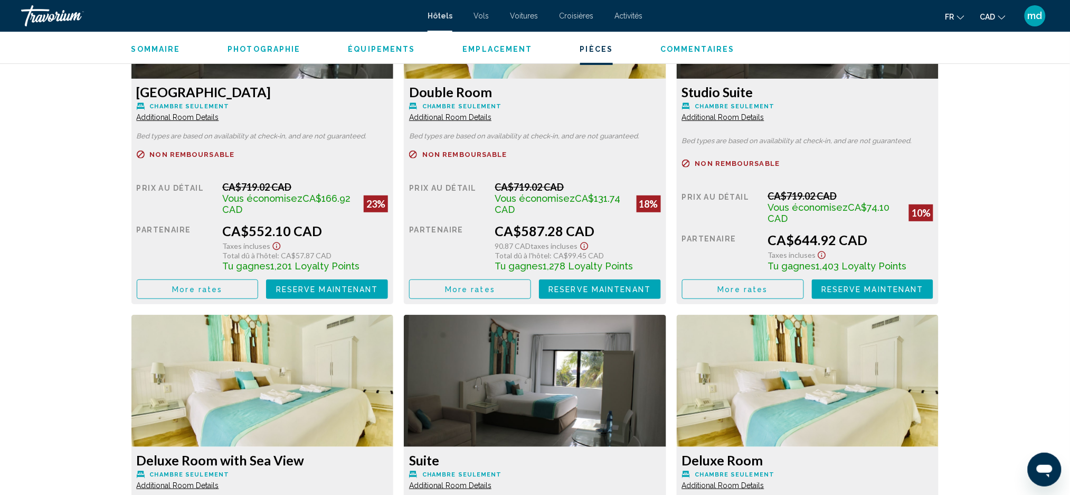
click at [259, 297] on button "More rates" at bounding box center [198, 289] width 122 height 20
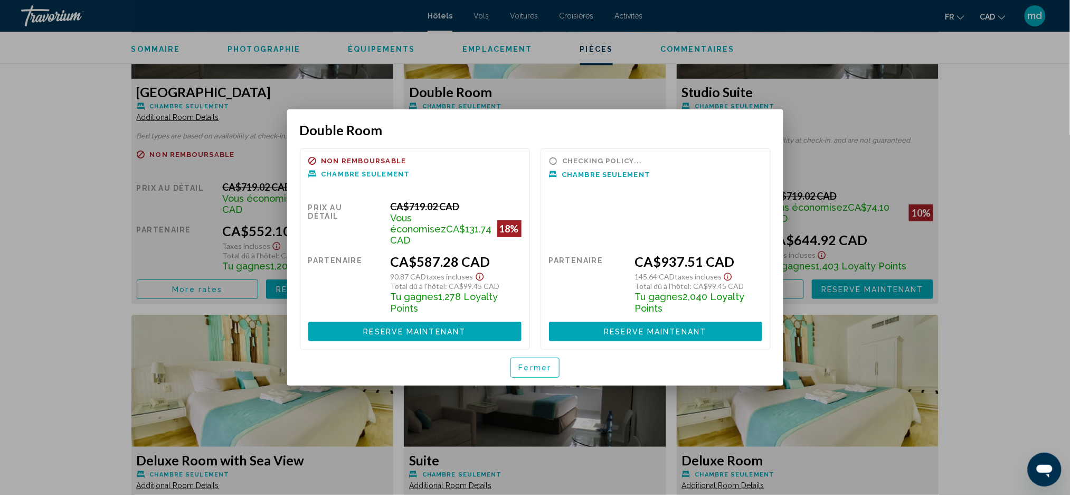
scroll to position [0, 0]
click at [544, 364] on span "Fermer" at bounding box center [535, 368] width 33 height 8
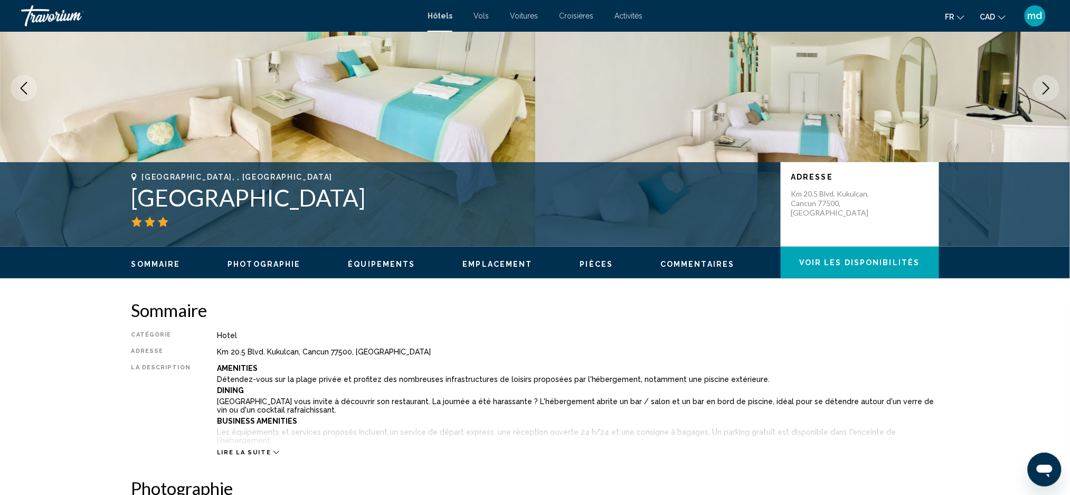
scroll to position [211, 0]
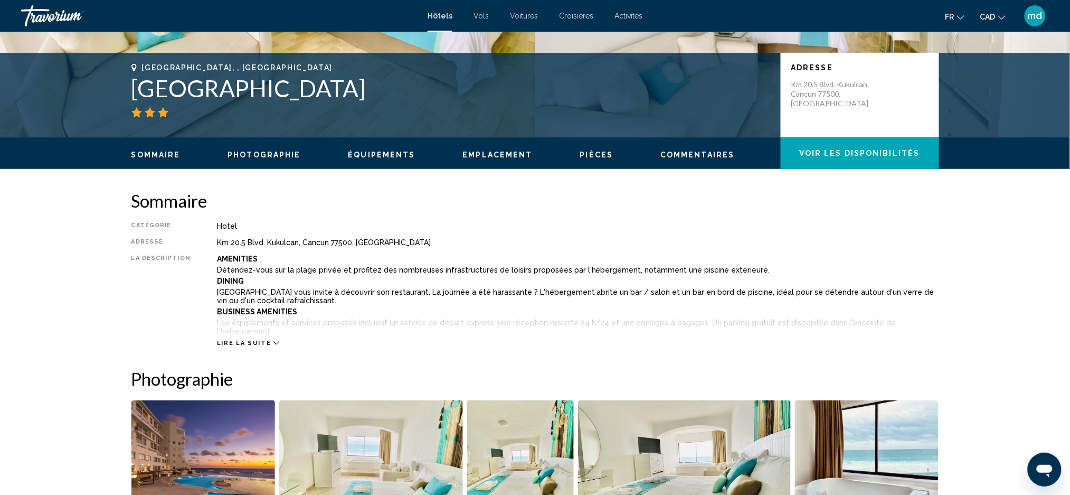
click at [260, 344] on span "Lire la suite" at bounding box center [244, 342] width 54 height 7
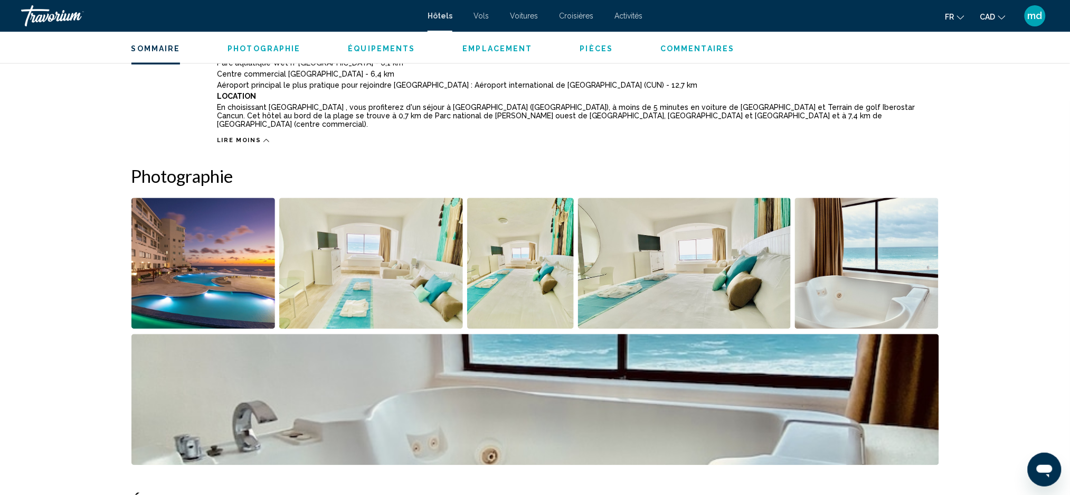
scroll to position [704, 0]
click at [432, 207] on img "Open full-screen image slider" at bounding box center [371, 263] width 184 height 131
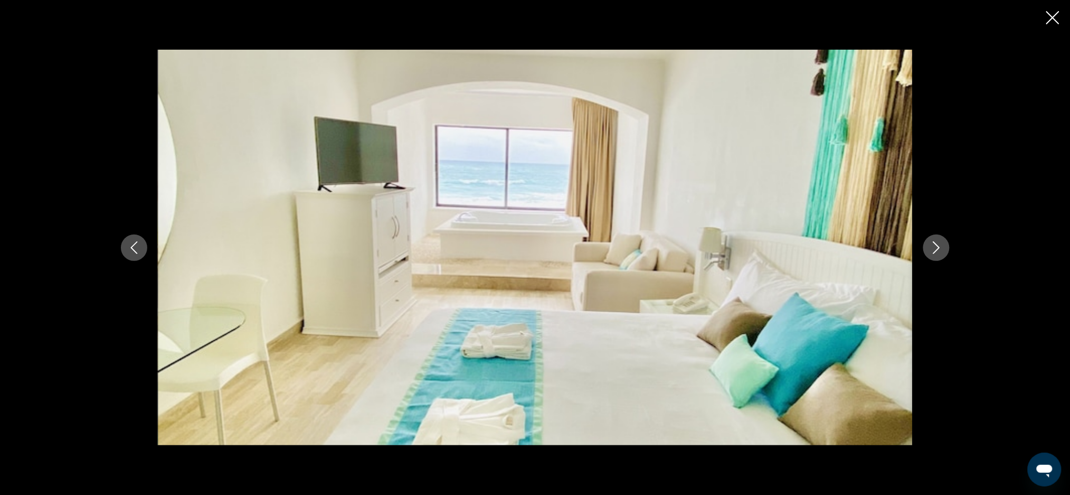
click at [1061, 16] on div "Main content" at bounding box center [535, 247] width 1070 height 495
click at [1055, 16] on icon "Close slideshow" at bounding box center [1052, 17] width 13 height 13
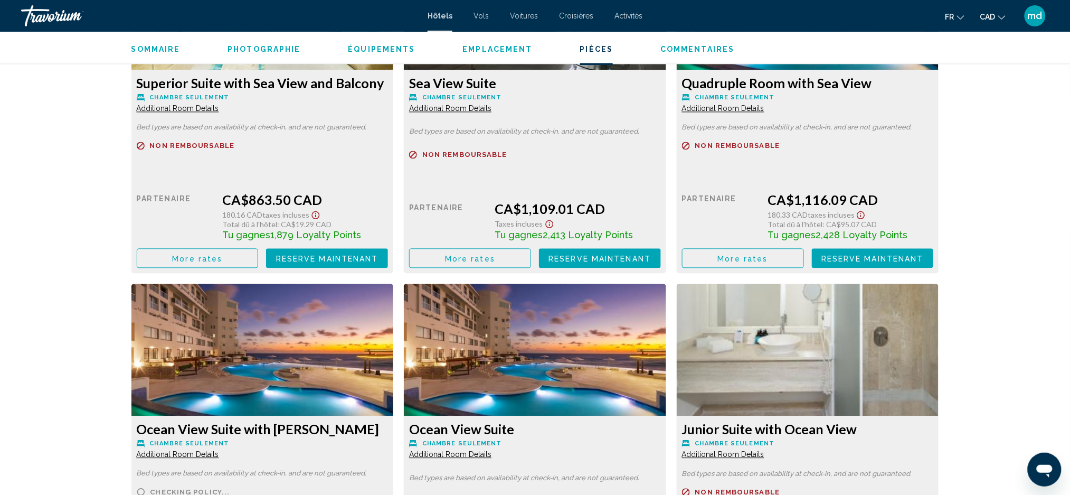
scroll to position [3941, 0]
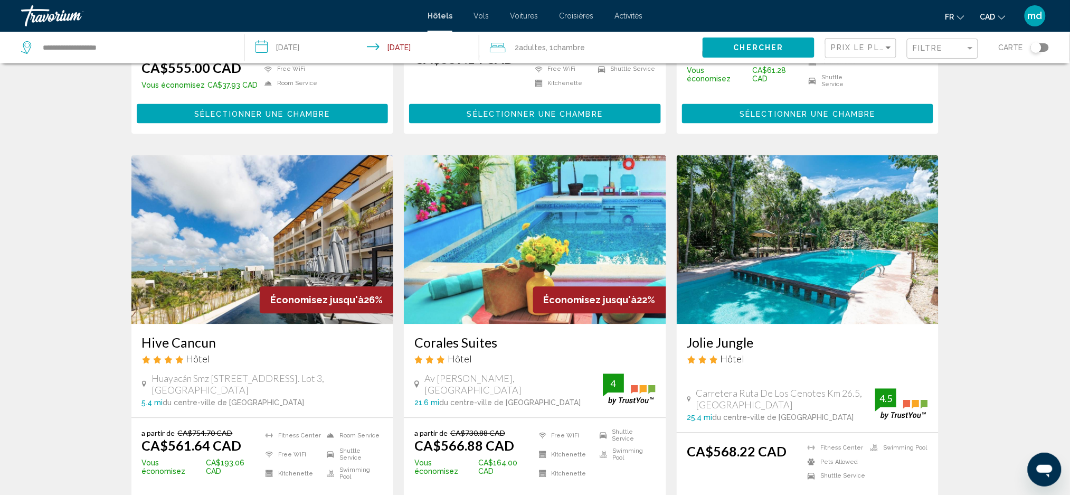
scroll to position [774, 0]
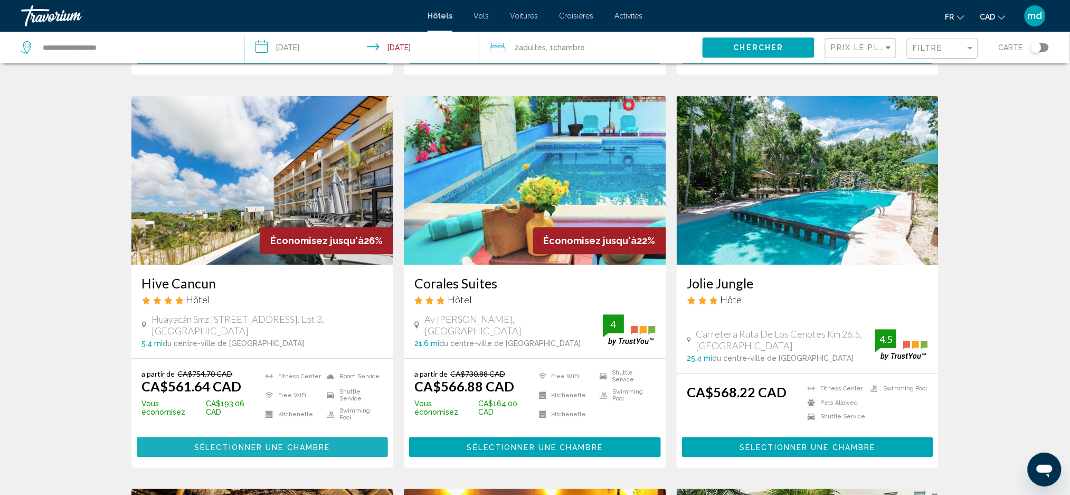
click at [257, 443] on span "Sélectionner une chambre" at bounding box center [262, 447] width 136 height 8
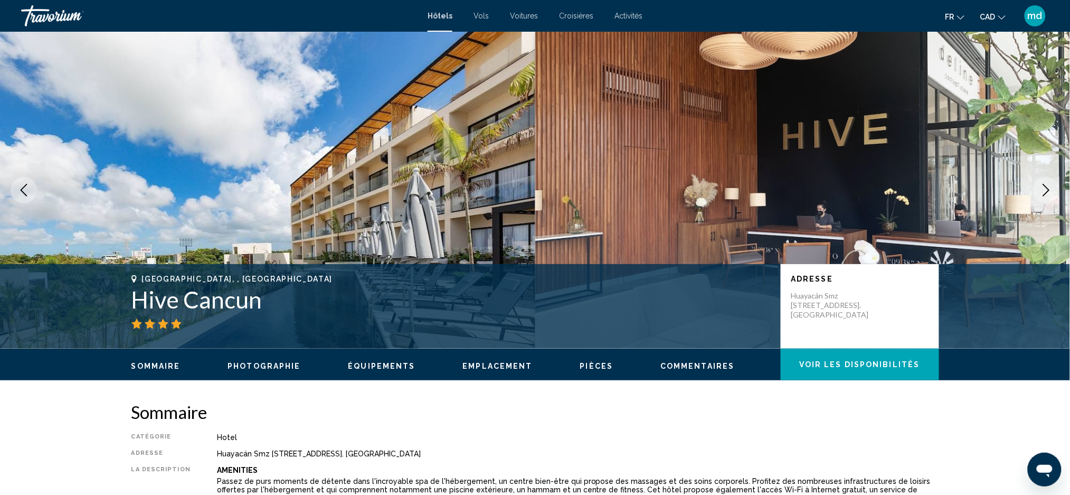
click at [1046, 189] on icon "Next image" at bounding box center [1046, 190] width 13 height 13
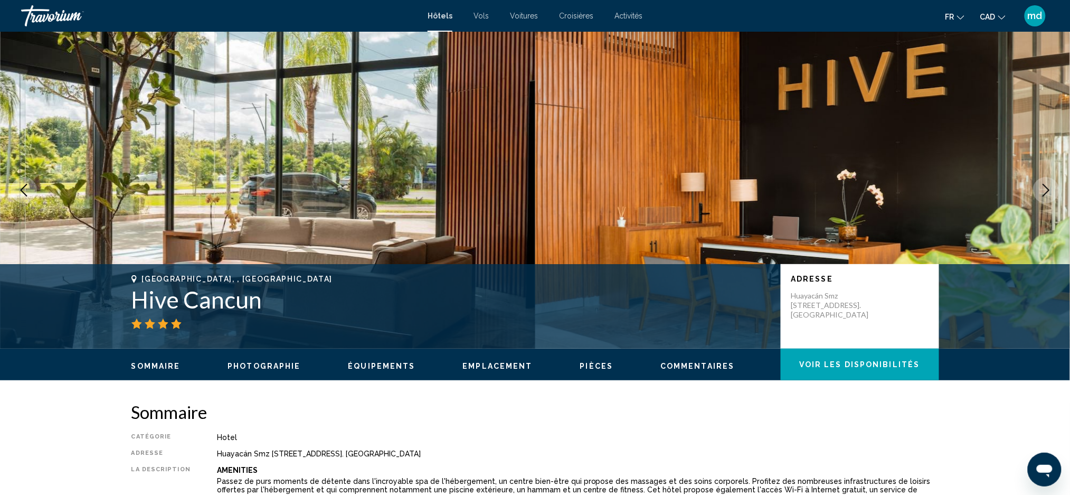
click at [1046, 189] on icon "Next image" at bounding box center [1046, 190] width 13 height 13
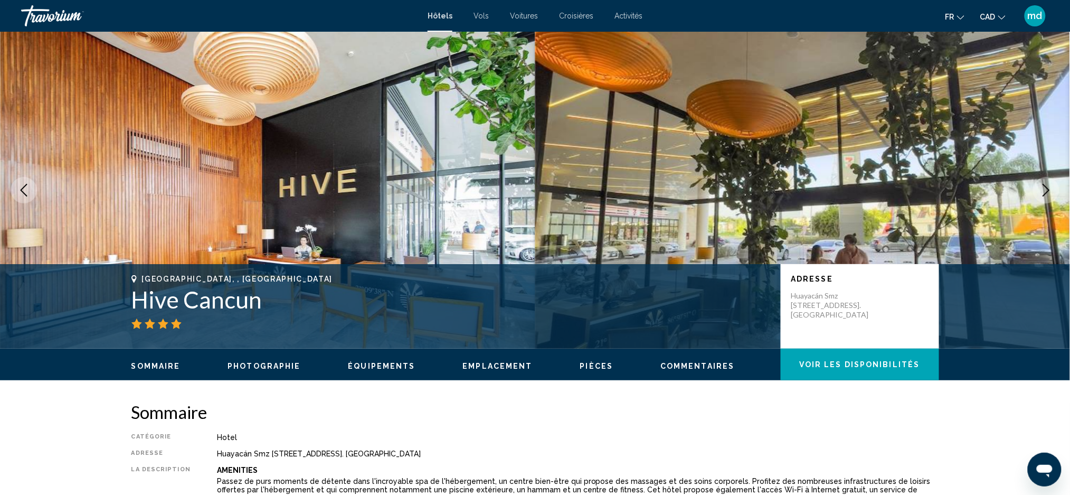
click at [1046, 189] on icon "Next image" at bounding box center [1046, 190] width 13 height 13
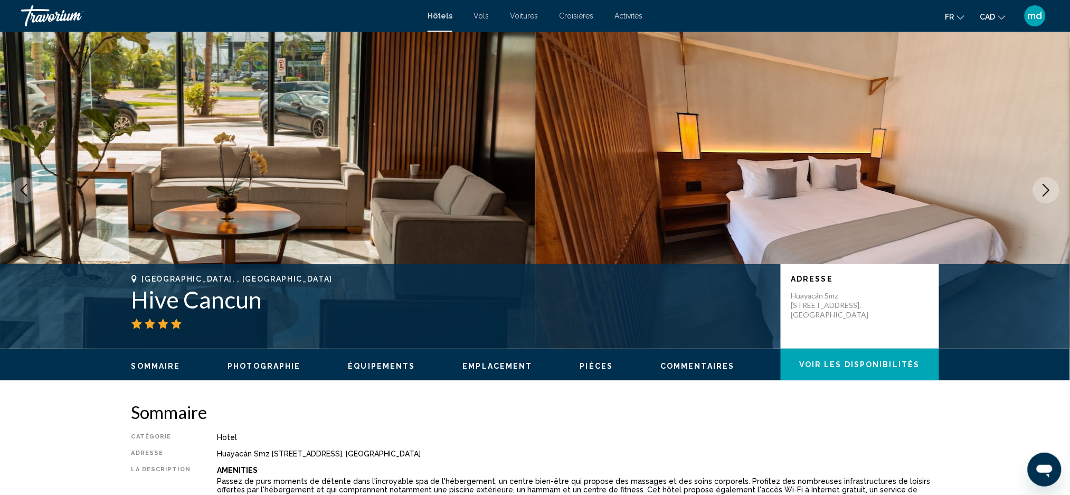
click at [1046, 189] on icon "Next image" at bounding box center [1046, 190] width 13 height 13
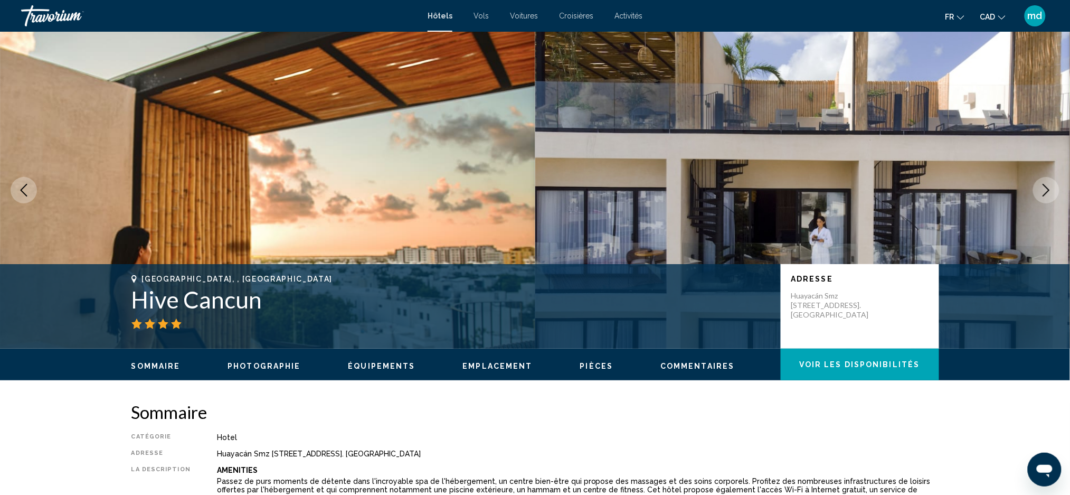
click at [1046, 189] on icon "Next image" at bounding box center [1046, 190] width 13 height 13
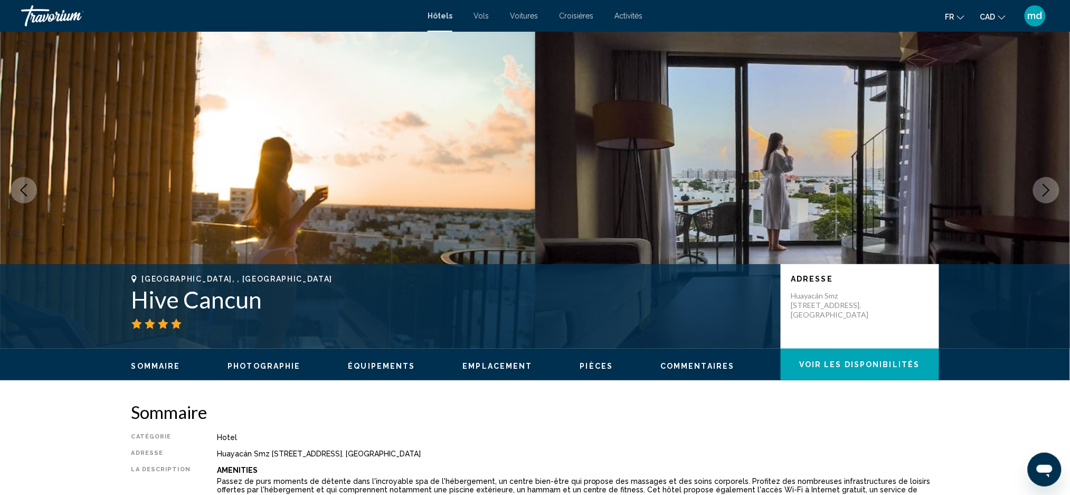
click at [1046, 189] on icon "Next image" at bounding box center [1046, 190] width 13 height 13
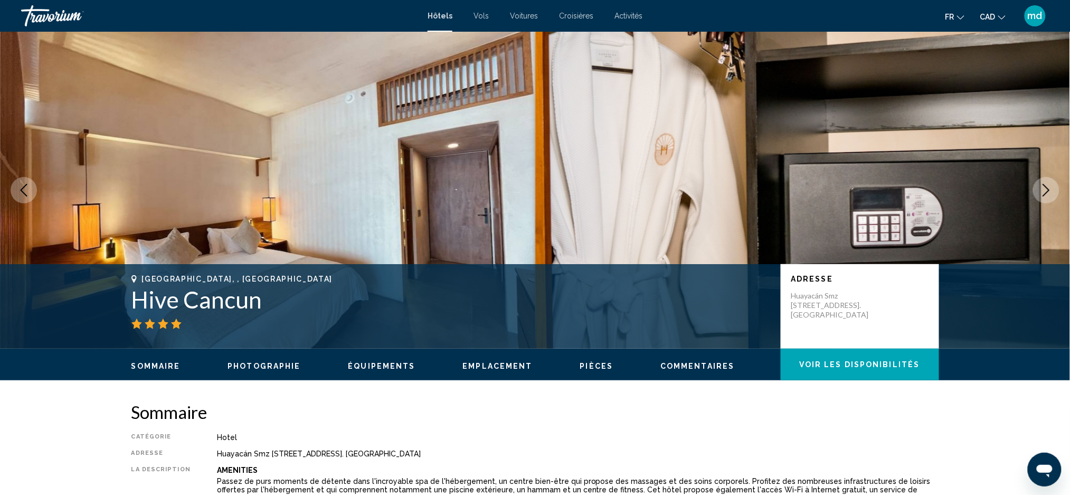
click at [1046, 189] on icon "Next image" at bounding box center [1046, 190] width 13 height 13
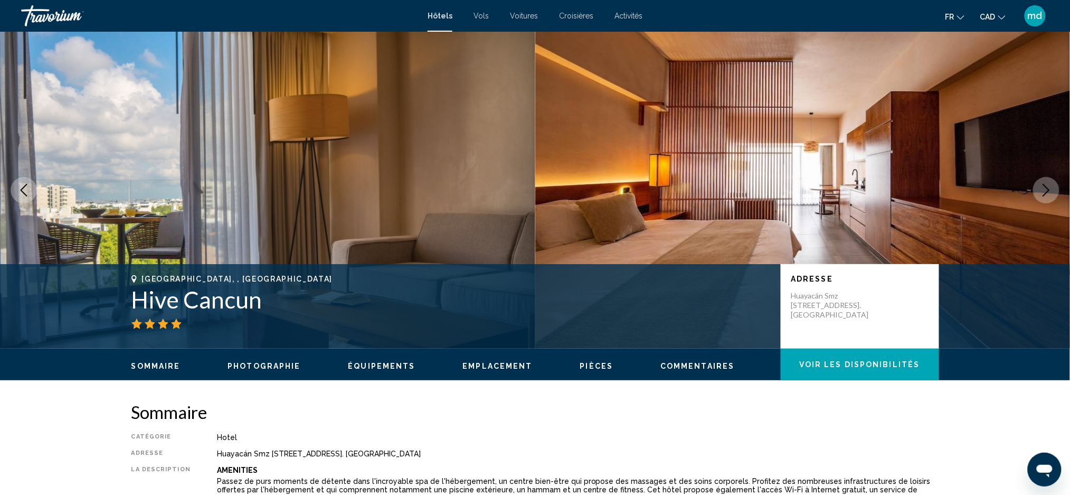
click at [1046, 189] on icon "Next image" at bounding box center [1046, 190] width 13 height 13
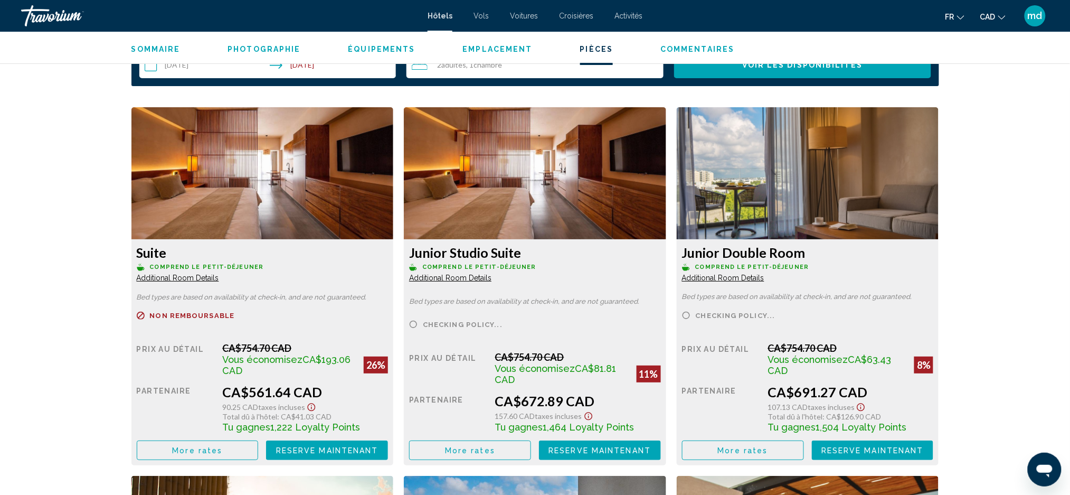
scroll to position [1548, 0]
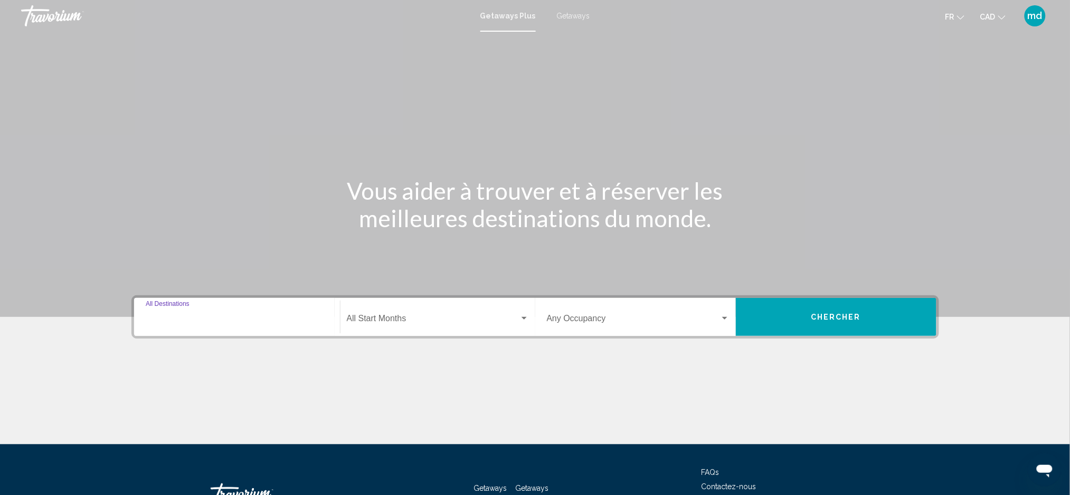
click at [287, 318] on input "Destination All Destinations" at bounding box center [237, 321] width 183 height 10
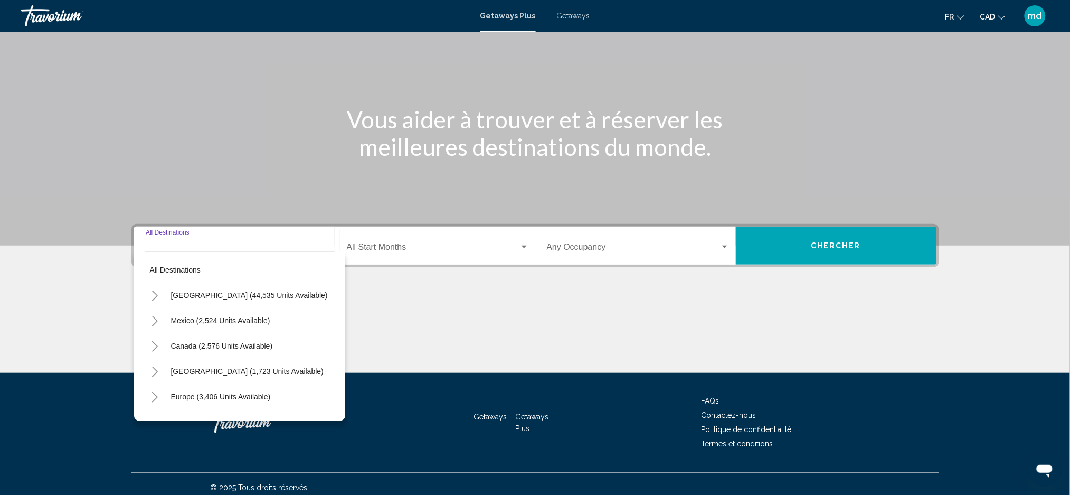
scroll to position [78, 0]
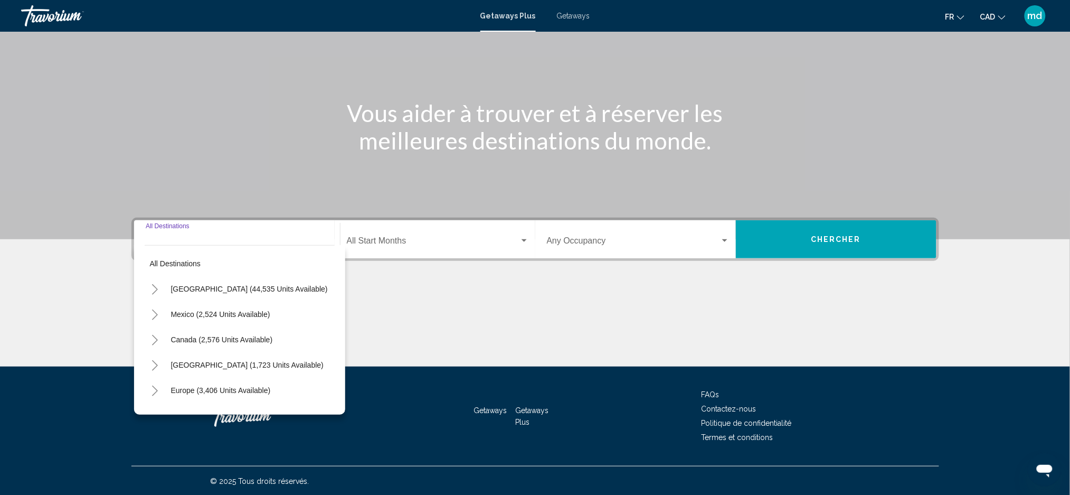
click at [153, 308] on button "Toggle Mexico (2,524 units available)" at bounding box center [155, 313] width 21 height 21
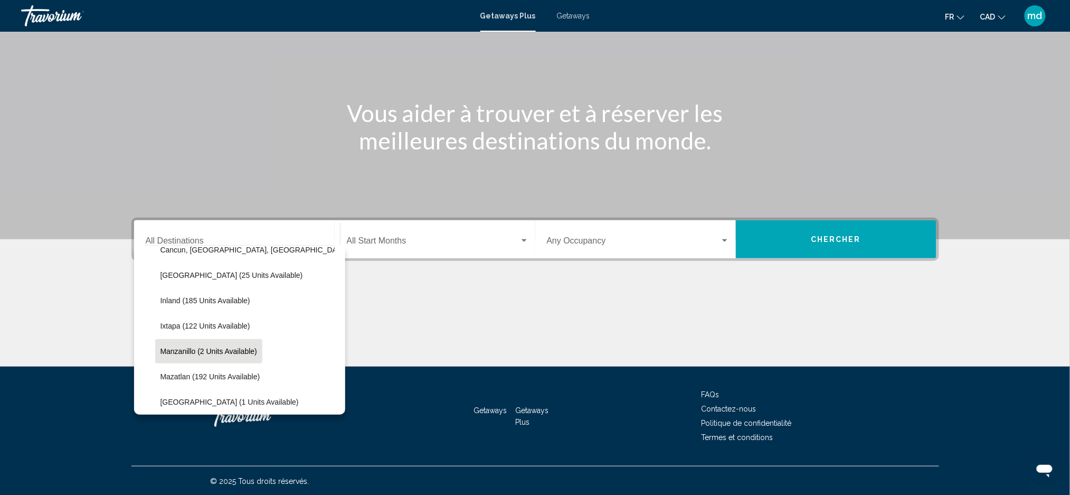
scroll to position [70, 0]
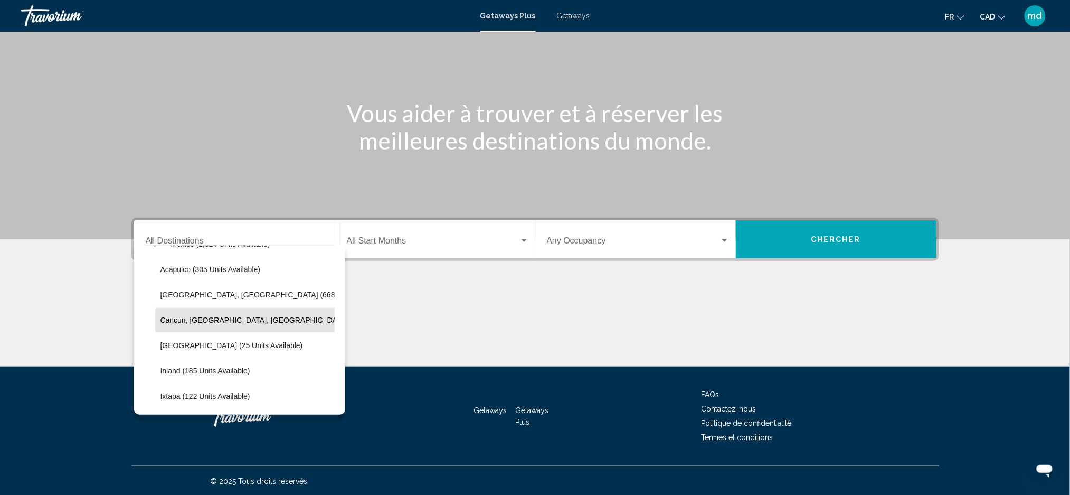
click at [220, 312] on button "Cancun, [GEOGRAPHIC_DATA], [GEOGRAPHIC_DATA] (362 units available)" at bounding box center [289, 320] width 268 height 24
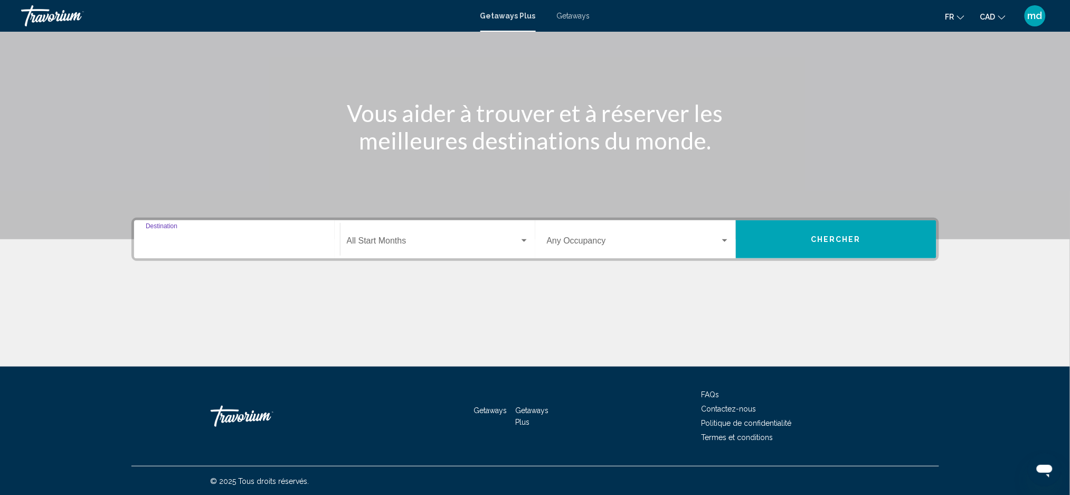
type input "**********"
click at [442, 235] on div "Start Month All Start Months" at bounding box center [438, 239] width 182 height 33
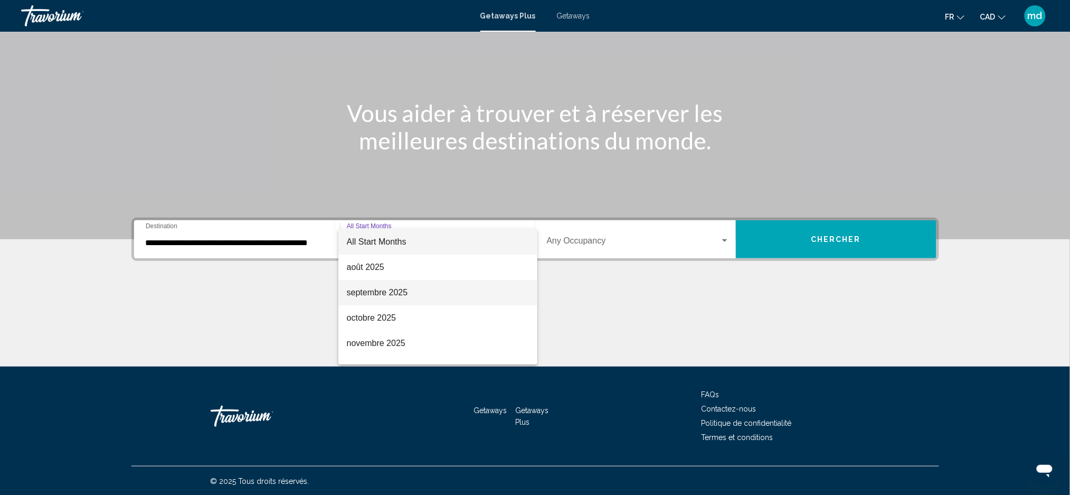
click at [415, 290] on span "septembre 2025" at bounding box center [438, 292] width 182 height 25
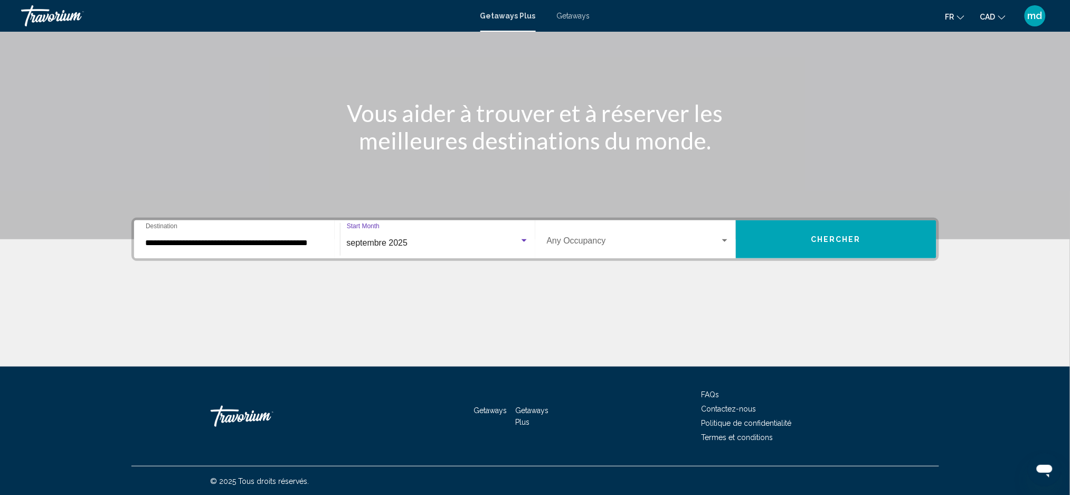
click at [441, 238] on div "septembre 2025" at bounding box center [433, 243] width 173 height 10
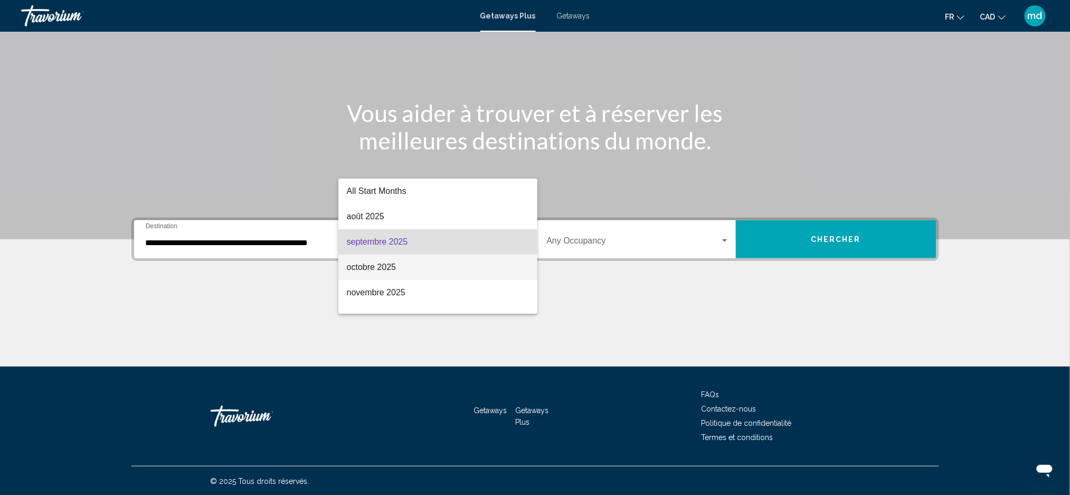
click at [430, 270] on span "octobre 2025" at bounding box center [438, 266] width 182 height 25
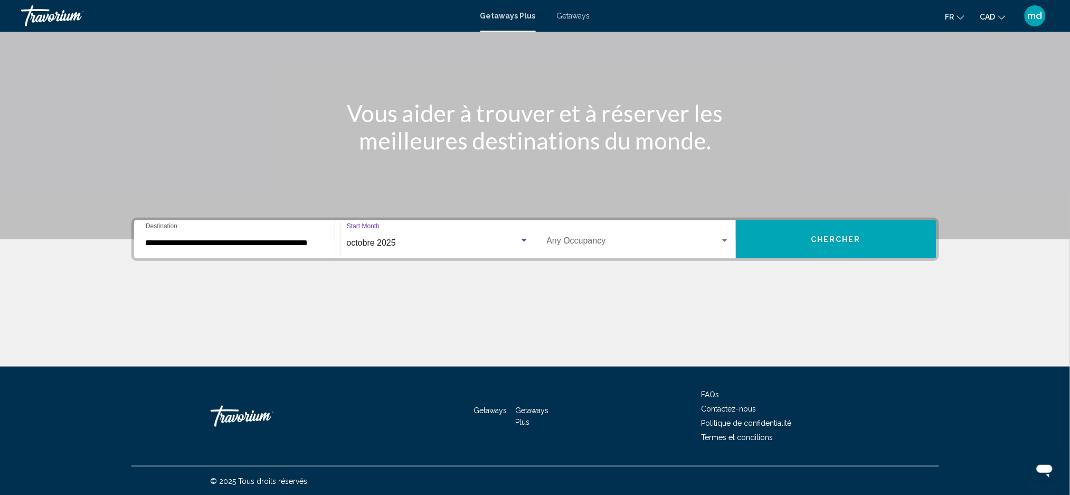
click at [660, 258] on div "**********" at bounding box center [535, 238] width 808 height 43
click at [660, 241] on span "Search widget" at bounding box center [633, 243] width 173 height 10
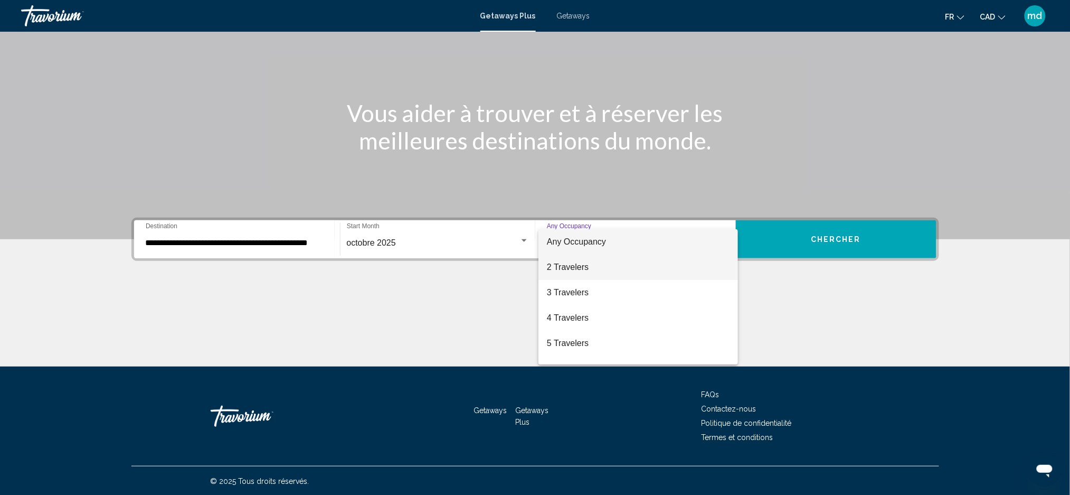
click at [634, 268] on span "2 Travelers" at bounding box center [638, 266] width 183 height 25
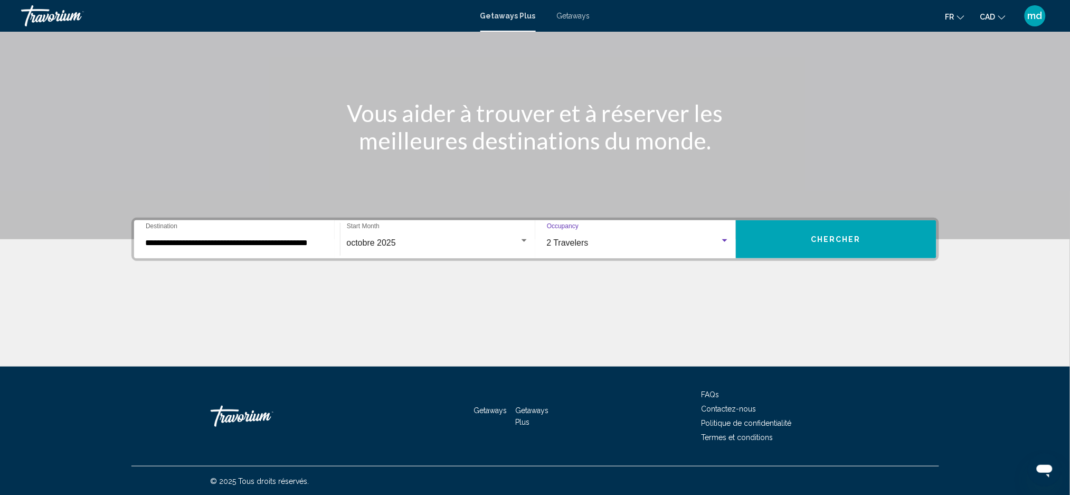
click at [833, 252] on button "Chercher" at bounding box center [836, 239] width 201 height 38
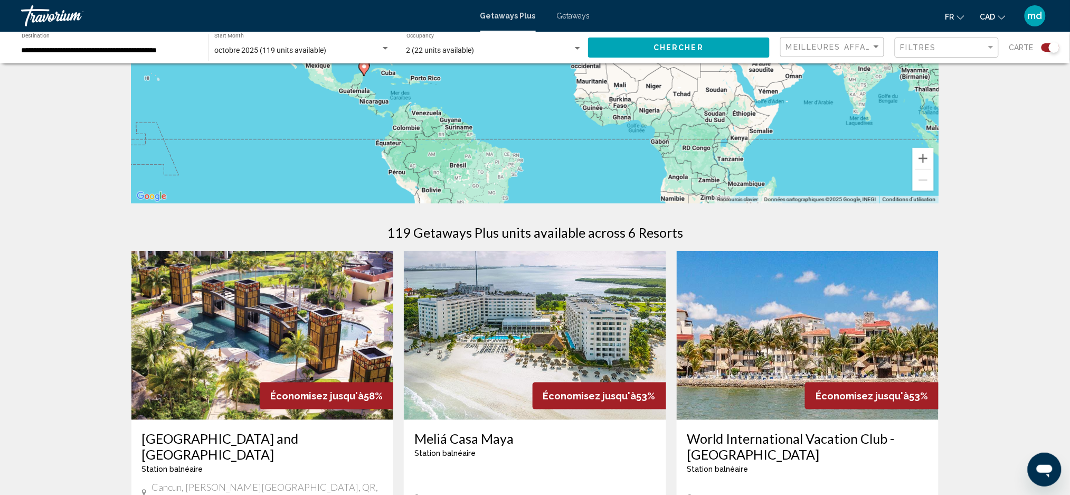
scroll to position [281, 0]
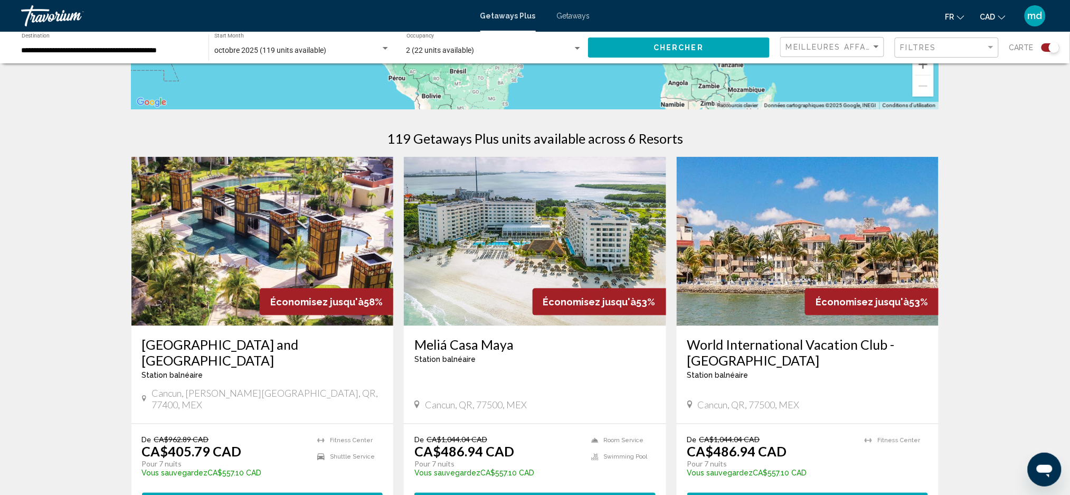
click at [321, 349] on h3 "[GEOGRAPHIC_DATA] and [GEOGRAPHIC_DATA]" at bounding box center [262, 352] width 241 height 32
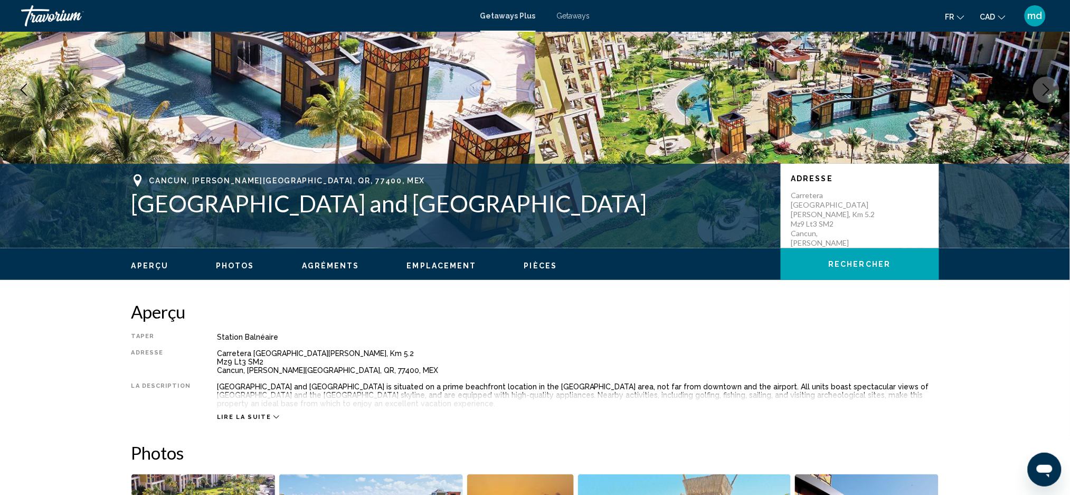
scroll to position [70, 0]
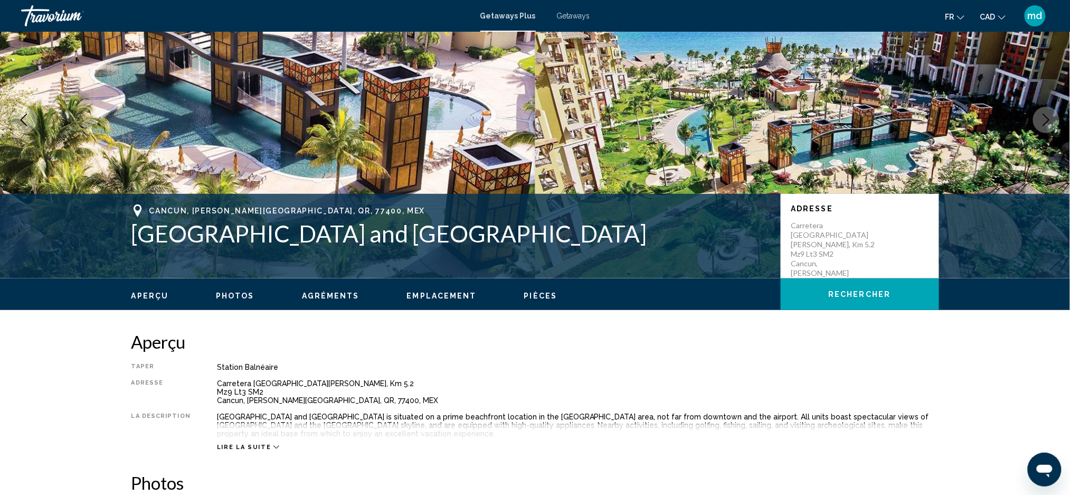
drag, startPoint x: 620, startPoint y: 234, endPoint x: 107, endPoint y: 239, distance: 513.0
click at [107, 239] on div "Cancun, [PERSON_NAME][GEOGRAPHIC_DATA], QR, 77400, [GEOGRAPHIC_DATA] and Spa Ad…" at bounding box center [535, 236] width 1070 height 84
copy div "Cancun, [PERSON_NAME][GEOGRAPHIC_DATA], QR, 77400, MEX [GEOGRAPHIC_DATA]"
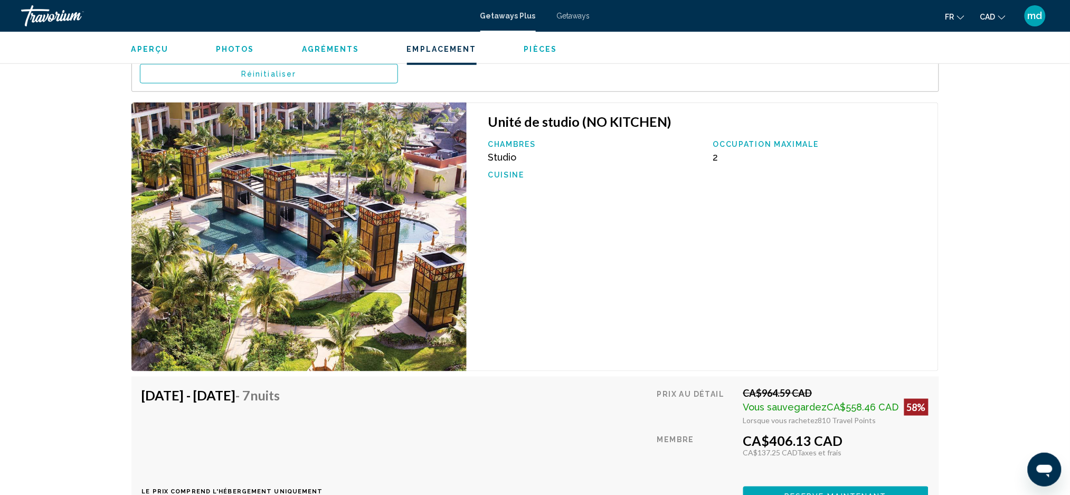
scroll to position [1829, 0]
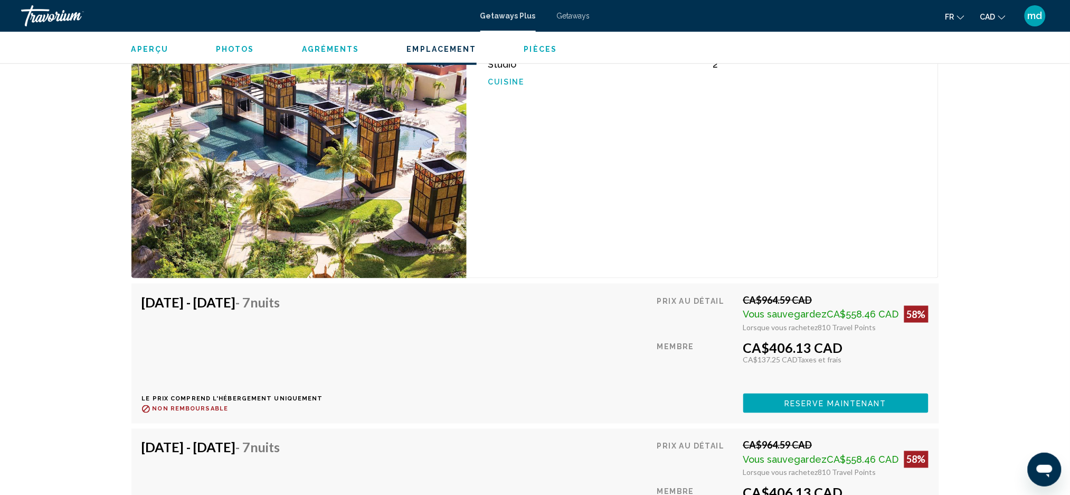
click at [576, 247] on div "Unité de studio (NO KITCHEN) Chambres Studio Occupation maximale 2 Cuisine" at bounding box center [703, 144] width 472 height 269
click at [830, 396] on button "Reserve maintenant" at bounding box center [835, 403] width 185 height 20
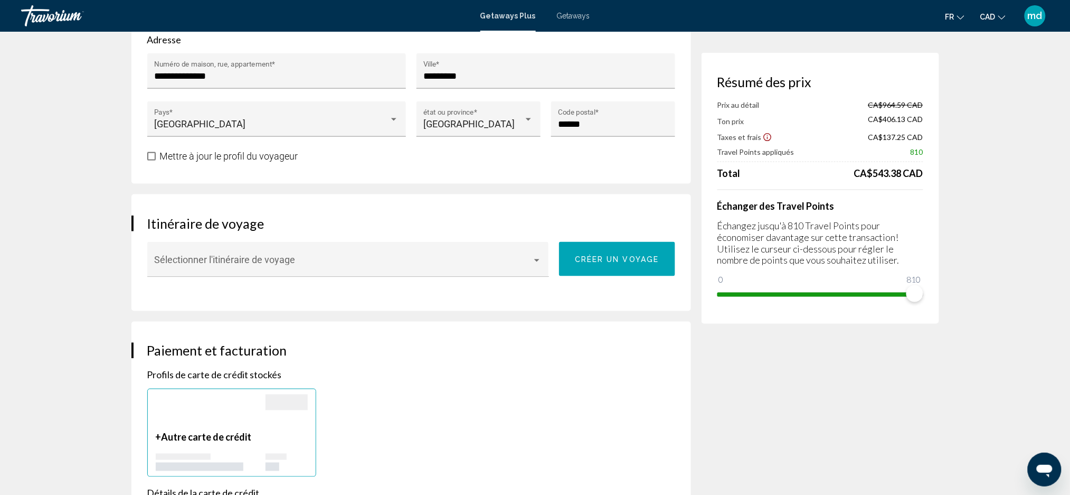
scroll to position [211, 0]
